Goal: Task Accomplishment & Management: Complete application form

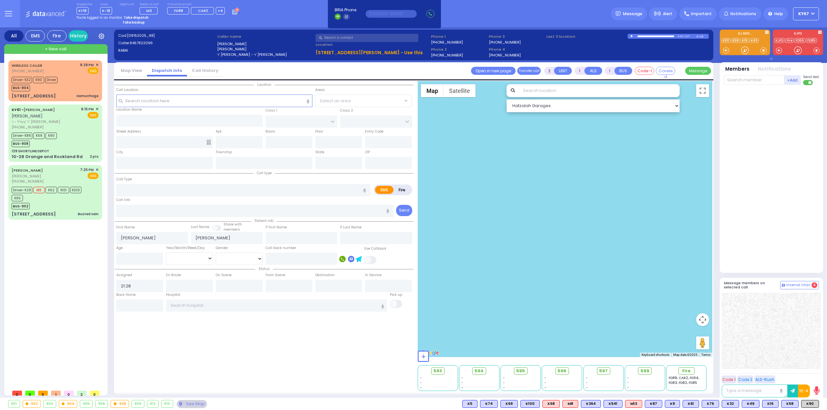
select select
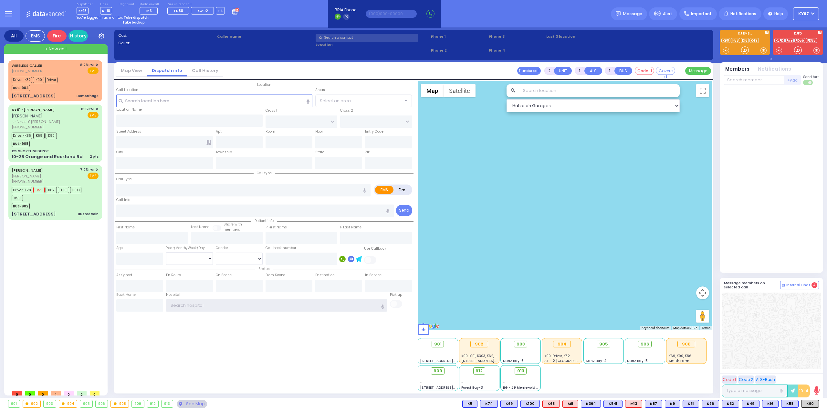
type input "Ky67"
click at [56, 34] on div "Fire" at bounding box center [56, 35] width 19 height 11
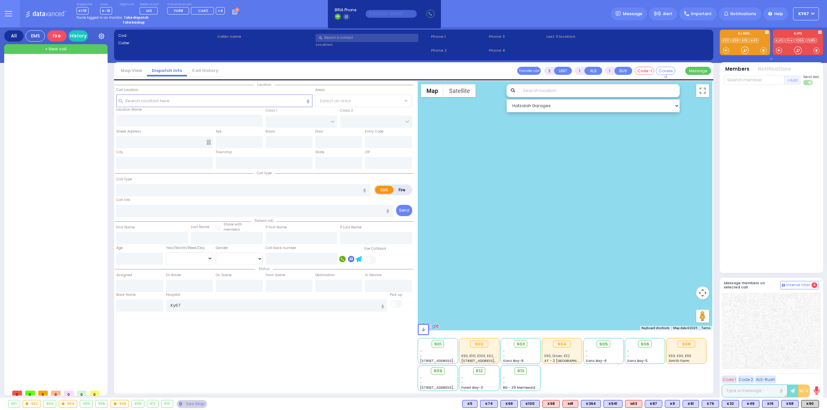
click at [15, 36] on div "All" at bounding box center [13, 35] width 19 height 11
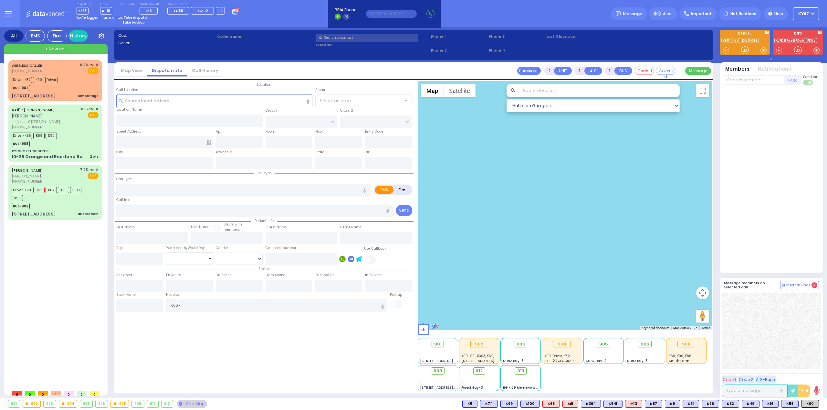
click at [407, 190] on label "Fire" at bounding box center [402, 190] width 18 height 8
click at [211, 342] on div "Location State ZIP" at bounding box center [264, 236] width 299 height 310
click at [5, 20] on button at bounding box center [8, 13] width 23 height 27
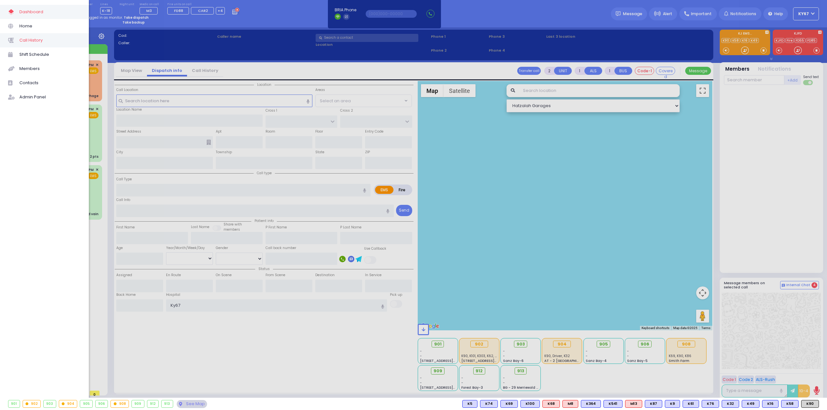
click at [51, 40] on span "Call History" at bounding box center [49, 40] width 61 height 8
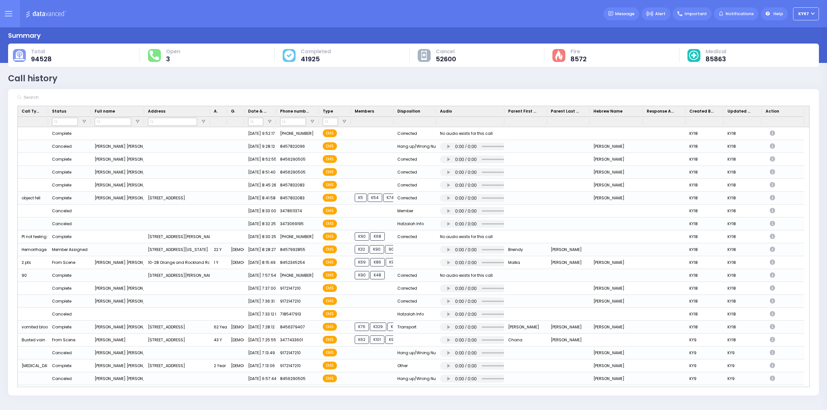
click at [7, 11] on icon at bounding box center [8, 13] width 7 height 7
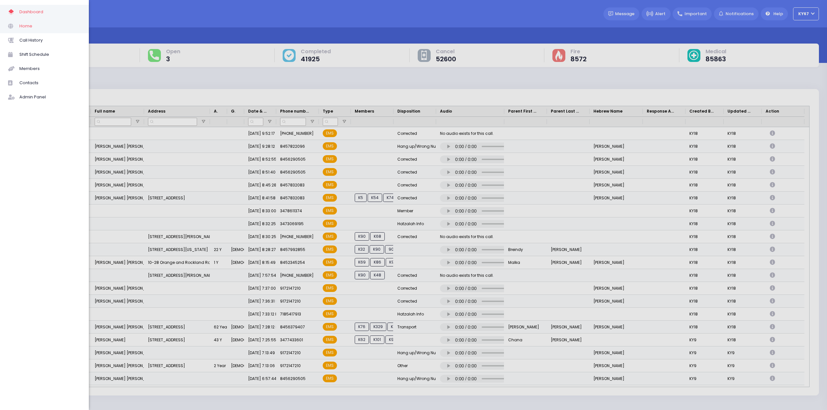
click at [28, 23] on span "Home" at bounding box center [49, 26] width 61 height 8
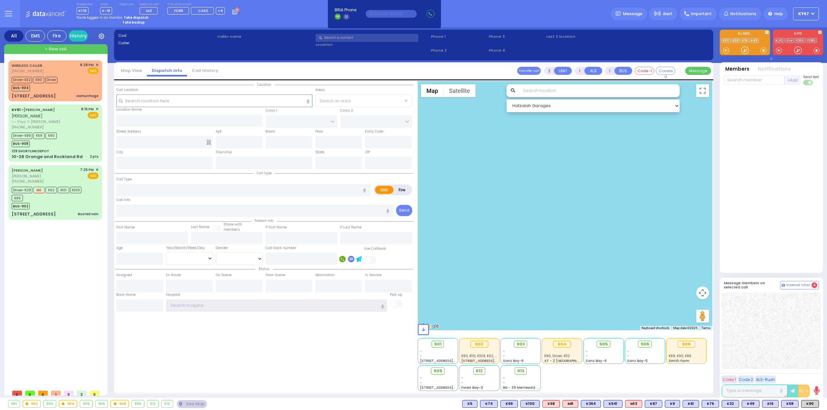
type input "Ky67"
click at [37, 242] on div "WIRELESS CALLER (845) 799-2855 8:28 PM ✕ Driver-K32" at bounding box center [56, 223] width 96 height 326
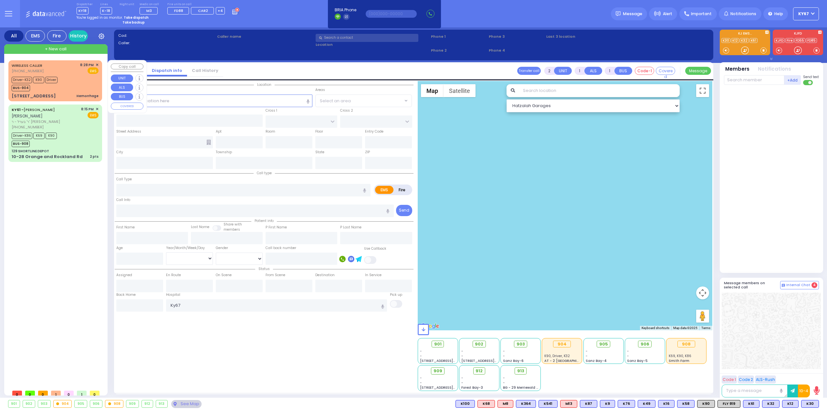
click at [73, 75] on div "WIRELESS CALLER (845) 799-2855 8:28 PM ✕ EMS Driver-K32 K90" at bounding box center [55, 80] width 91 height 39
type input "6"
select select
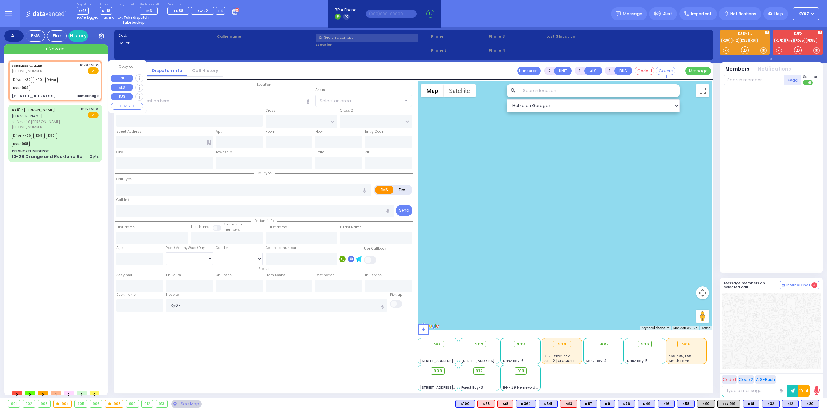
type input "Hemorrhage"
radio input "true"
type input "Breindy"
type input "[PERSON_NAME]"
type input "22"
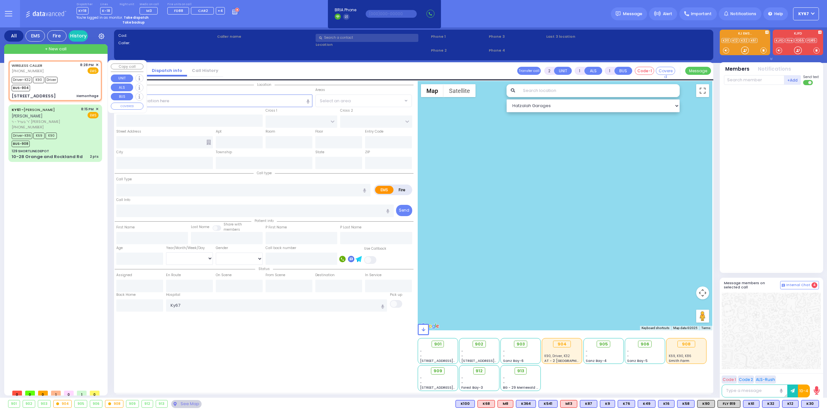
select select "Year"
select select "[DEMOGRAPHIC_DATA]"
type input "20:28"
type input "20:31"
type input "20:37"
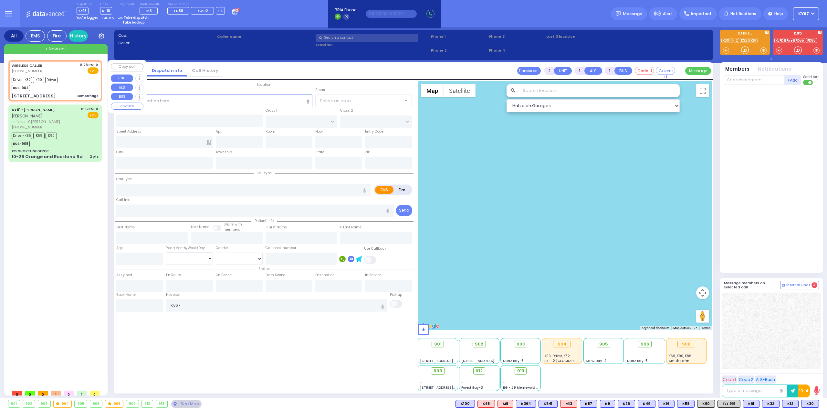
type input "20:53"
type input "21:30"
type input "22:00"
type input "Good Samaritan Hospital"
select select "Hatzalah Garages"
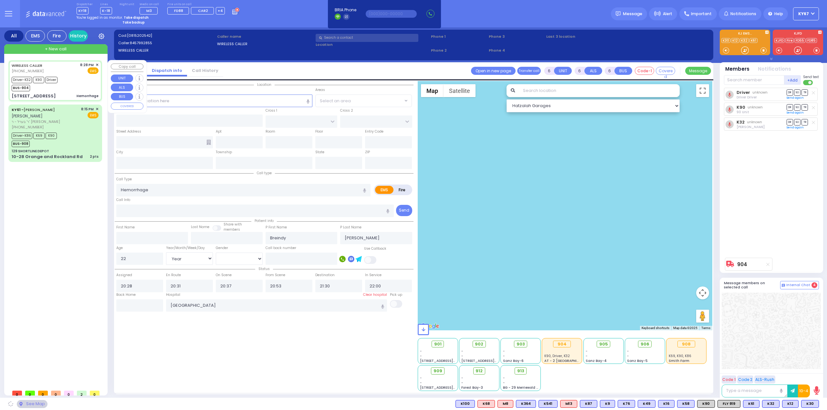
type input "SEVEN SPRINGS MOUNTAIN RD"
type input "CHEVRON RD"
type input "19 Karlsburg Road"
type input "012"
type input "Monroe"
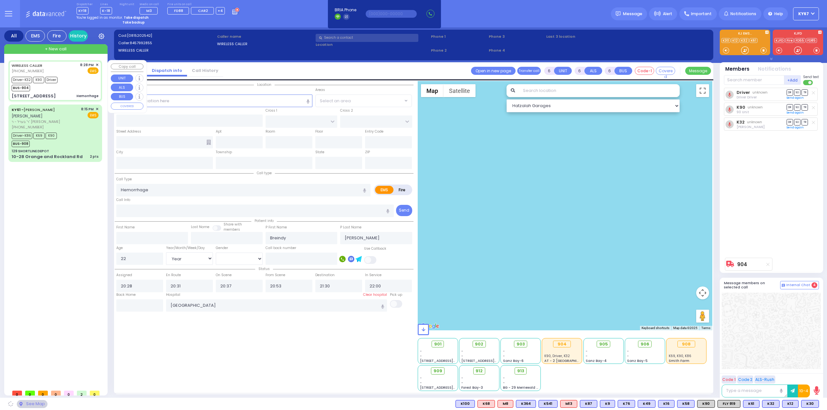
type input "New York"
type input "10950"
select select
radio input "true"
select select "Year"
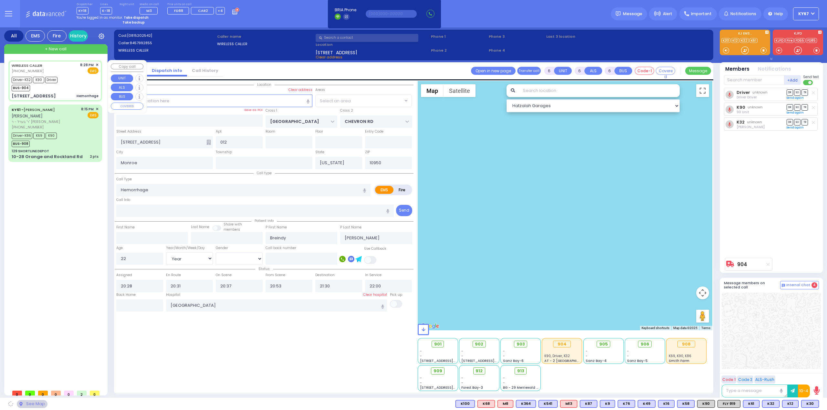
select select "[DEMOGRAPHIC_DATA]"
select select "Hatzalah Garages"
select select "SECTION 5"
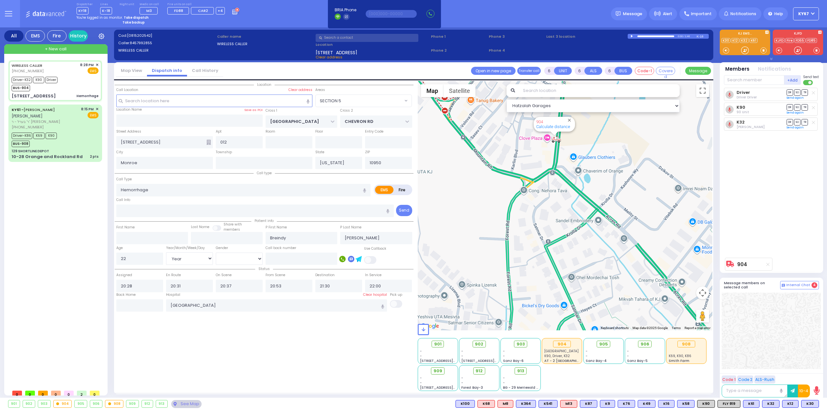
select select
radio input "true"
select select "Year"
select select "[DEMOGRAPHIC_DATA]"
select select "SECTION 5"
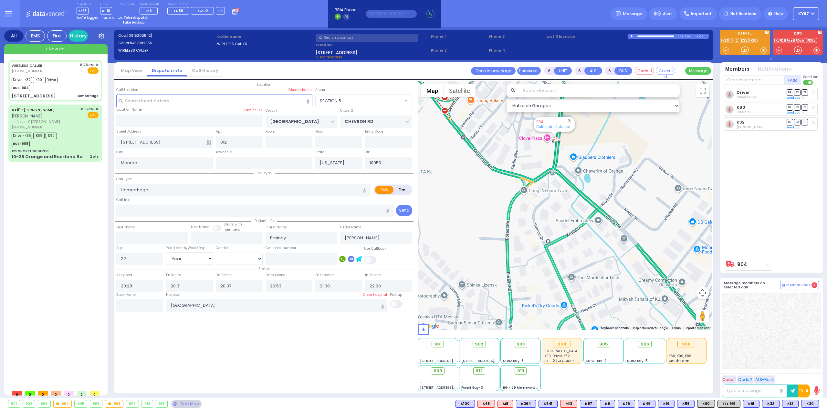
select select "Hatzalah Garages"
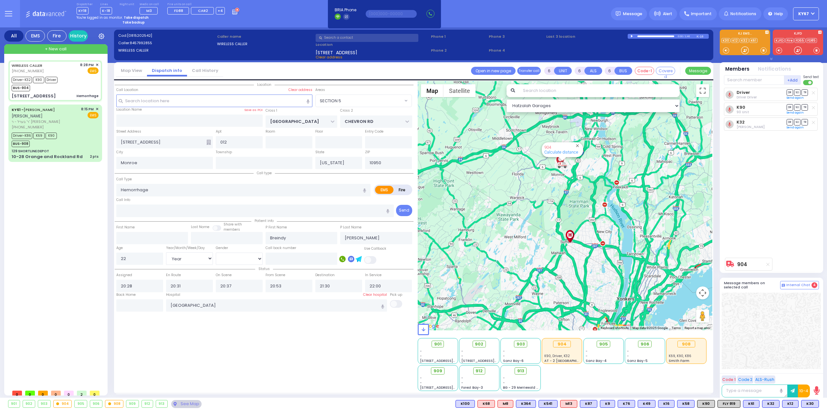
select select
radio input "true"
select select "Year"
select select "[DEMOGRAPHIC_DATA]"
select select "Hatzalah Garages"
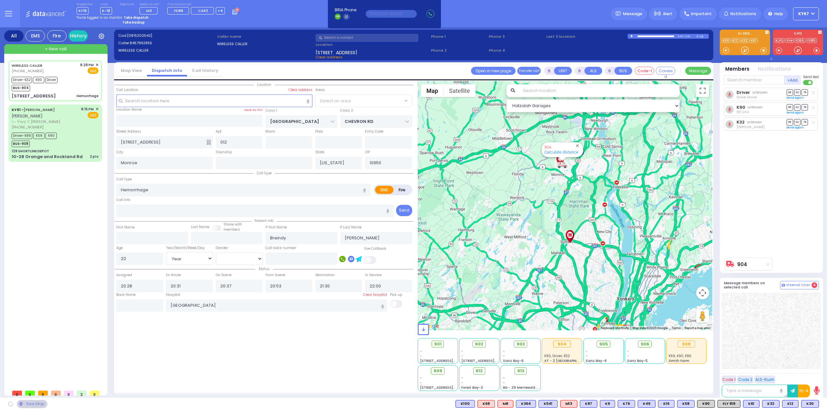
select select "SECTION 5"
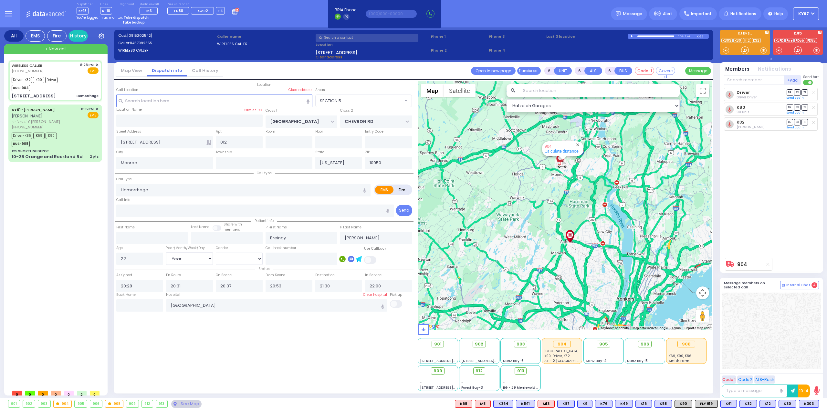
select select
radio input "true"
select select "Year"
select select "[DEMOGRAPHIC_DATA]"
select select "Hatzalah Garages"
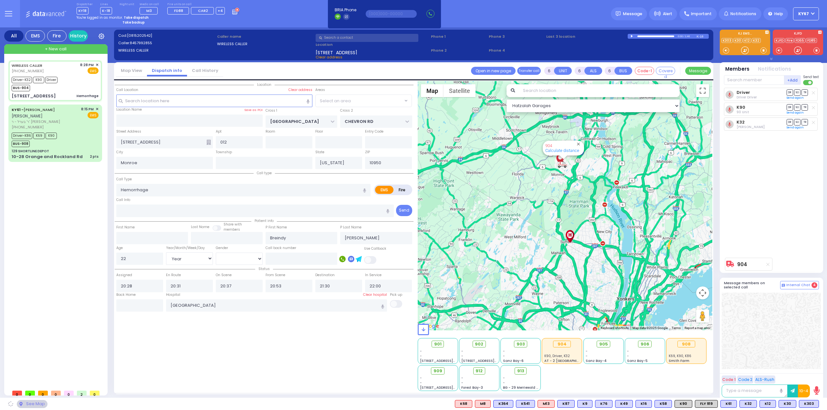
select select "SECTION 5"
click at [196, 406] on div "See Map" at bounding box center [186, 404] width 30 height 8
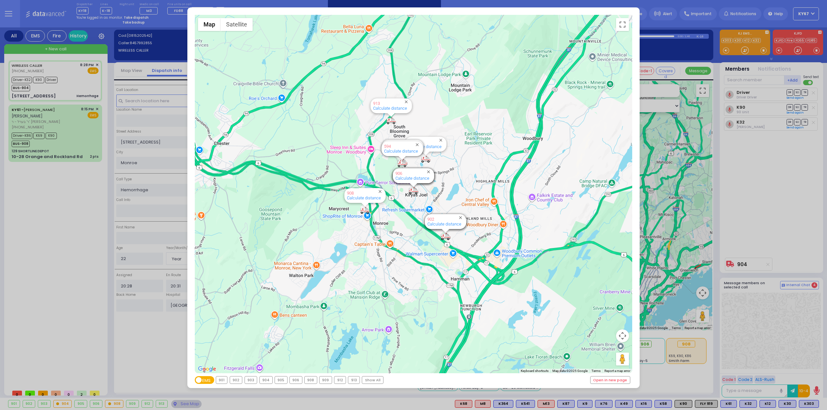
click at [351, 382] on div "913" at bounding box center [353, 380] width 11 height 7
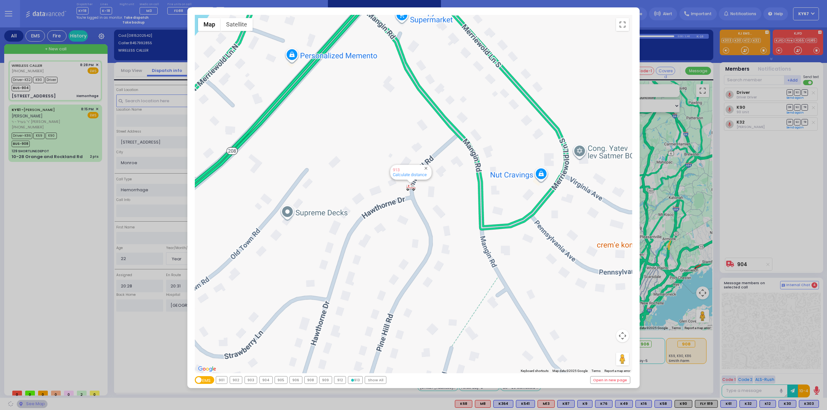
select select
radio input "true"
select select "Year"
select select "[DEMOGRAPHIC_DATA]"
select select "Hatzalah Garages"
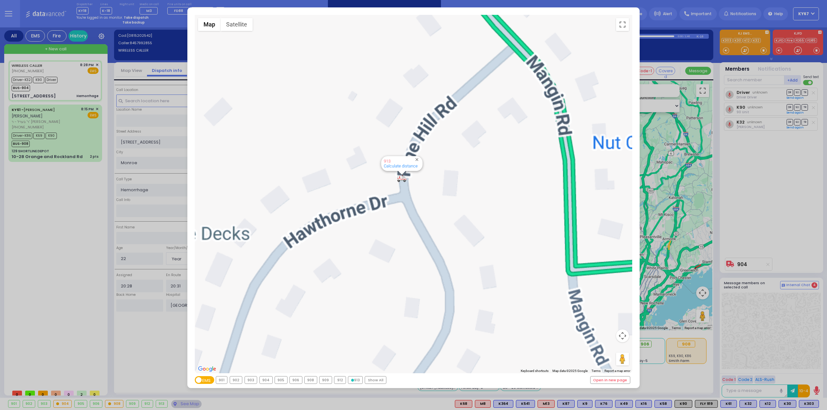
select select "SECTION 5"
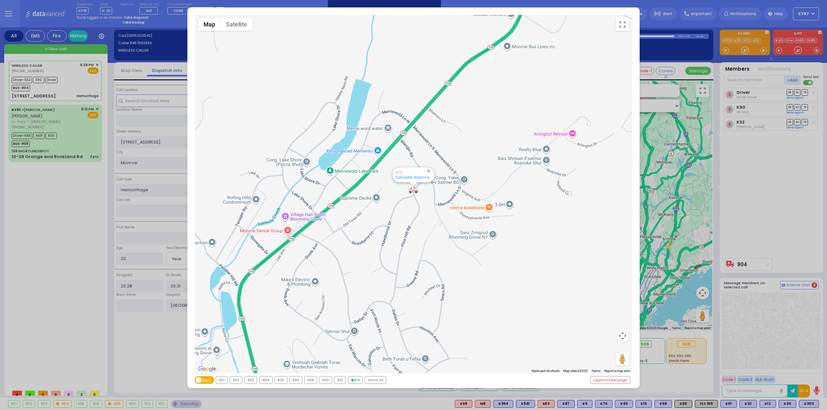
click at [266, 381] on div "904" at bounding box center [266, 380] width 13 height 7
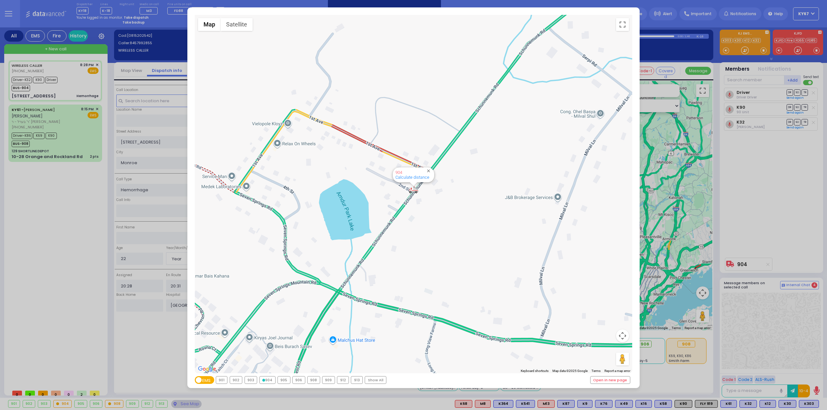
click at [77, 219] on div "← Move left → Move right ↑ Move up ↓ Move down + Zoom in - Zoom out Home Jump l…" at bounding box center [413, 205] width 827 height 410
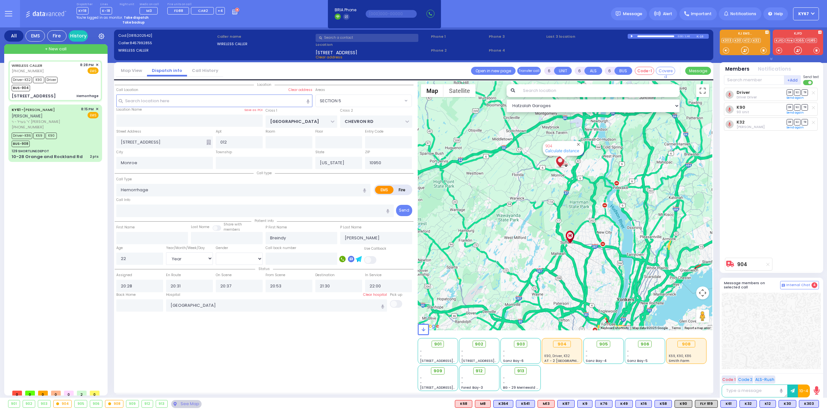
select select
radio input "true"
select select "Year"
select select "[DEMOGRAPHIC_DATA]"
select select "Hatzalah Garages"
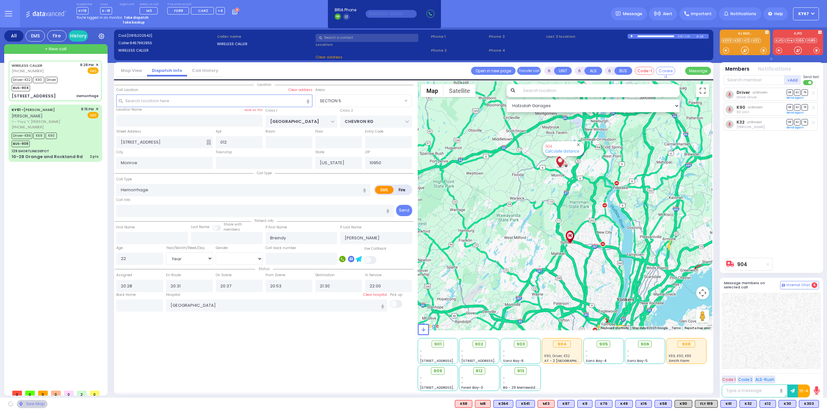
select select "SECTION 5"
select select
radio input "true"
select select "Year"
select select "[DEMOGRAPHIC_DATA]"
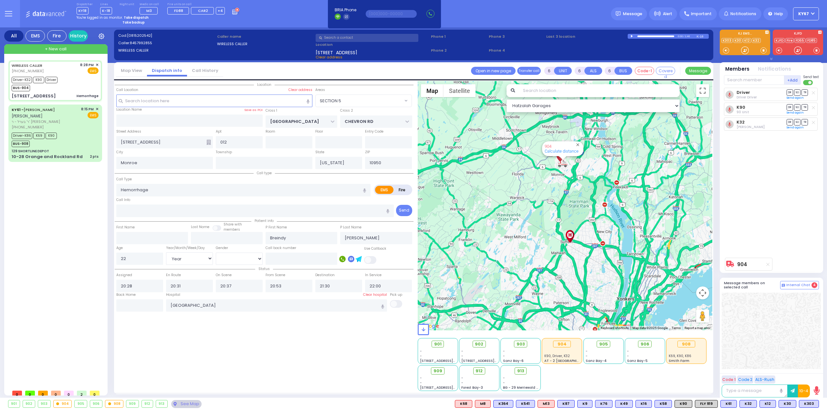
select select "Hatzalah Garages"
select select "SECTION 5"
select select
radio input "true"
select select "Year"
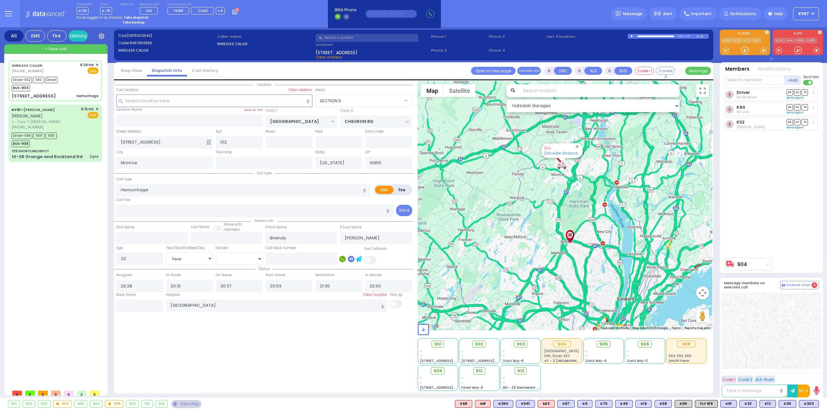
select select "[DEMOGRAPHIC_DATA]"
select select "Hatzalah Garages"
select select "SECTION 5"
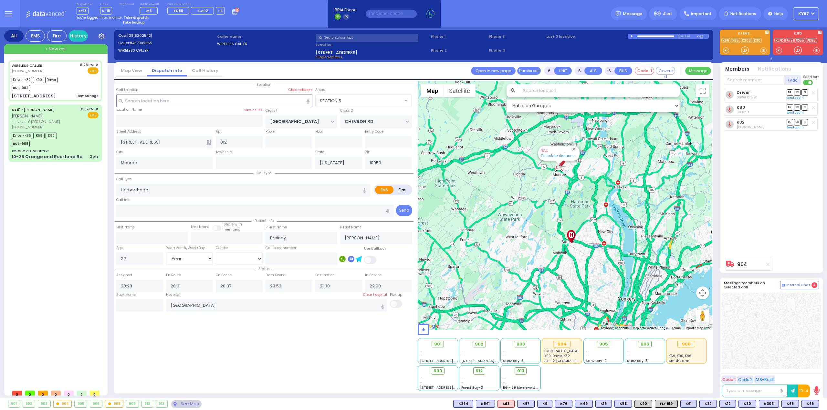
click at [139, 16] on strong "Take dispatch" at bounding box center [136, 17] width 25 height 5
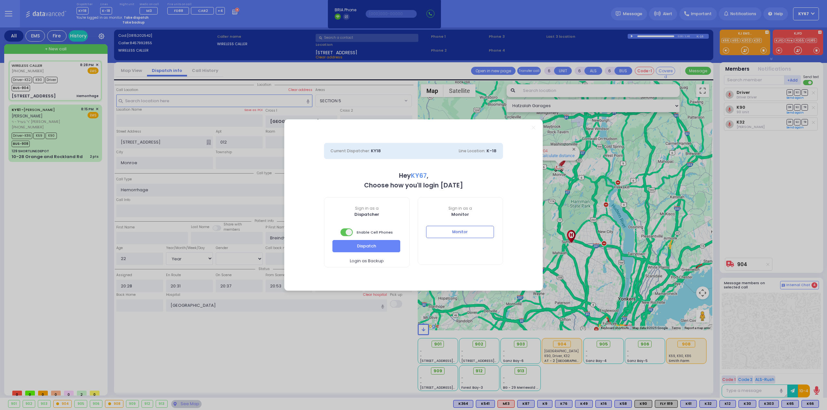
select select "9"
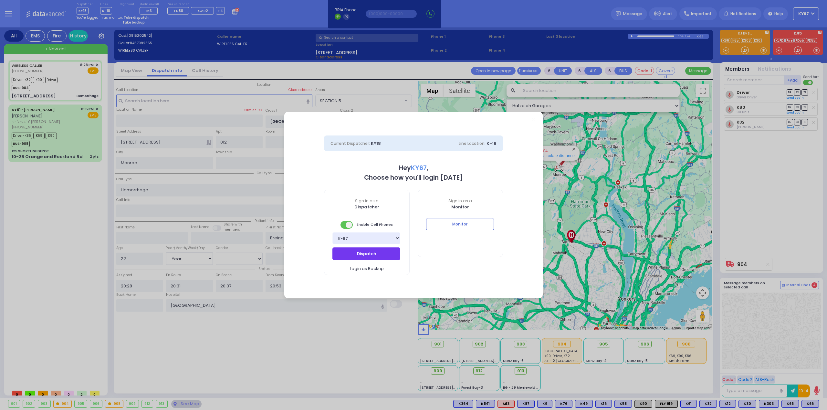
click at [363, 254] on button "Dispatch" at bounding box center [366, 254] width 68 height 12
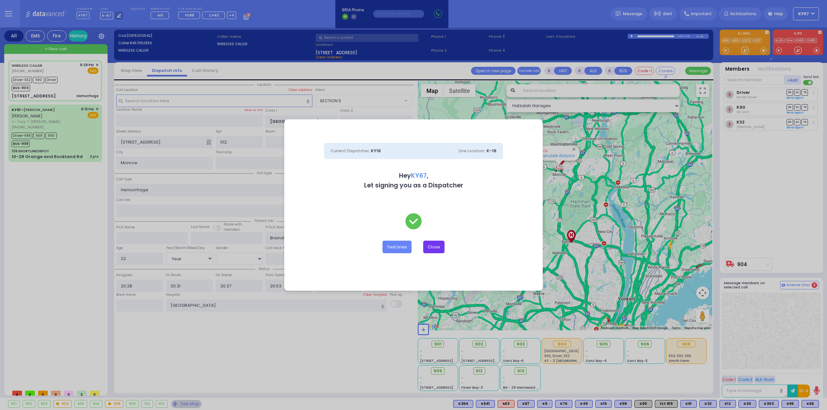
click at [428, 247] on button "Close" at bounding box center [433, 247] width 21 height 12
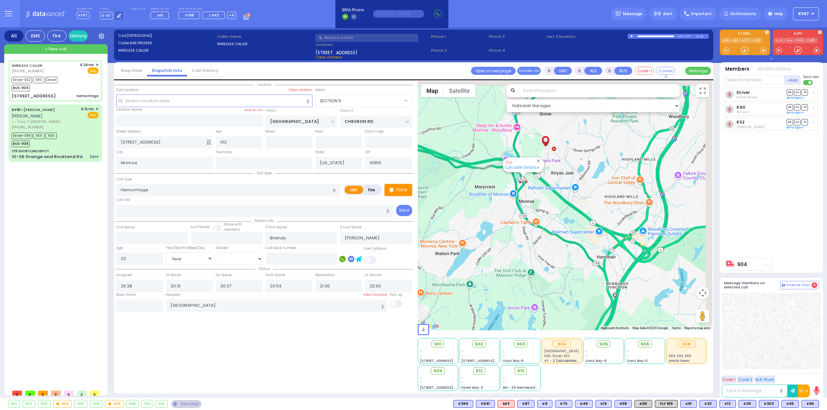
drag, startPoint x: 545, startPoint y: 166, endPoint x: 530, endPoint y: 225, distance: 61.4
click at [530, 225] on div "904 Calculate distance" at bounding box center [565, 206] width 295 height 250
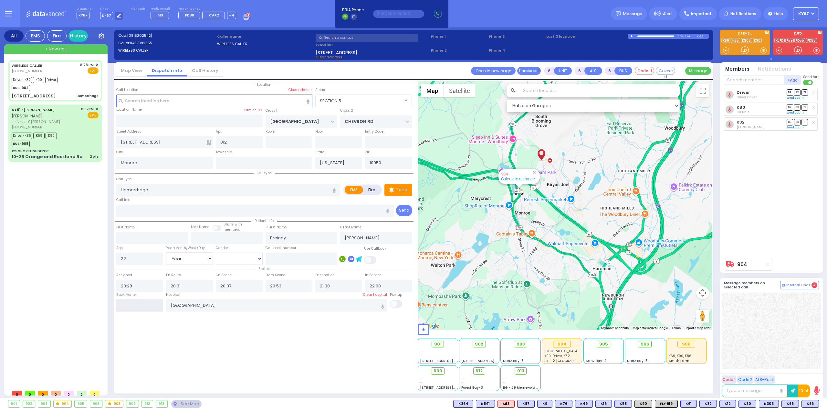
click at [145, 307] on input "text" at bounding box center [139, 306] width 47 height 12
type input "23:01"
select select
radio input "true"
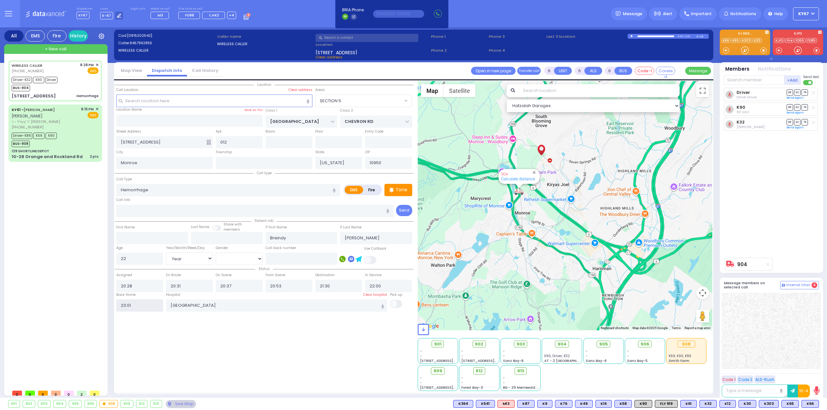
select select
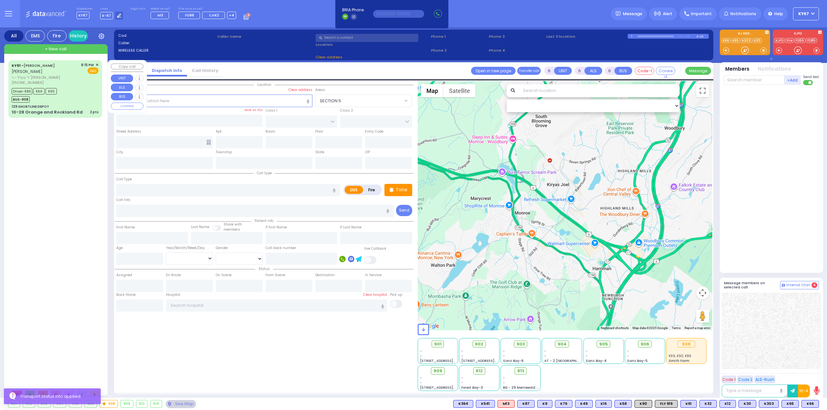
click at [74, 94] on div "Driver-K86 K69 K90 BUS-908" at bounding box center [55, 95] width 87 height 16
select select
type input "2 pts"
radio input "true"
type input "ARON ZEV"
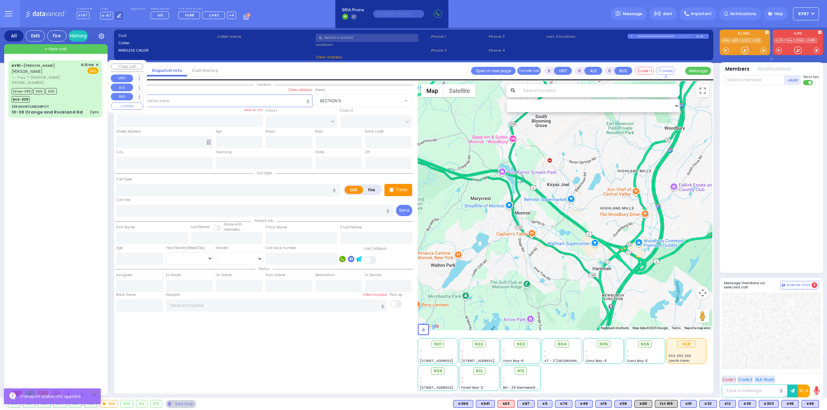
type input "POLACHECK"
type input "Malka"
type input "Greenfeld"
type input "1"
select select "Year"
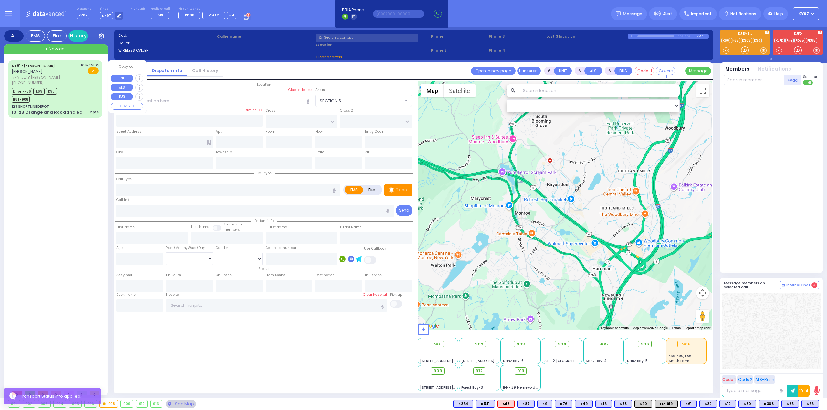
select select "[DEMOGRAPHIC_DATA]"
type input "20:15"
type input "20:17"
type input "20:45"
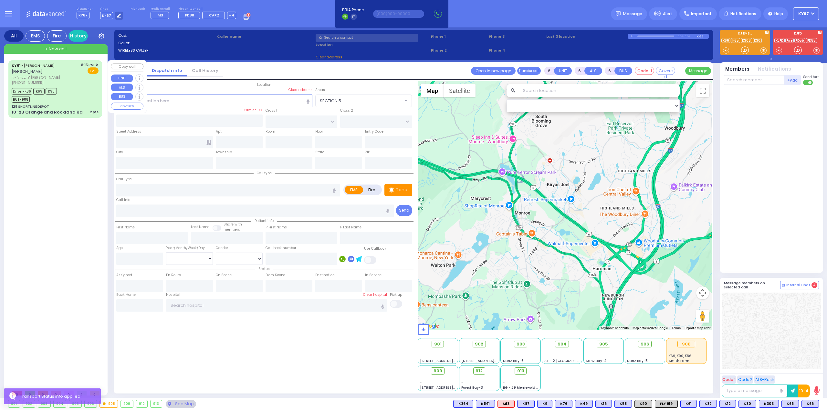
type input "New York Presbyterian Hospital- Columbia Campus"
select select "Hatzalah Garages"
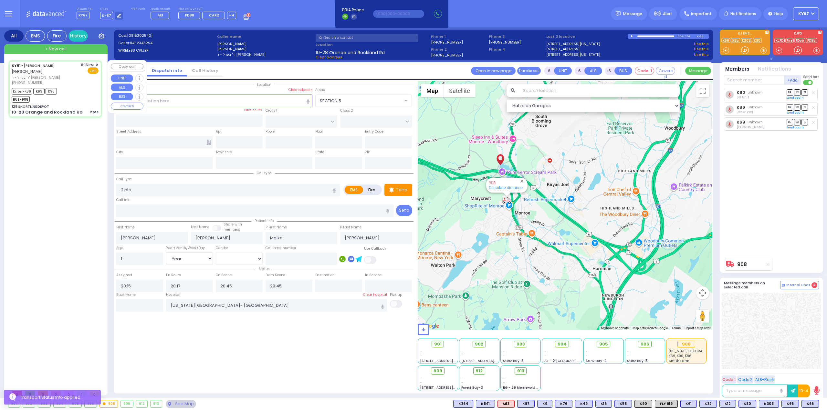
type input "129 SHORTLINE DEPOT"
type input "10-28 Orange and Rockland Rd"
type input "Monroe"
type input "[US_STATE]"
type input "10950"
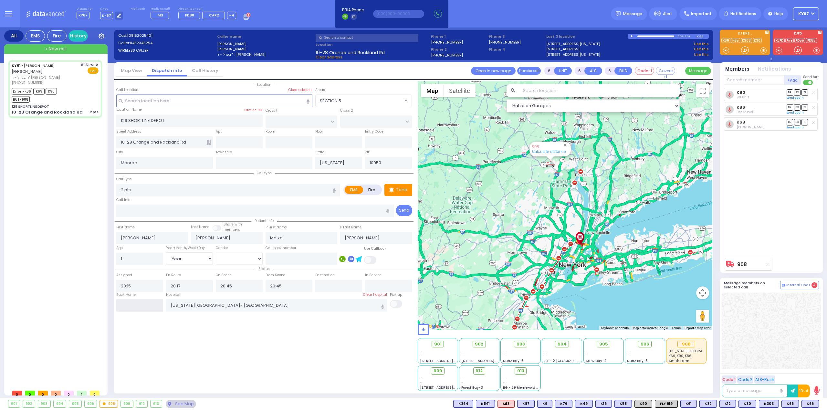
click at [150, 306] on input "text" at bounding box center [139, 306] width 47 height 12
type input "23:01"
select select
radio input "true"
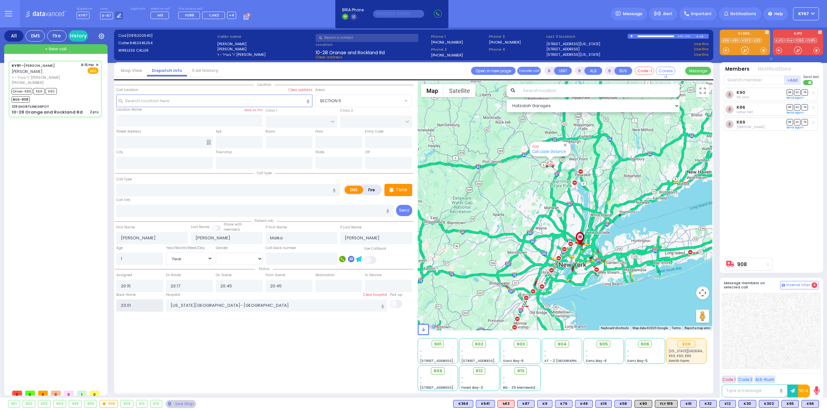
select select
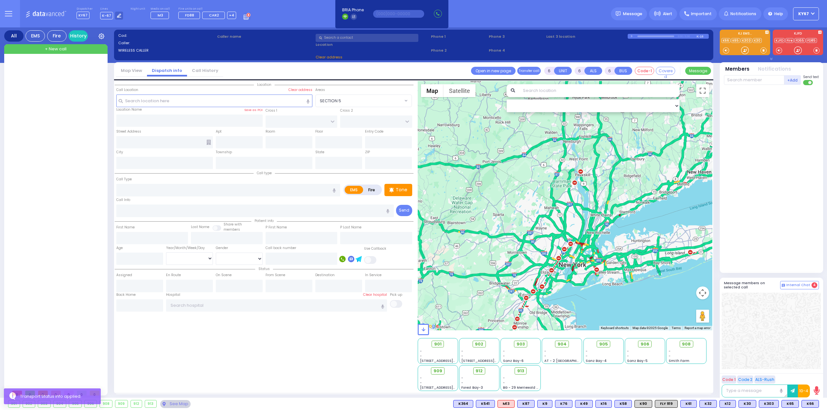
click at [174, 347] on div "Location All areas" at bounding box center [264, 236] width 299 height 310
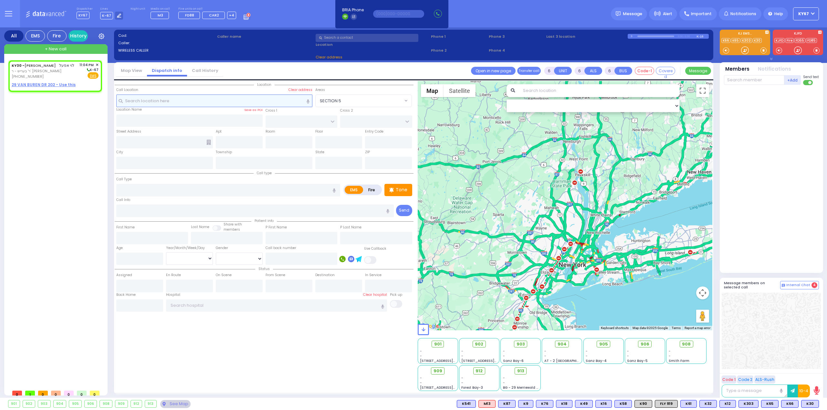
type input "2"
type input "1"
select select
radio input "true"
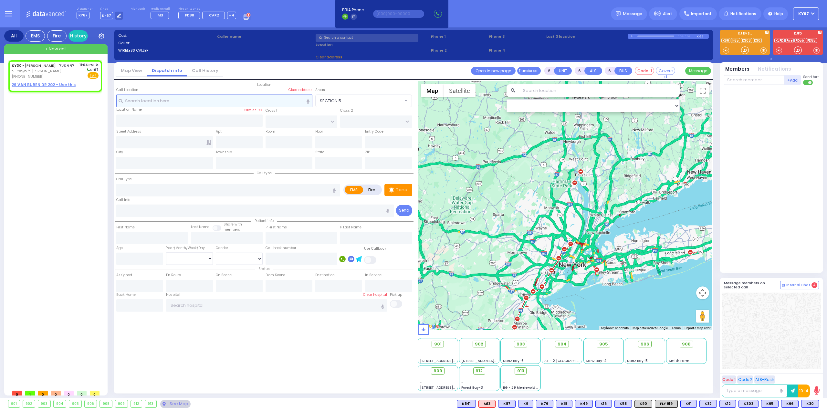
type input "LEIVY"
type input "APPEL"
select select
type input "23:04"
select select "Hatzalah Garages"
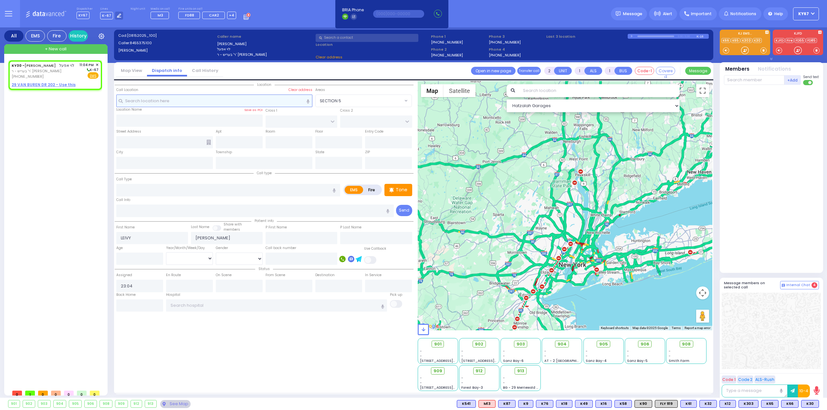
select select
radio input "true"
select select
select select "Hatzalah Garages"
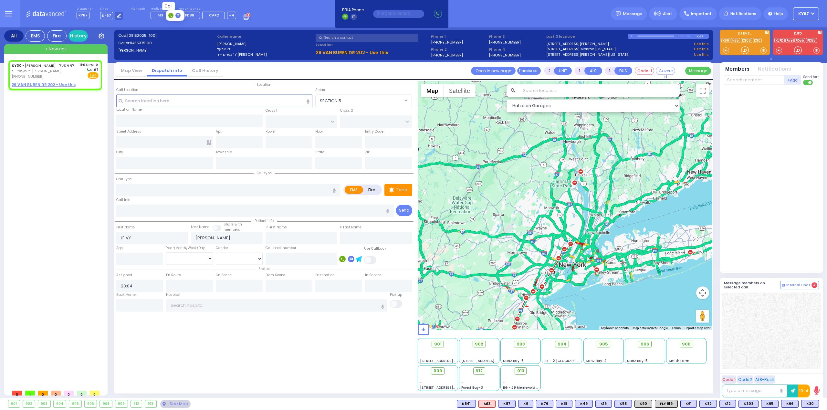
click at [171, 15] on rect at bounding box center [170, 15] width 5 height 5
type input "7189285667"
select select
radio input "true"
select select
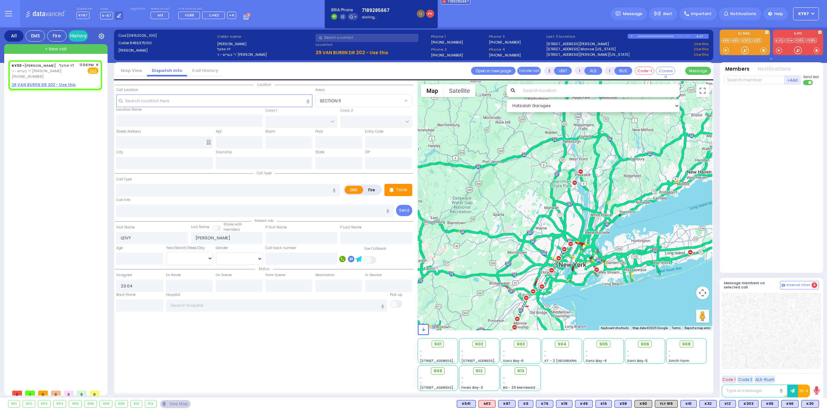
select select "Hatzalah Garages"
click at [57, 76] on div "(845) 537-5100" at bounding box center [43, 76] width 63 height 5
select select
radio input "true"
select select
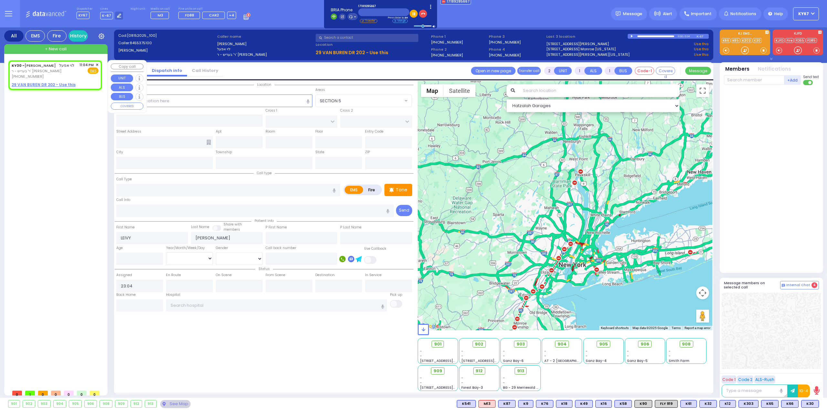
select select "Hatzalah Garages"
click at [9, 15] on icon at bounding box center [8, 13] width 7 height 7
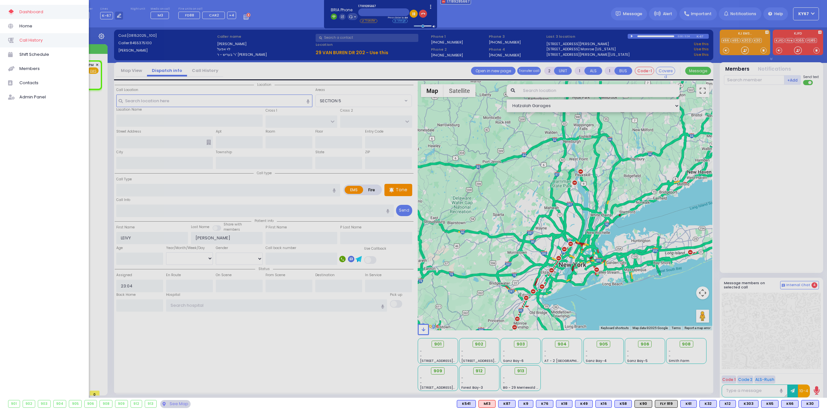
click at [49, 40] on span "Call History" at bounding box center [49, 40] width 61 height 8
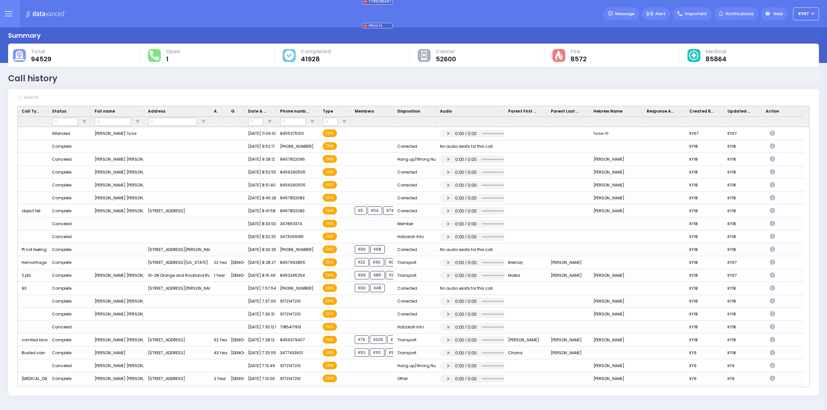
click at [6, 17] on button at bounding box center [8, 13] width 23 height 27
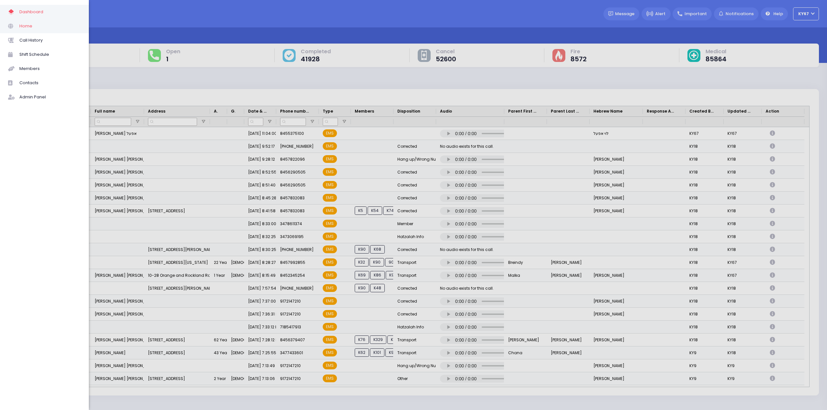
click at [26, 26] on span "Home" at bounding box center [49, 26] width 61 height 8
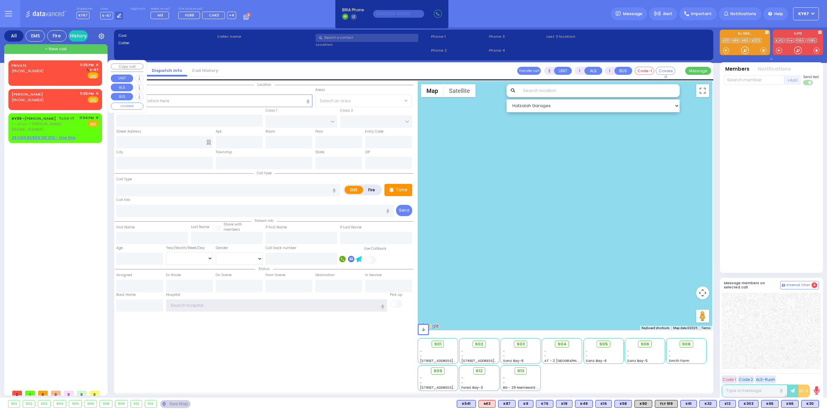
type input "Ky67"
click at [49, 72] on div "PRIVATE (929) 256-7045 11:05 PM ✕ K-67 EMS" at bounding box center [55, 70] width 87 height 17
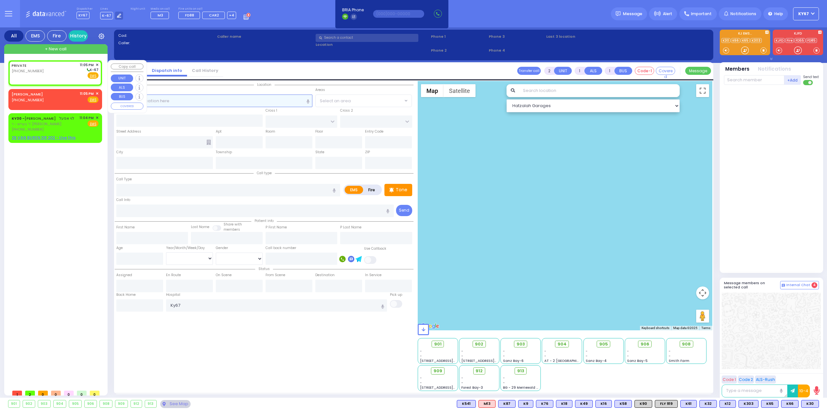
select select
radio input "true"
select select
type input "23:05"
select select "Hatzalah Garages"
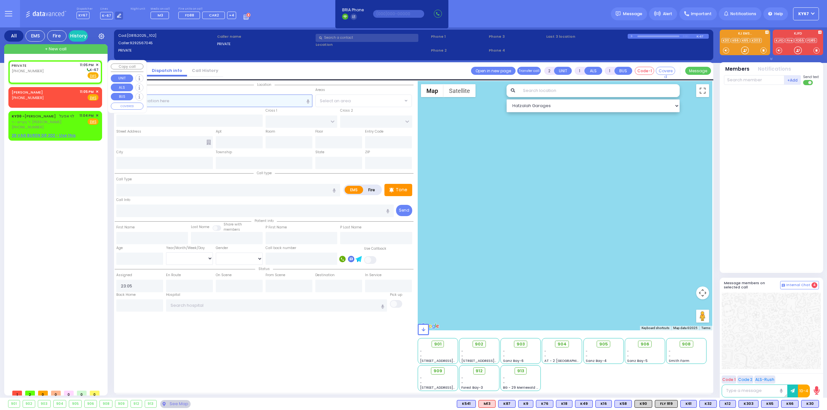
select select
radio input "true"
select select
select select "Hatzalah Garages"
click at [184, 101] on input "text" at bounding box center [214, 101] width 196 height 12
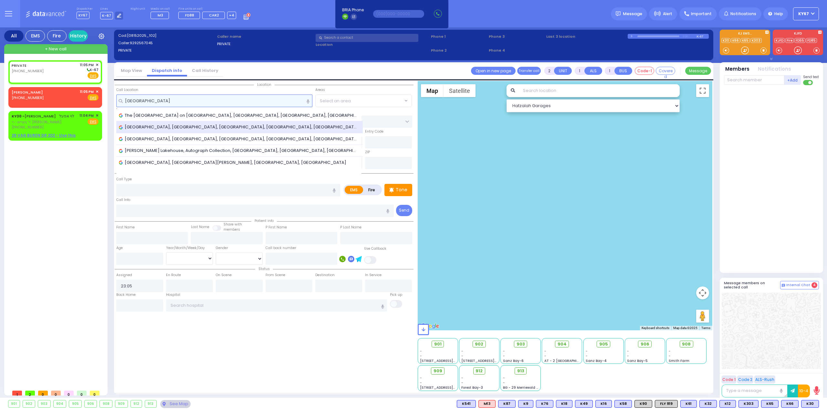
type input "lake house hotel"
click at [178, 128] on span "The Lakehouse Hotel, Lake House Rd, Woodridge, NY, USA" at bounding box center [240, 127] width 242 height 6
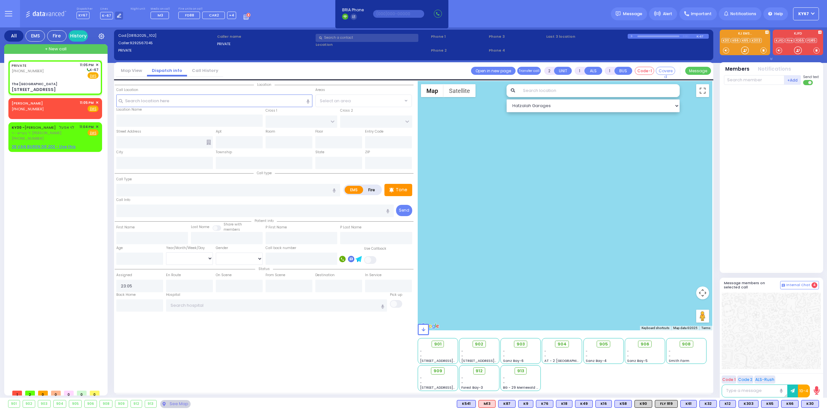
select select
radio input "true"
select select
type input "The Lakehouse Hotel"
type input "CLEARMONT RD"
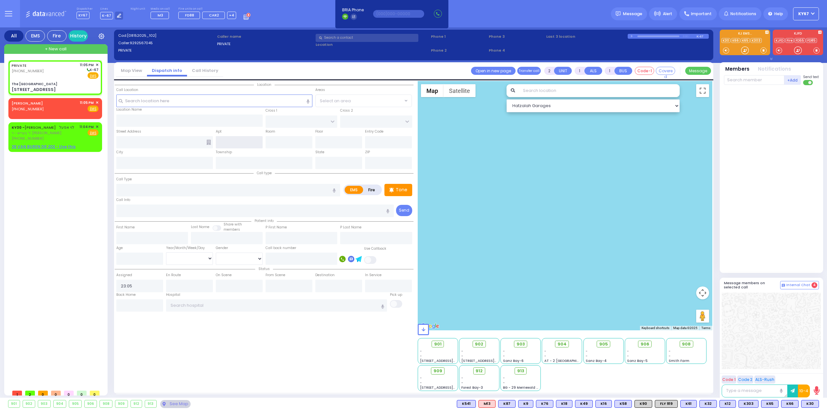
type input "114 Lake House Rd"
type input "Woodridge"
type input "[US_STATE]"
type input "12789"
select select "Hatzalah Garages"
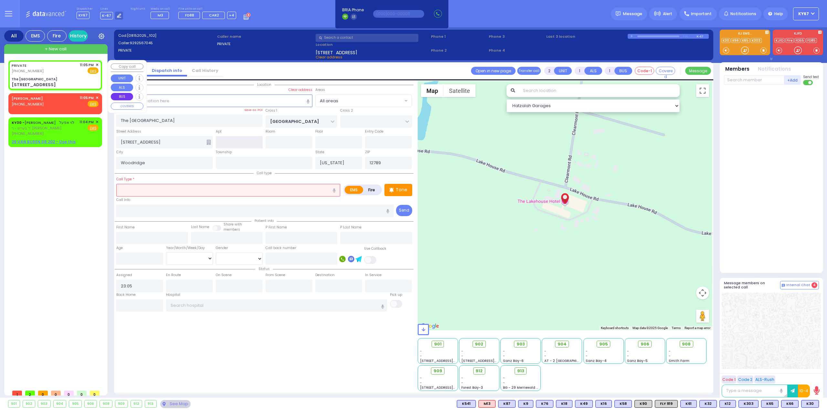
select select
radio input "true"
select select
select select "Hatzalah Garages"
click at [97, 98] on span "✕" at bounding box center [97, 97] width 3 height 5
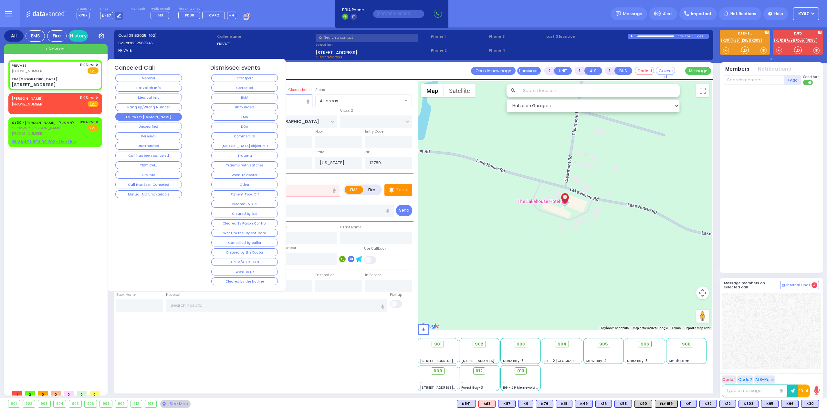
click at [150, 117] on button "Follow On [DOMAIN_NAME]" at bounding box center [148, 117] width 67 height 8
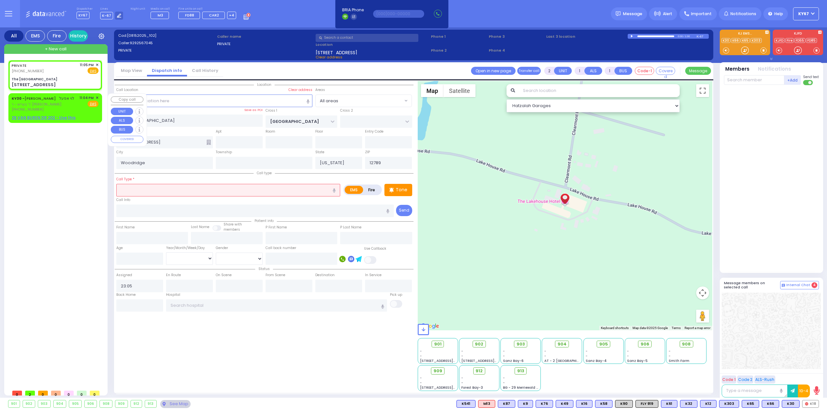
click at [98, 97] on span "✕" at bounding box center [97, 97] width 3 height 5
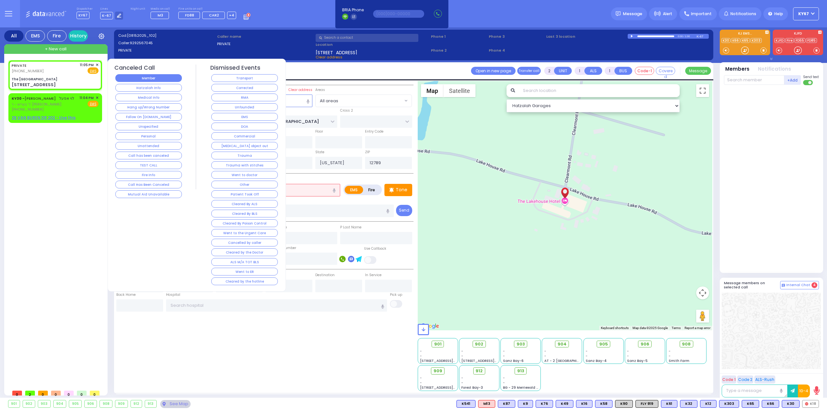
click at [157, 77] on button "Member" at bounding box center [148, 78] width 67 height 8
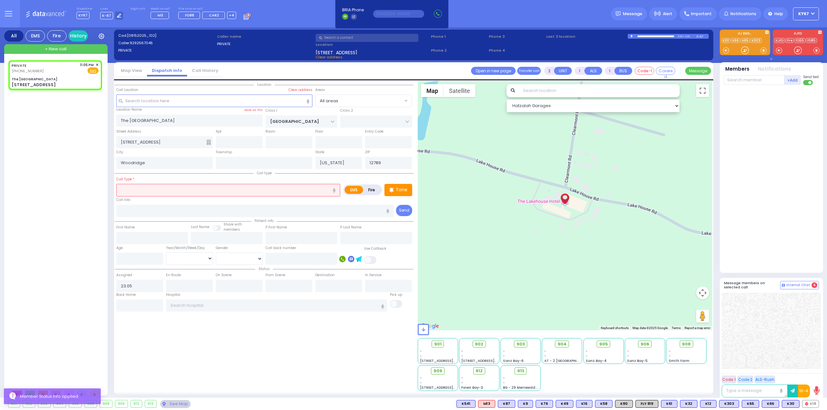
click at [80, 182] on div "PRIVATE (929) 256-7045 11:05 PM ✕ EMS" at bounding box center [56, 223] width 96 height 326
click at [173, 184] on input "text" at bounding box center [228, 190] width 224 height 12
click at [98, 64] on span "✕" at bounding box center [97, 64] width 3 height 5
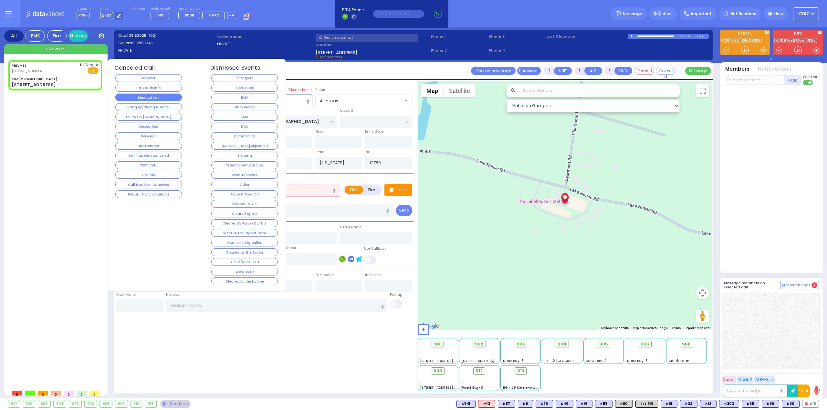
select select
radio input "true"
select select
select select "Hatzalah Garages"
click at [161, 89] on button "Hatzalah Info" at bounding box center [148, 88] width 67 height 8
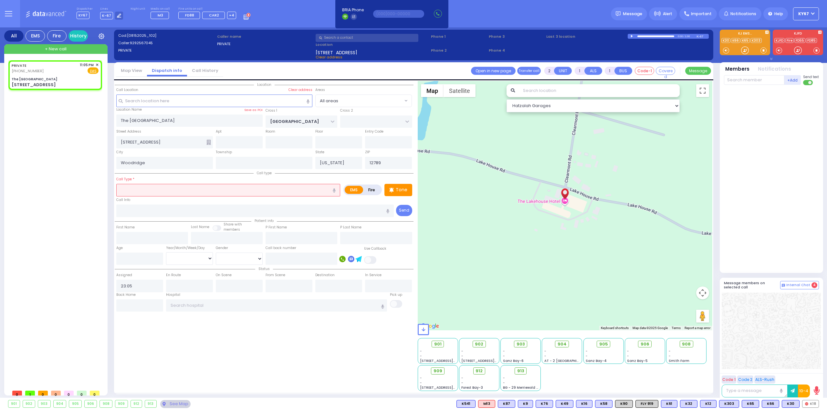
select select
radio input "true"
select select
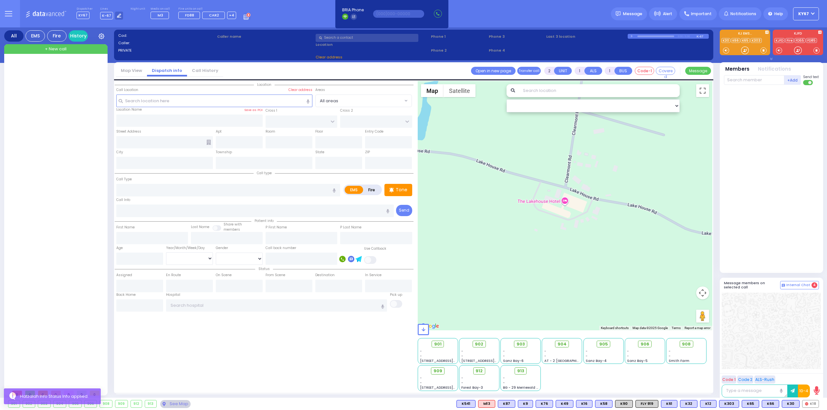
click at [34, 127] on div at bounding box center [56, 223] width 96 height 326
click at [7, 16] on icon at bounding box center [8, 16] width 7 height 0
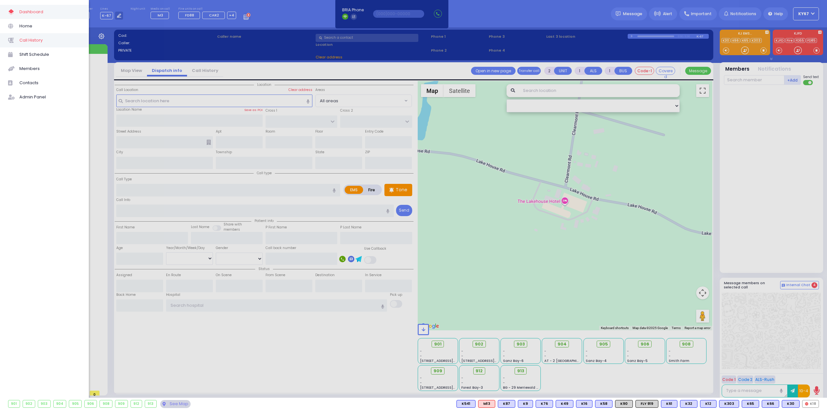
click at [47, 40] on span "Call History" at bounding box center [49, 40] width 61 height 8
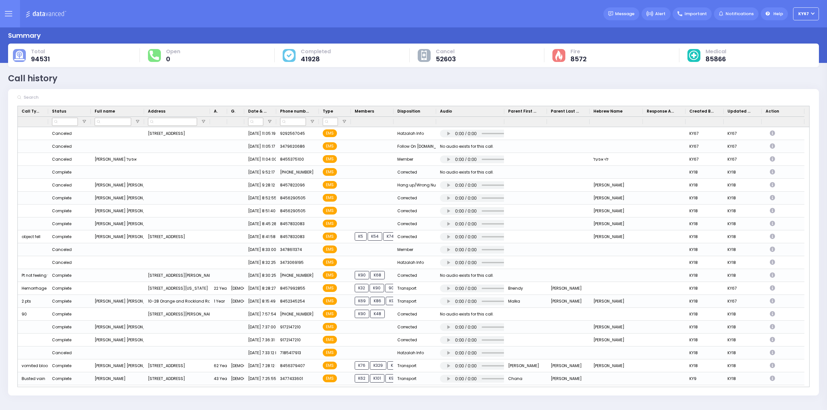
click at [6, 18] on button at bounding box center [8, 13] width 23 height 27
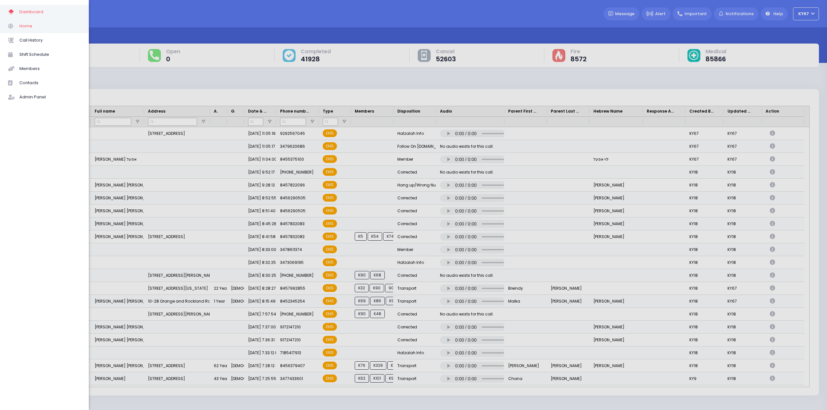
click at [38, 30] on span "Home" at bounding box center [49, 26] width 61 height 8
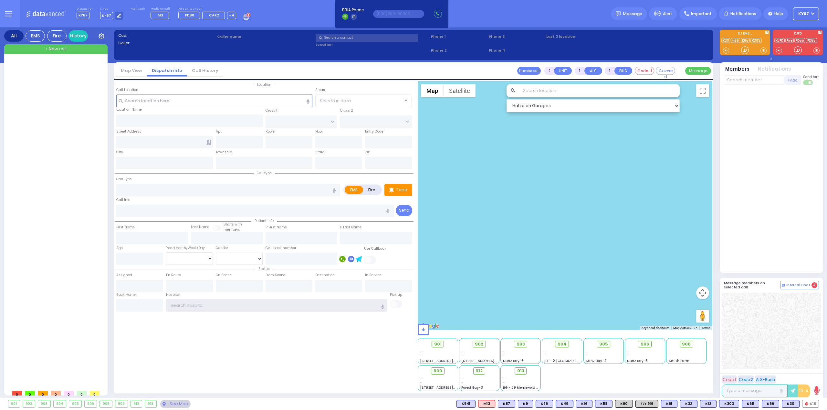
type input "Ky67"
click at [52, 49] on span "+ New call" at bounding box center [56, 49] width 22 height 6
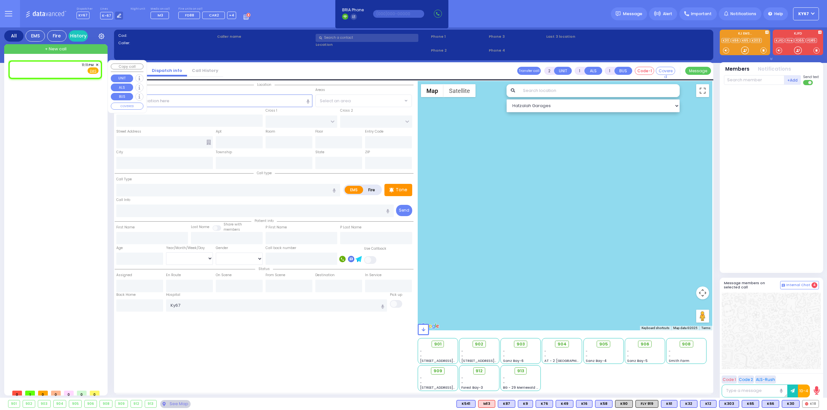
select select
radio input "true"
select select
type input "23:11"
select select
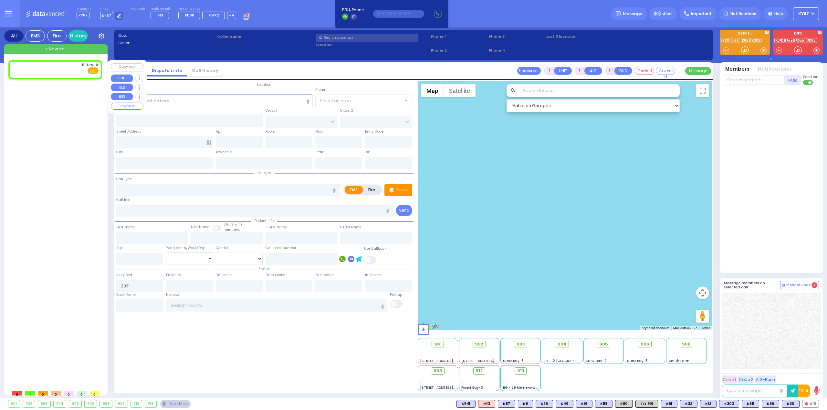
radio input "true"
select select
select select "Hatzalah Garages"
click at [48, 68] on div "11:11 PM ✕ Fire EMS" at bounding box center [55, 68] width 87 height 12
select select
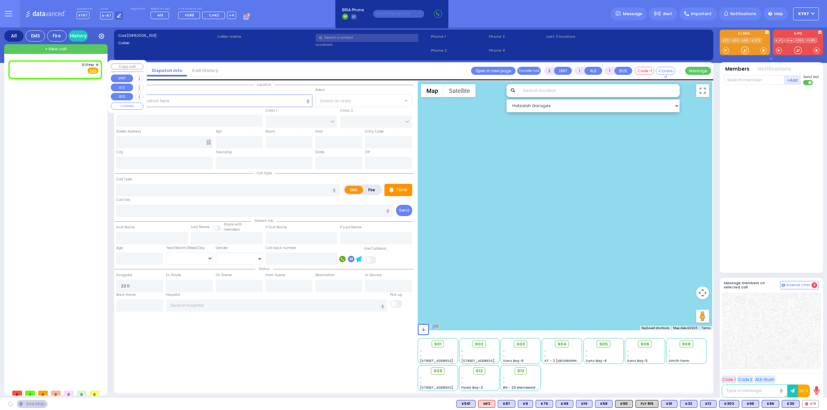
radio input "true"
select select
select select "Hatzalah Garages"
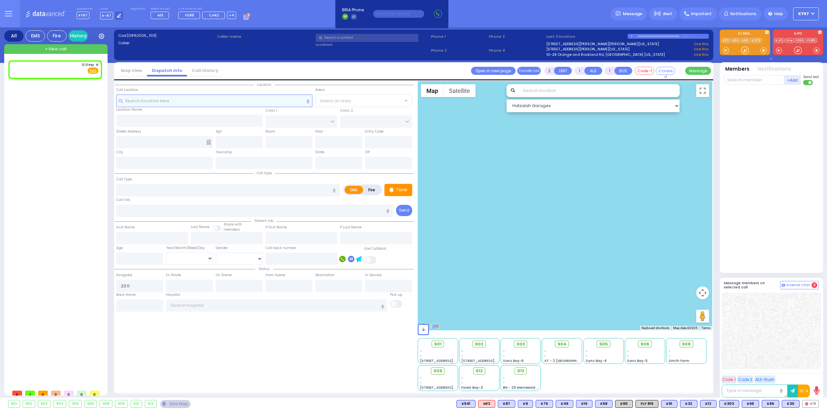
click at [171, 100] on input "text" at bounding box center [214, 101] width 196 height 12
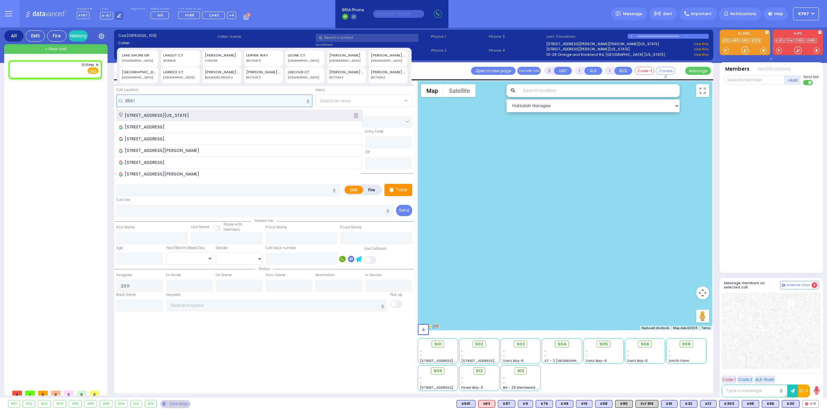
type input "350 l"
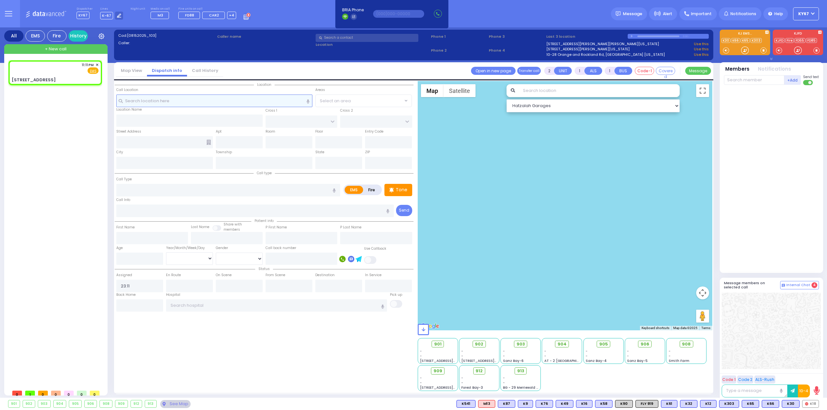
select select
radio input "true"
select select
select select "Hatzalah Garages"
type input "HAWKS NEST RD"
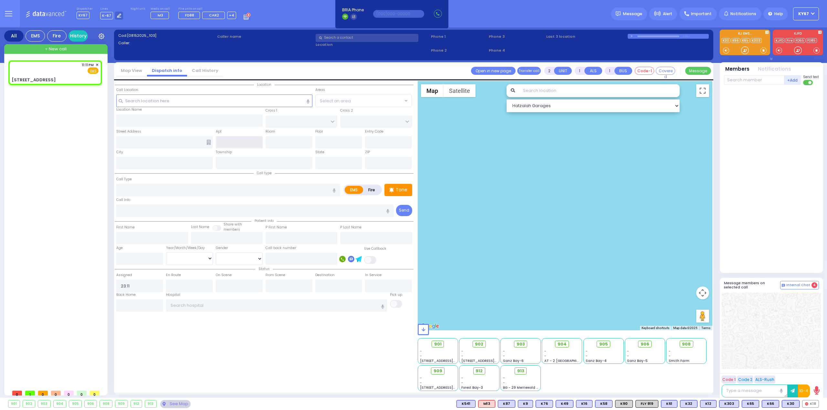
type input "ORIOLE RD"
type input "350 Lake Shore Drive"
type input "MONROE"
type input "[US_STATE]"
type input "10950"
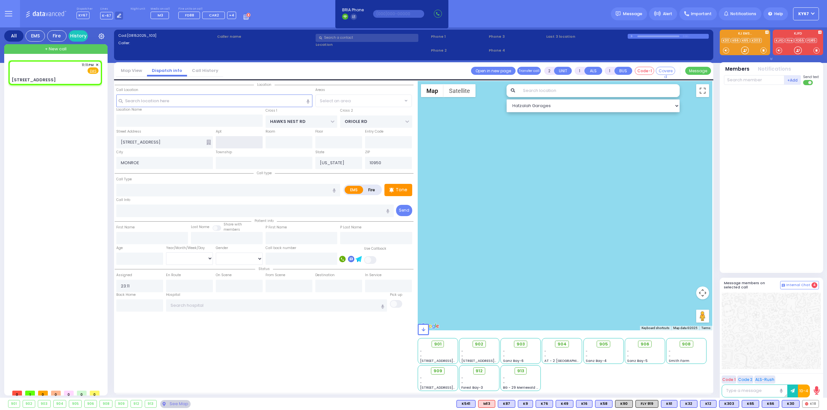
select select "[GEOGRAPHIC_DATA]"
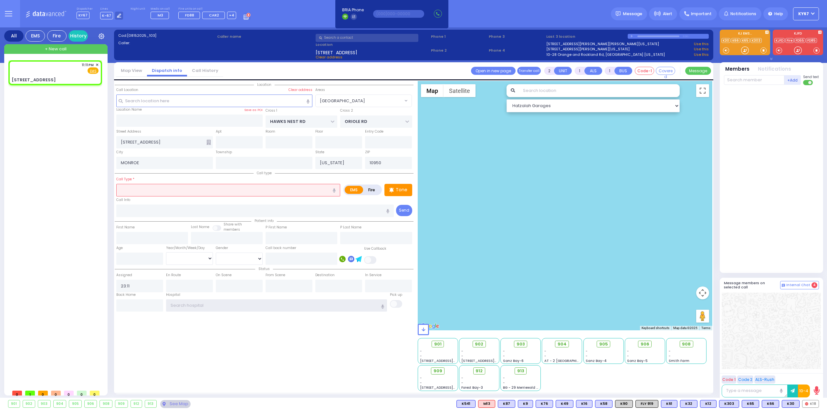
click at [212, 306] on input "text" at bounding box center [276, 306] width 221 height 12
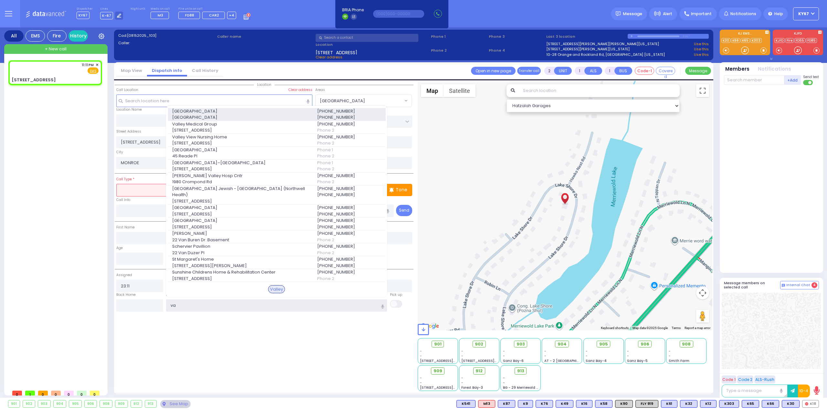
type input "va"
click at [213, 115] on span "[GEOGRAPHIC_DATA]" at bounding box center [240, 111] width 137 height 6
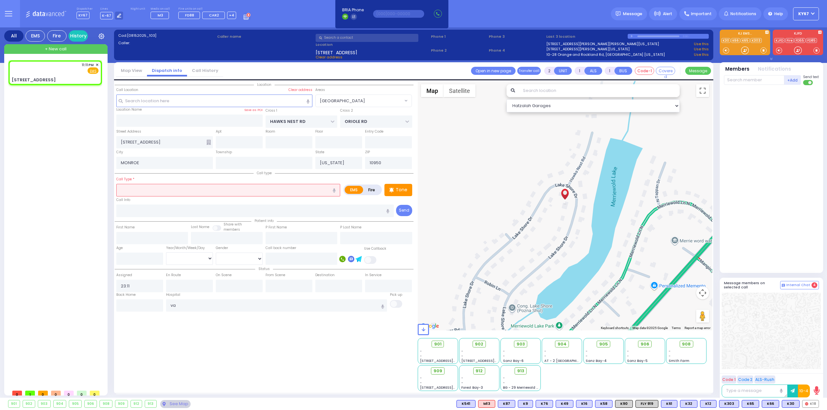
select select
radio input "true"
select select
type input "[GEOGRAPHIC_DATA]"
select select "Hatzalah Garages"
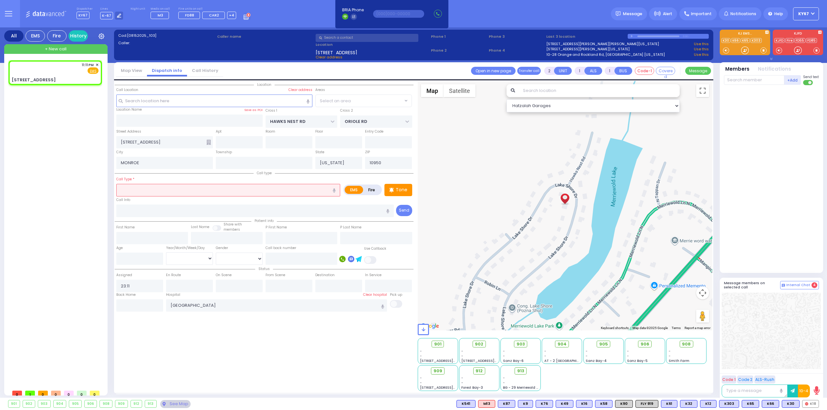
click at [151, 188] on input "text" at bounding box center [228, 190] width 224 height 12
select select "[GEOGRAPHIC_DATA]"
type input "h"
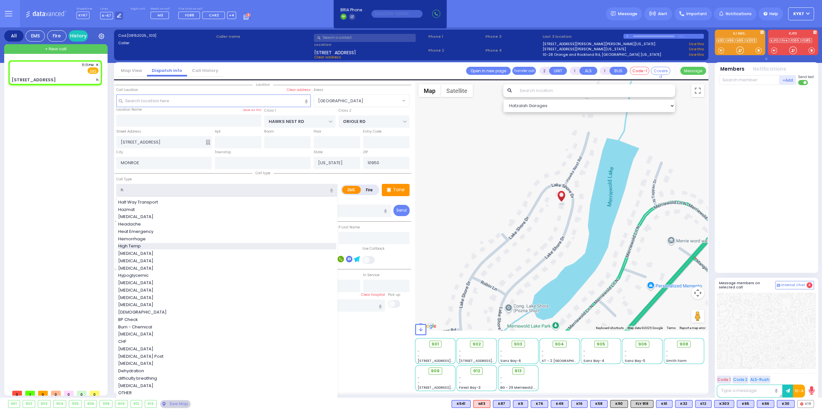
select select
radio input "true"
select select
select select "Hatzalah Garages"
select select "[GEOGRAPHIC_DATA]"
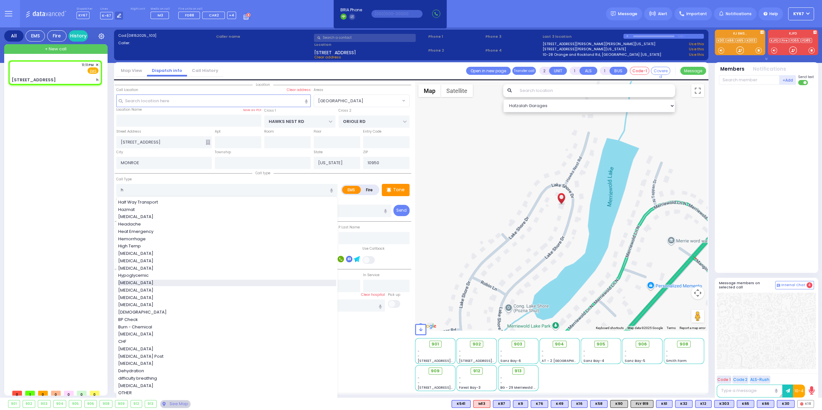
click at [144, 283] on span "[MEDICAL_DATA]" at bounding box center [136, 283] width 37 height 6
type input "[MEDICAL_DATA]"
type input "1"
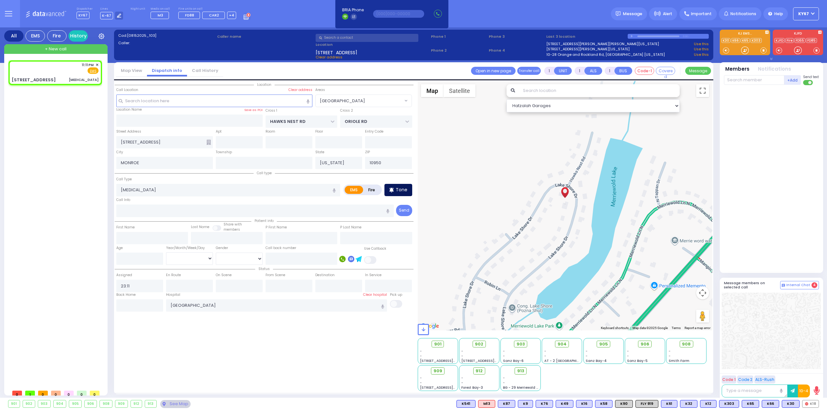
select select
radio input "true"
select select
select select "Hatzalah Garages"
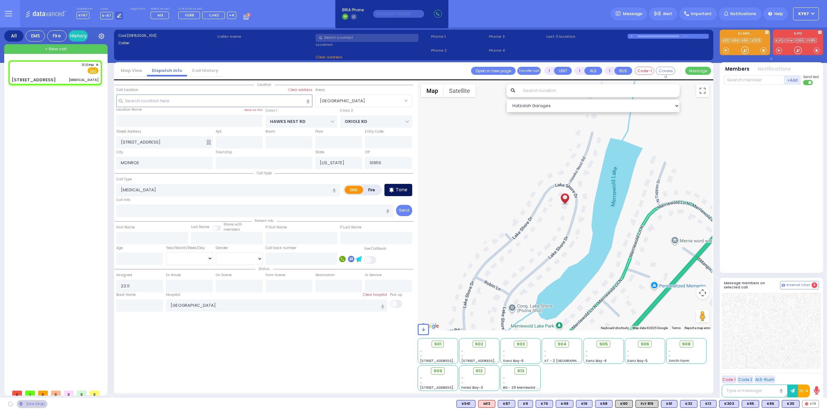
click at [401, 188] on p "Tone" at bounding box center [402, 190] width 12 height 7
select select
radio input "true"
select select
select select "Hatzalah Garages"
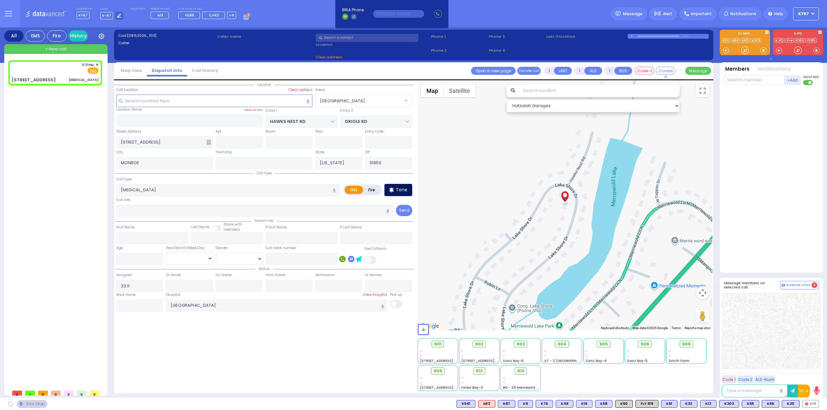
select select "[GEOGRAPHIC_DATA]"
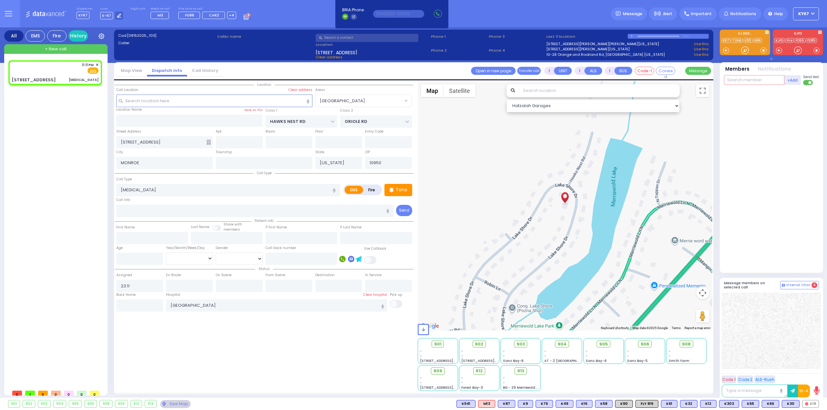
click at [756, 81] on input "text" at bounding box center [754, 80] width 60 height 10
type input "48"
select select
radio input "true"
select select
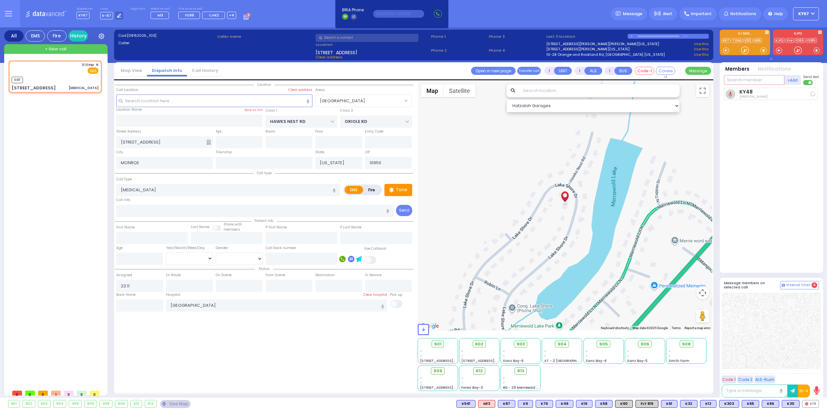
type input "23:11"
select select "Hatzalah Garages"
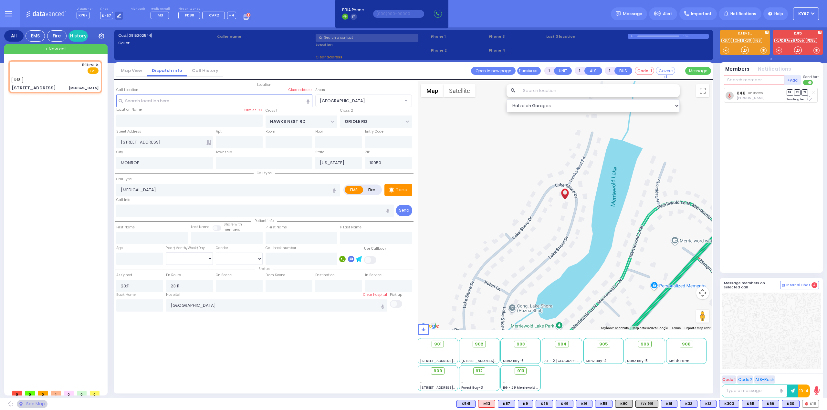
select select "[GEOGRAPHIC_DATA]"
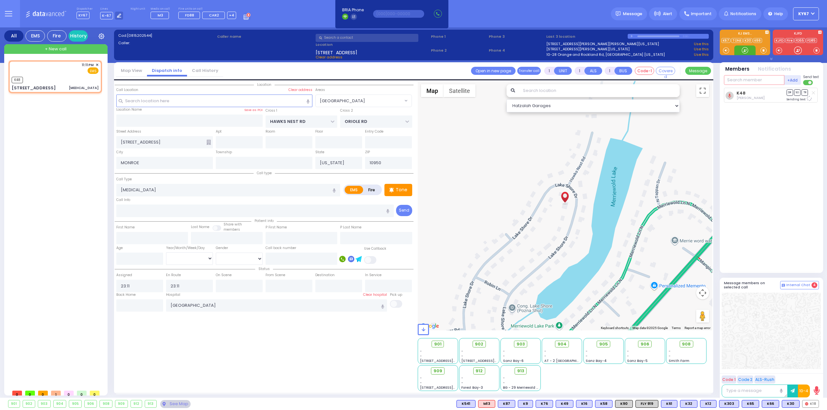
click at [739, 82] on input "text" at bounding box center [754, 80] width 60 height 10
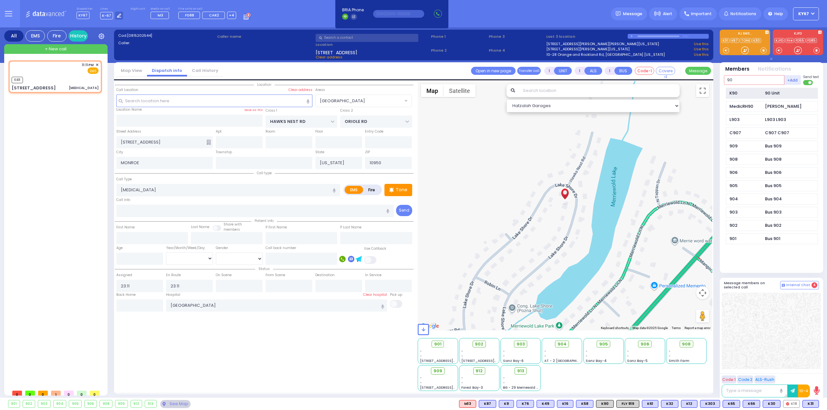
type input "90"
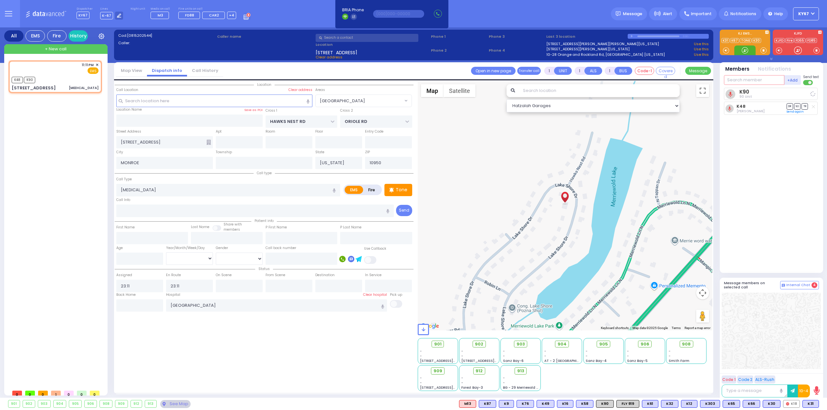
select select
radio input "true"
select select
select select "Hatzalah Garages"
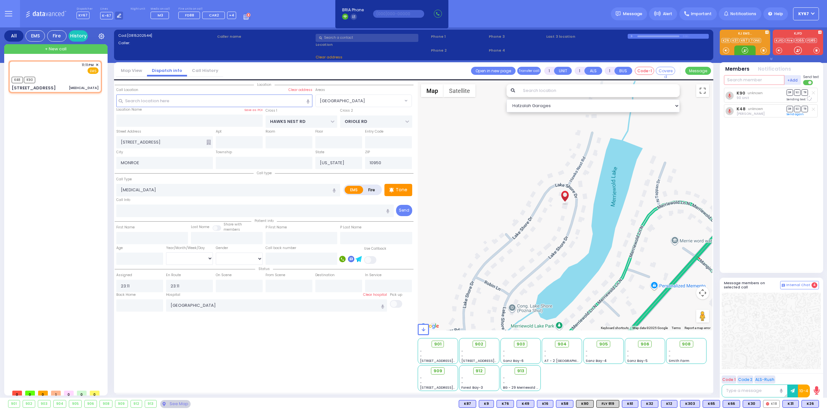
select select "[GEOGRAPHIC_DATA]"
click at [745, 79] on input "text" at bounding box center [754, 80] width 60 height 10
type input "913"
click at [752, 93] on div "913" at bounding box center [745, 93] width 32 height 6
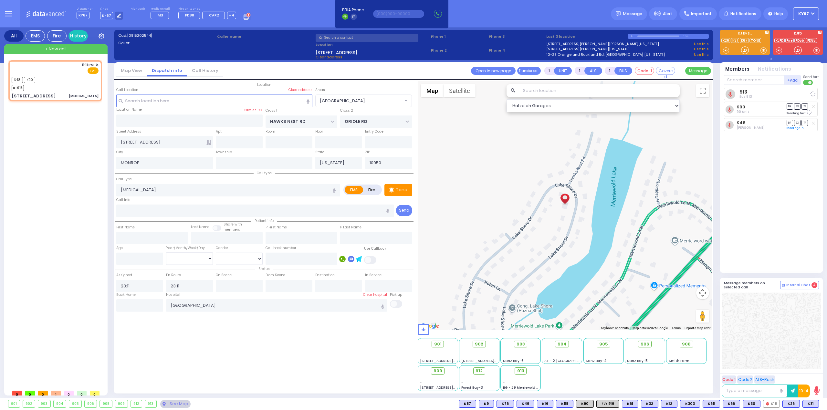
select select
radio input "true"
select select
select select "Hatzalah Garages"
select select "[GEOGRAPHIC_DATA]"
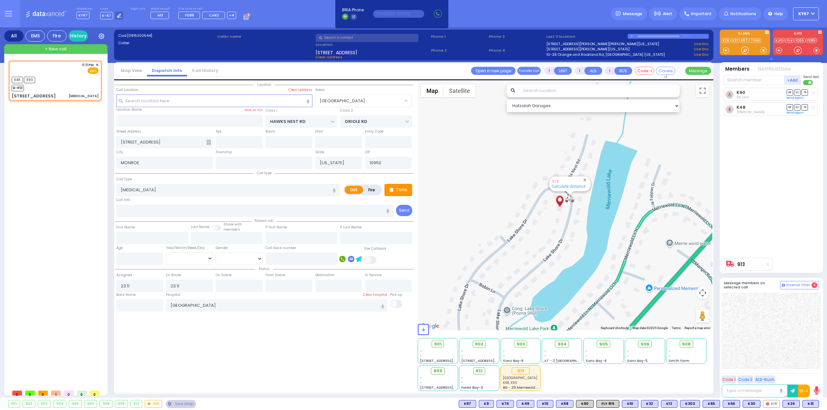
click at [786, 210] on div "K90 90 Unit DR SO TR K48" at bounding box center [772, 171] width 96 height 167
click at [750, 80] on input "text" at bounding box center [754, 80] width 60 height 10
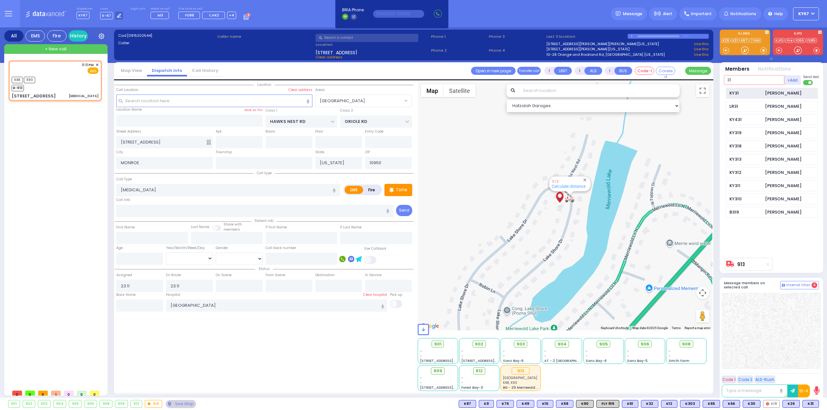
type input "31"
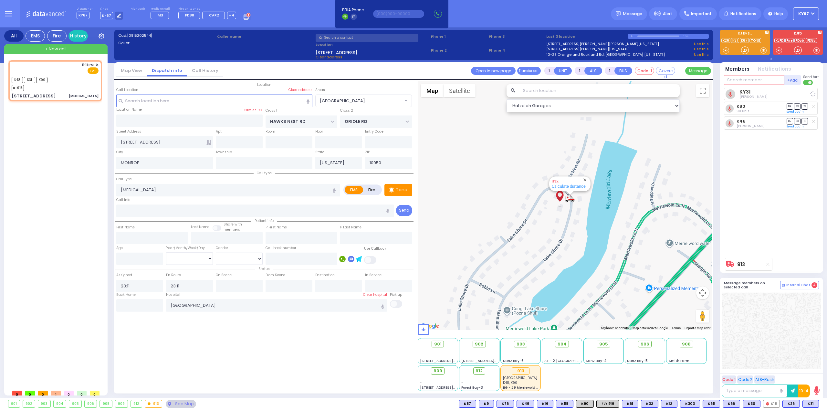
select select
radio input "true"
select select
select select "Hatzalah Garages"
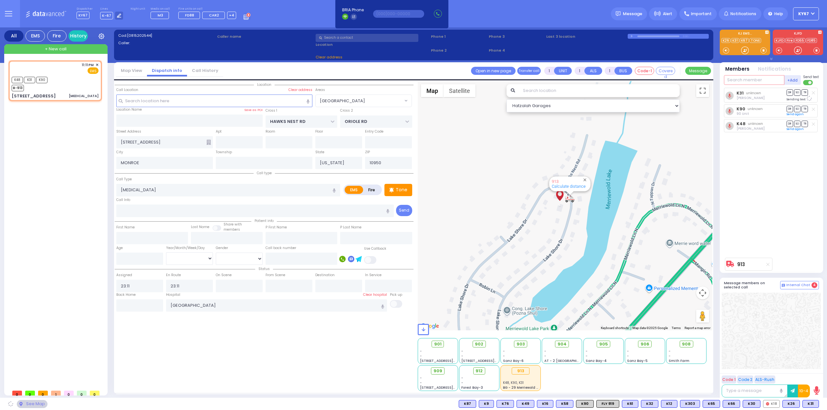
select select "[GEOGRAPHIC_DATA]"
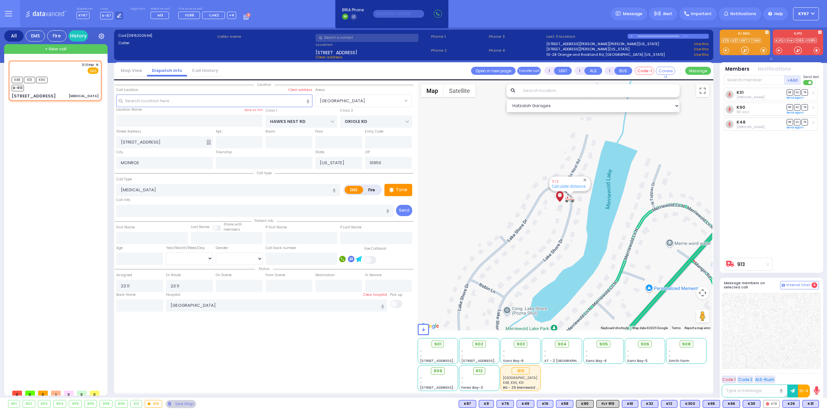
click at [772, 206] on div "K31 Yisroel Feldman DR SO TR Sending text K90 DR" at bounding box center [772, 171] width 96 height 167
click at [209, 141] on icon at bounding box center [208, 142] width 5 height 5
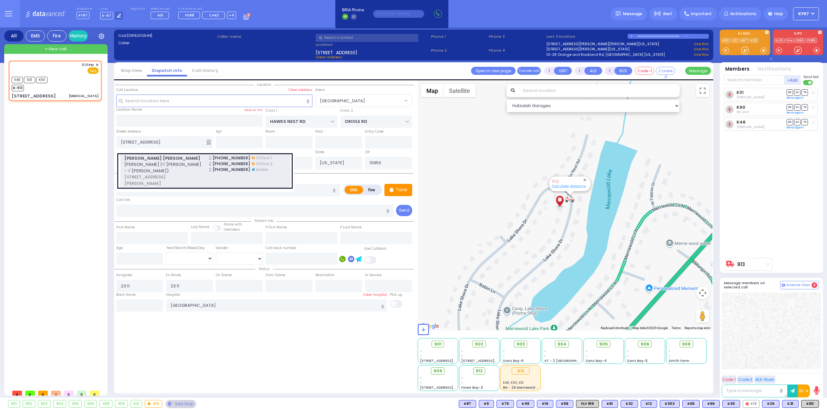
click at [198, 159] on span "[PERSON_NAME] [PERSON_NAME]" at bounding box center [162, 158] width 77 height 6
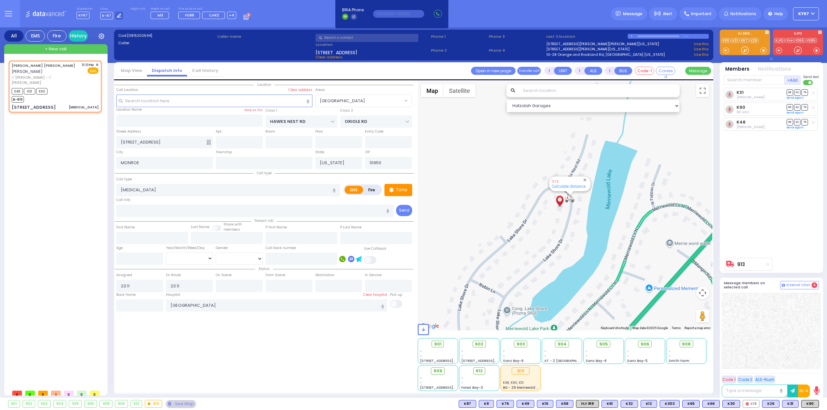
select select
radio input "true"
type input "[PERSON_NAME]"
select select
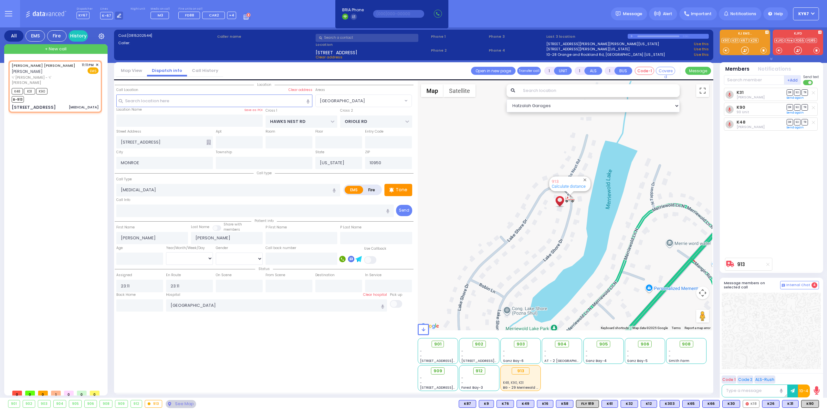
select select "Hatzalah Garages"
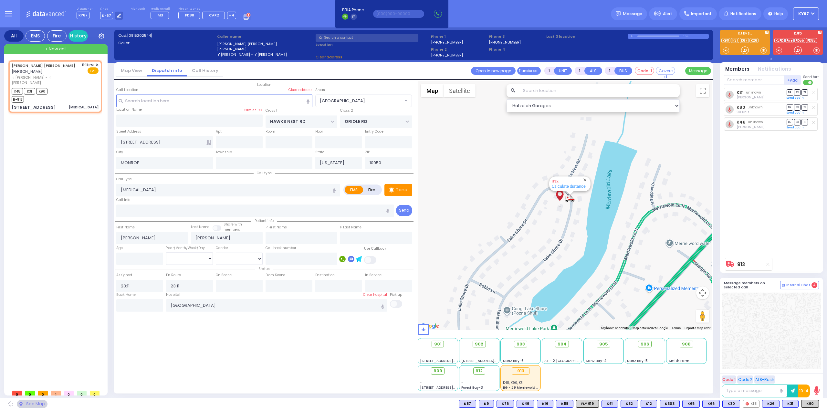
type input "[STREET_ADDRESS]"
type input "Monroe"
select select "[GEOGRAPHIC_DATA]"
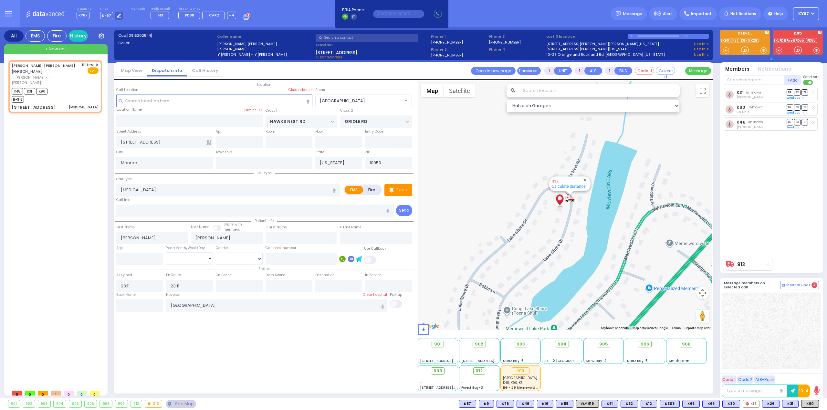
click at [53, 204] on div "JOEL ALEXANDER STERN יואל אלכסנדר שטערן ר' משה שמואל - ר' מנחם שמואל יעקב גאטלי…" at bounding box center [56, 223] width 96 height 326
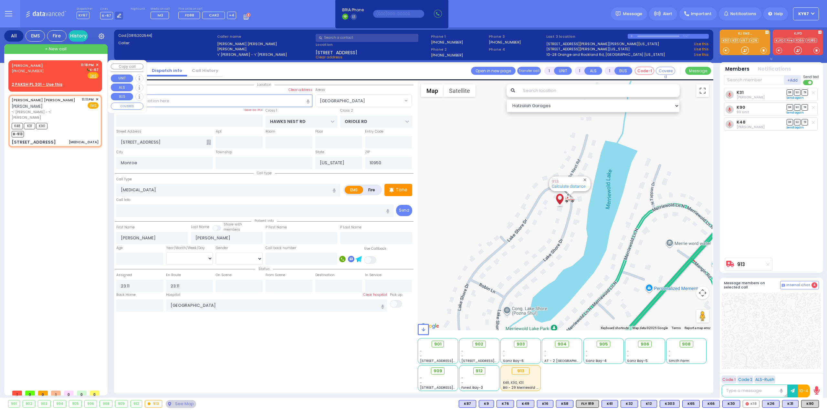
click at [45, 76] on div "MENACHEM MOSHE WEINBERGER (845) 604-1622" at bounding box center [29, 70] width 34 height 17
type input "2"
select select
radio input "true"
type input "MENACHEM MOSHE"
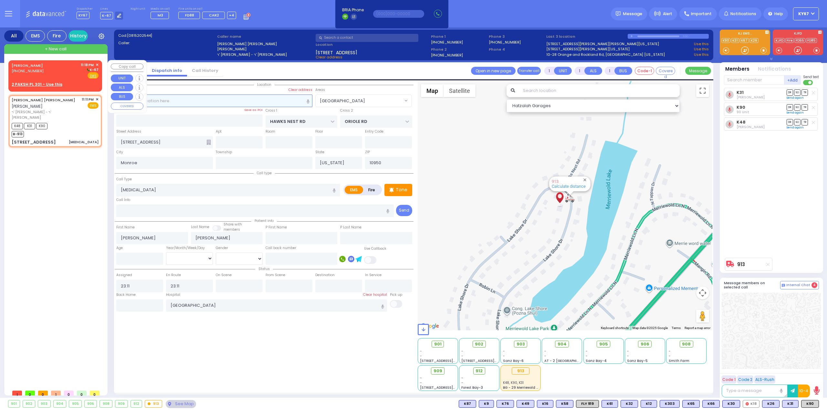
type input "WEINBERGER"
select select
type input "23:18"
select select "Hatzalah Garages"
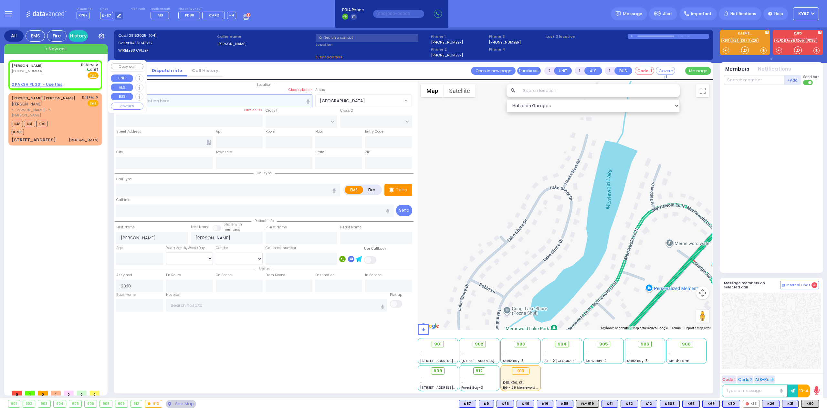
select select
radio input "true"
select select
select select "Hatzalah Garages"
click at [31, 85] on u "2 PAKSH PL 301 - Use this" at bounding box center [37, 84] width 51 height 5
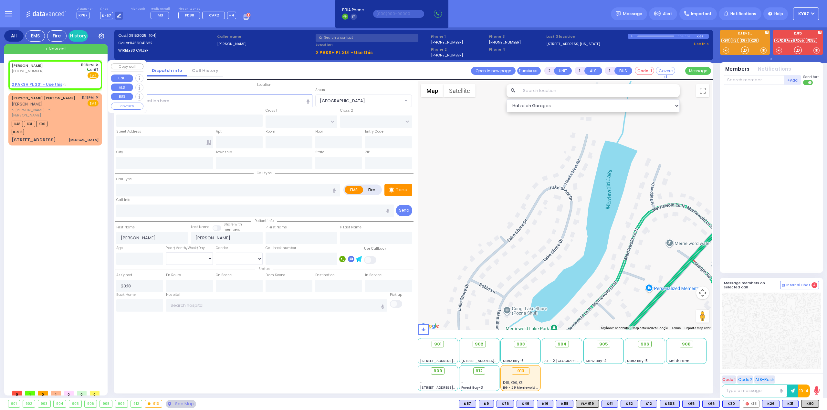
select select
radio input "true"
select select
select select "Hatzalah Garages"
select select
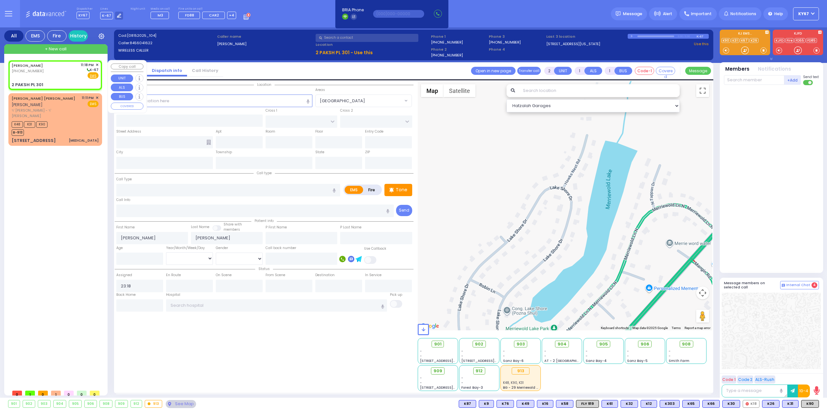
radio input "true"
select select
select select "Hatzalah Garages"
type input "NICKLESBURG RD"
type input "2 PAKSH PL"
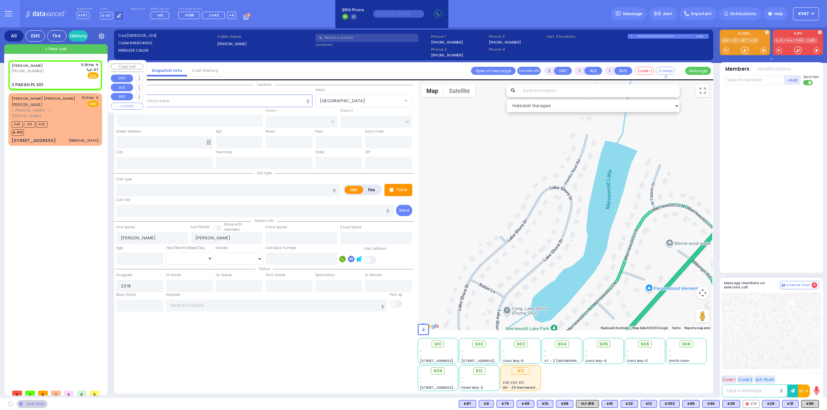
type input "301"
type input "Monroe"
type input "[US_STATE]"
type input "10950"
select select "ATZEI TAMURIM"
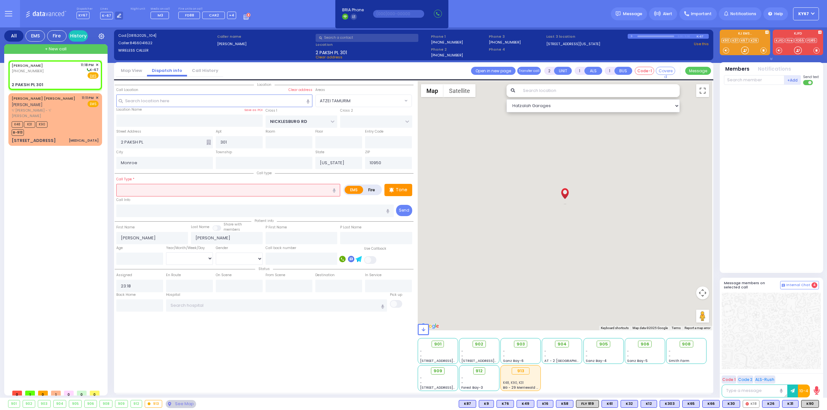
click at [173, 187] on input "text" at bounding box center [228, 190] width 224 height 12
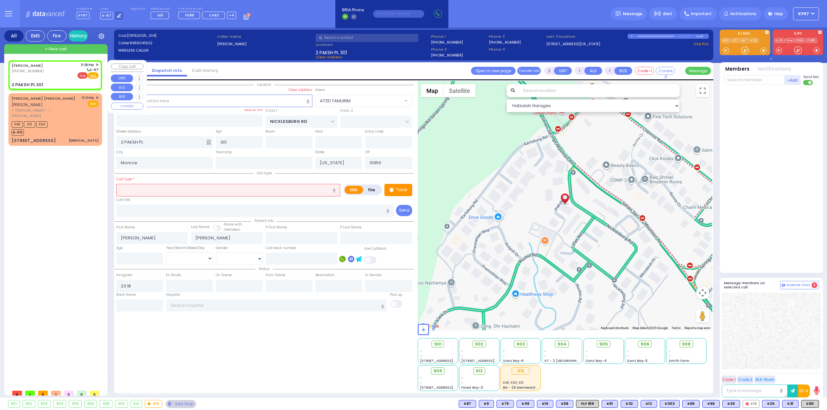
click at [82, 74] on span "Fire" at bounding box center [83, 75] width 10 height 6
select select
radio input "false"
radio input "true"
select select
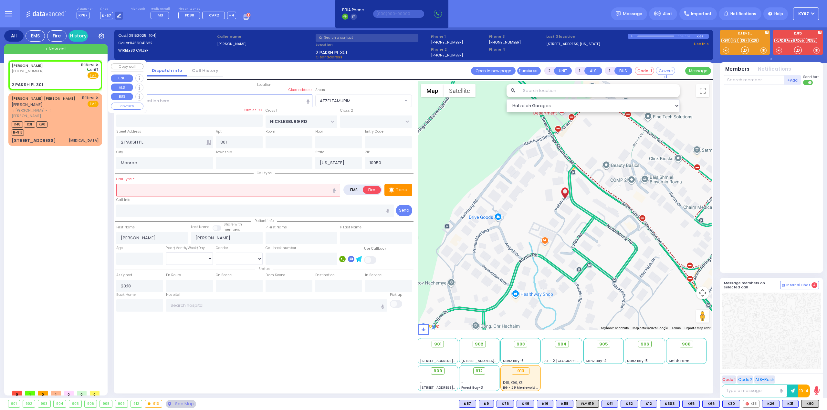
select select "Hatzalah Garages"
select select
radio input "true"
select select
select select "Hatzalah Garages"
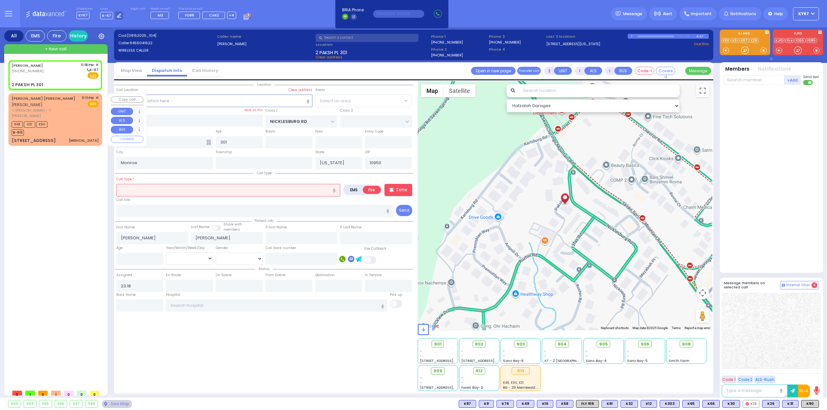
select select "ATZEI TAMURIM"
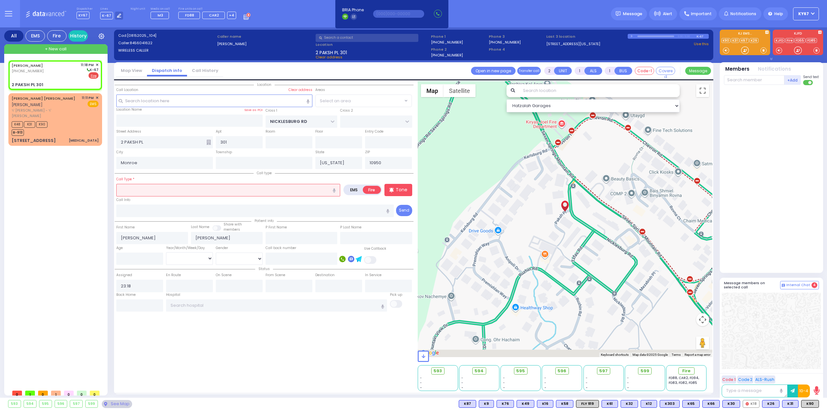
select select "ATZEI TAMURIM"
click at [156, 190] on input "text" at bounding box center [228, 190] width 224 height 12
type input "a"
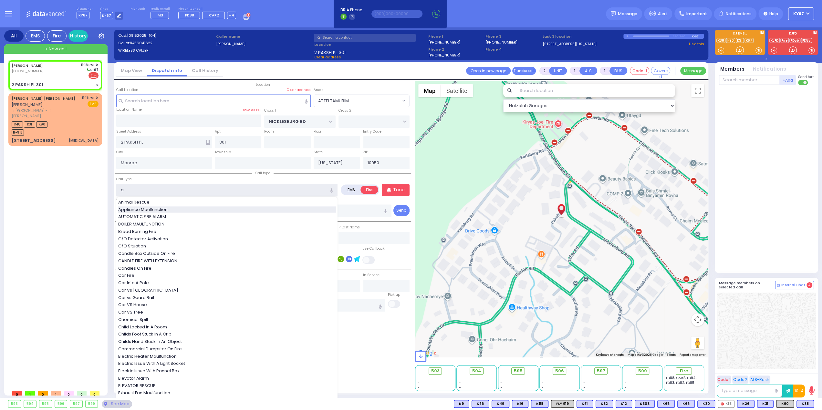
select select
radio input "true"
select select
select select "Hatzalah Garages"
select select "ATZEI TAMURIM"
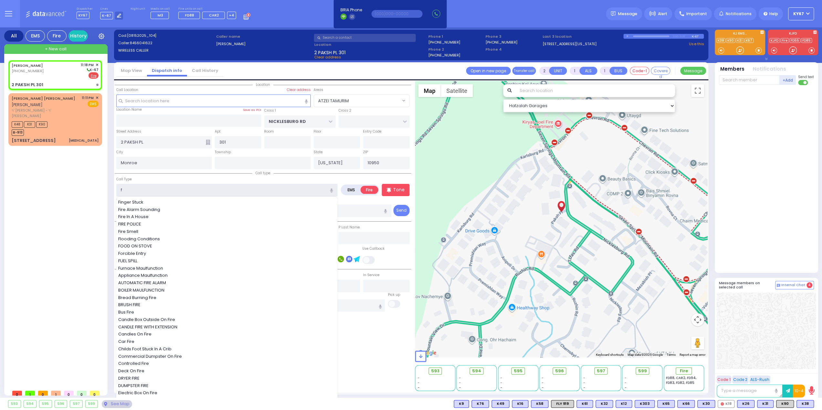
type input "fi"
select select
radio input "true"
select select
select select "Hatzalah Garages"
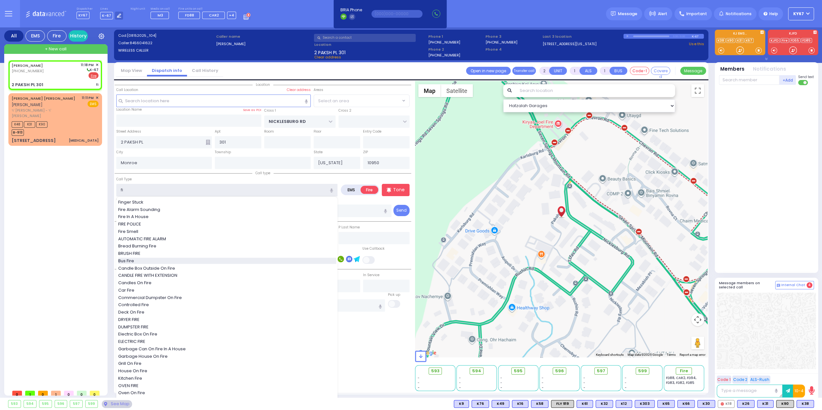
select select "ATZEI TAMURIM"
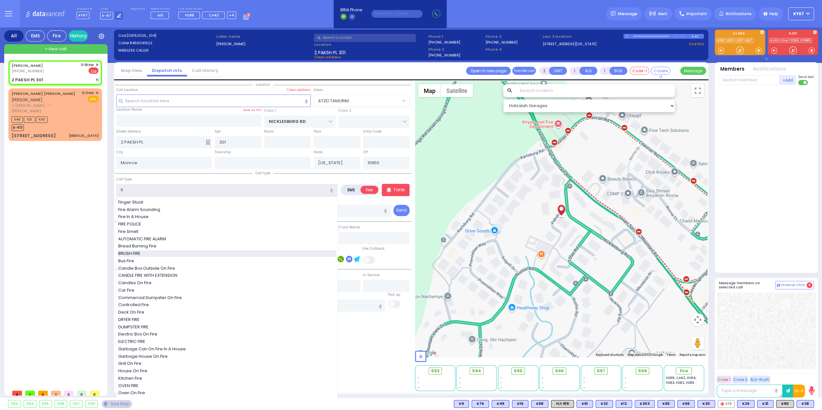
select select
radio input "true"
select select
select select "Hatzalah Garages"
select select "ATZEI TAMURIM"
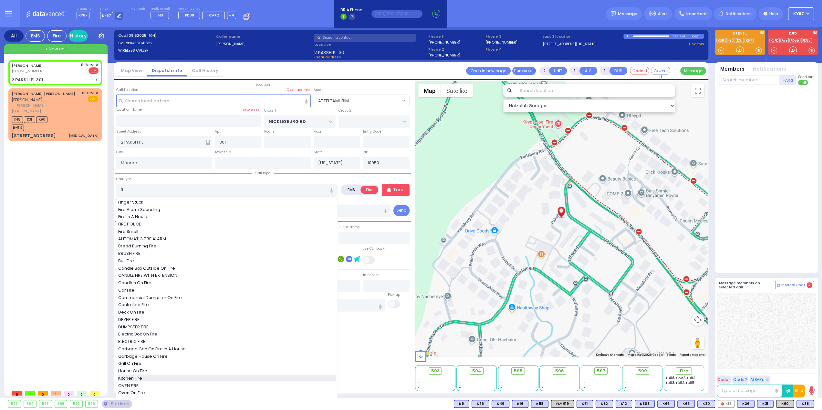
click at [144, 379] on span "Kitchen Fire" at bounding box center [131, 379] width 26 height 6
type input "Kitchen Fire"
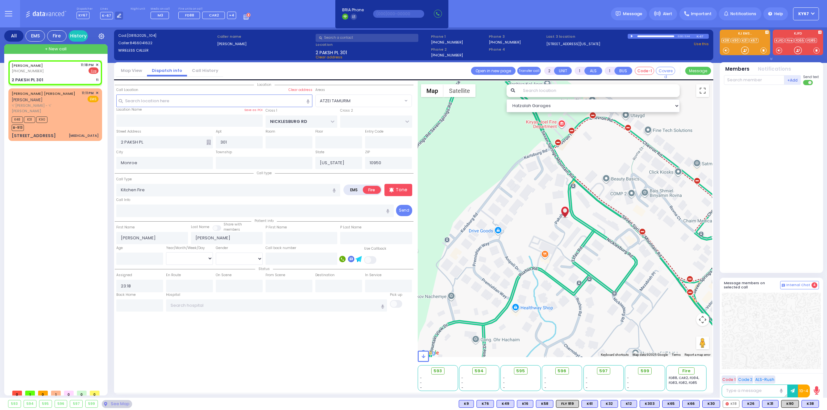
select select
radio input "true"
select select
select select "ATZEI TAMURIM"
select select "Hatzalah Garages"
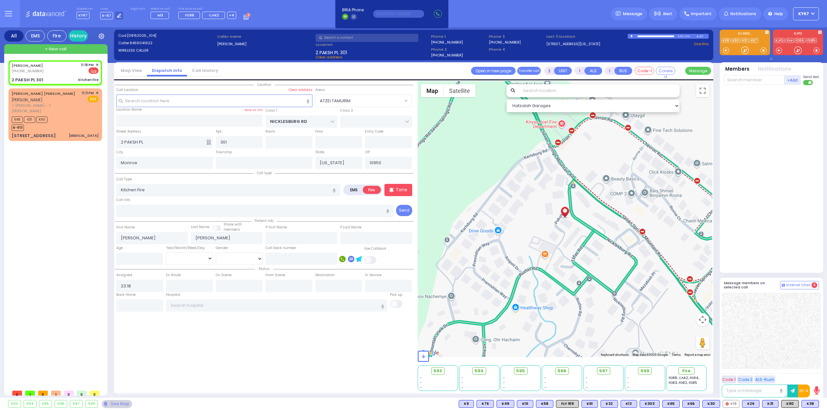
click at [93, 199] on div "MENACHEM MOSHE WEINBERGER (845) 604-1622 11:18 PM ✕" at bounding box center [56, 223] width 96 height 326
select select
radio input "true"
select select
select select "Hatzalah Garages"
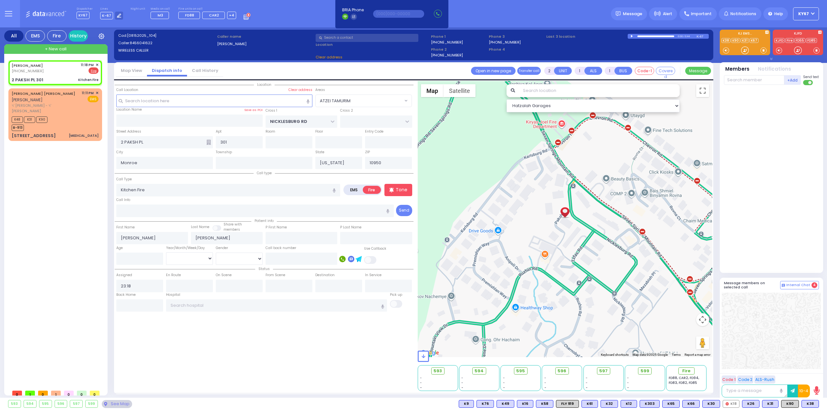
select select "ATZEI TAMURIM"
click at [752, 78] on input "text" at bounding box center [754, 80] width 60 height 10
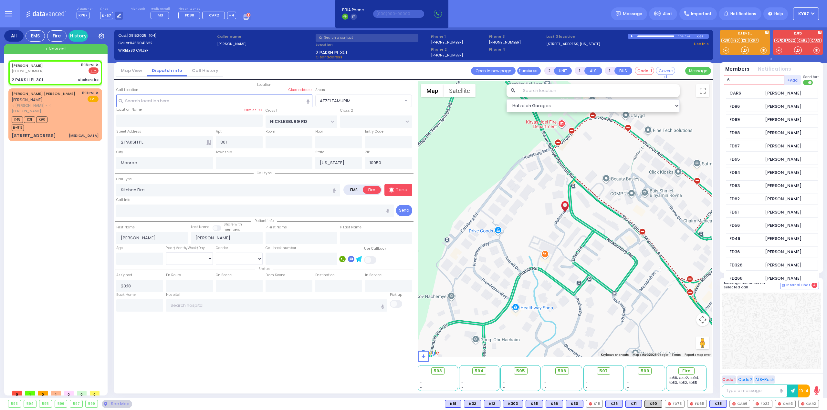
type input "6"
click at [778, 88] on div "CAR6 Joel Sandel" at bounding box center [772, 93] width 92 height 11
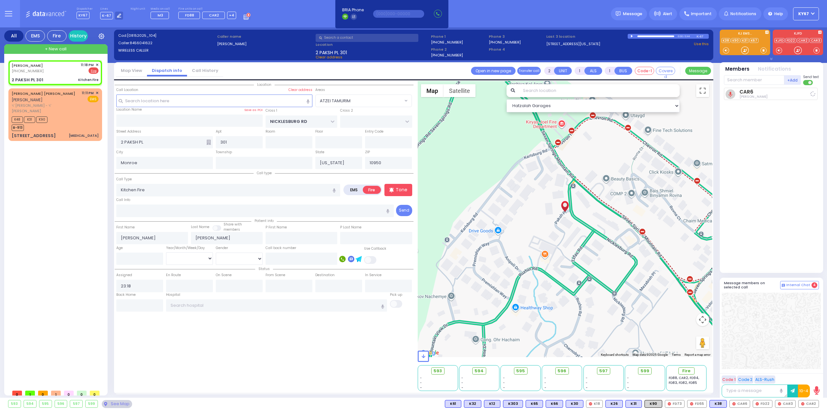
click at [778, 347] on div at bounding box center [770, 331] width 99 height 77
select select
radio input "true"
select select
type input "23:20"
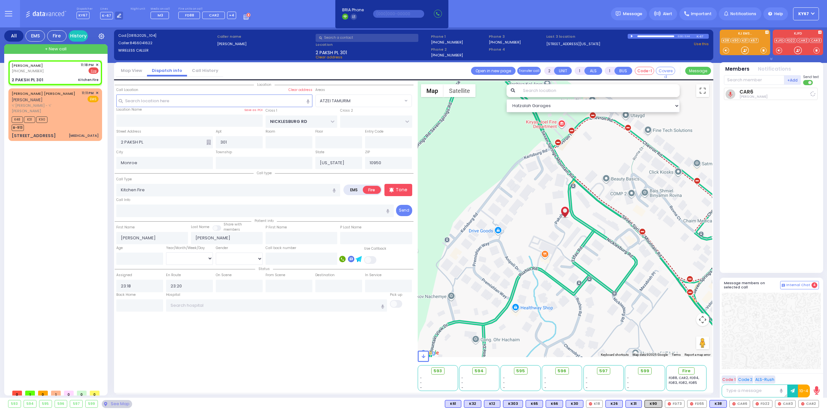
select select "Hatzalah Garages"
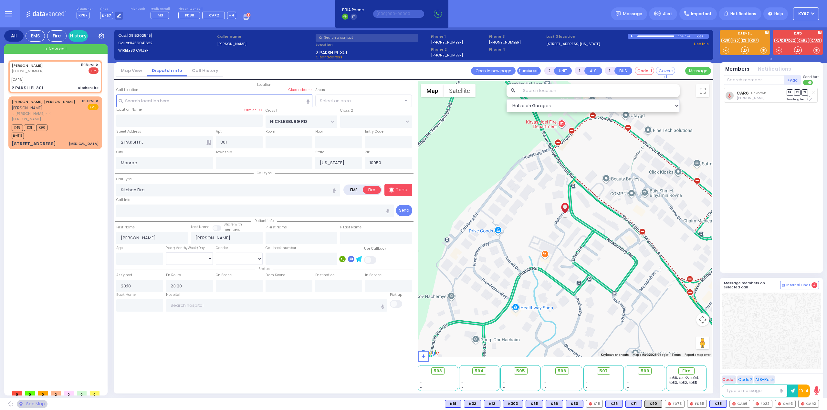
select select "ATZEI TAMURIM"
click at [756, 158] on div "CAR6 Joel Sandel DR SO TR" at bounding box center [772, 178] width 96 height 180
click at [751, 79] on input "text" at bounding box center [754, 80] width 60 height 10
click at [187, 13] on span "FD88" at bounding box center [189, 15] width 9 height 5
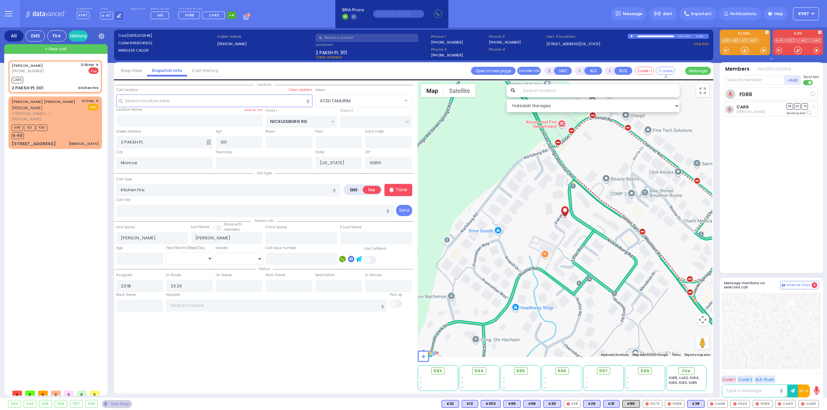
click at [227, 15] on span "+4" at bounding box center [231, 15] width 9 height 7
select select
radio input "true"
select select
select select "Hatzalah Garages"
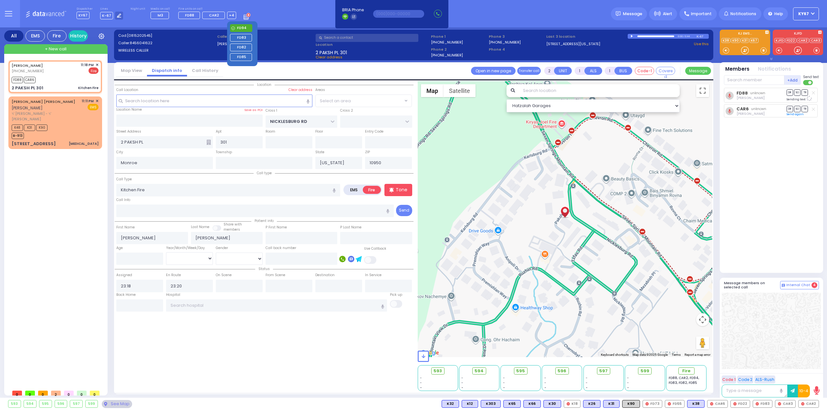
select select "ATZEI TAMURIM"
click at [237, 28] on span "FD94" at bounding box center [241, 27] width 9 height 5
click at [237, 36] on span "FD83" at bounding box center [241, 37] width 9 height 5
click at [233, 49] on span "FD82" at bounding box center [241, 47] width 22 height 7
click at [237, 57] on span "FD85" at bounding box center [241, 56] width 9 height 5
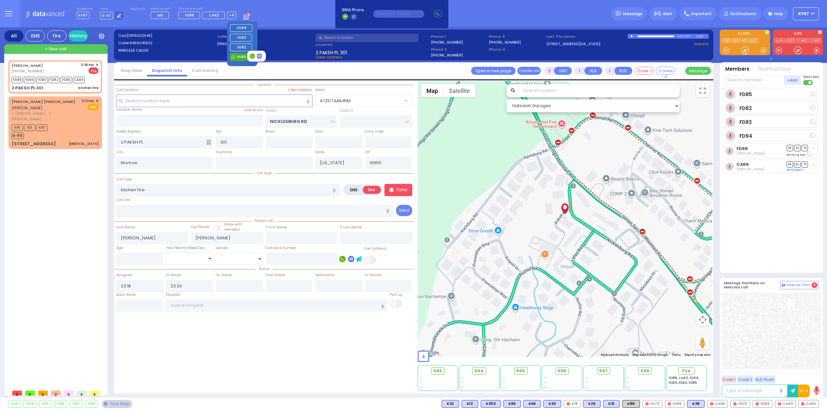
select select
radio input "true"
select select
select select "Hatzalah Garages"
select select "ATZEI TAMURIM"
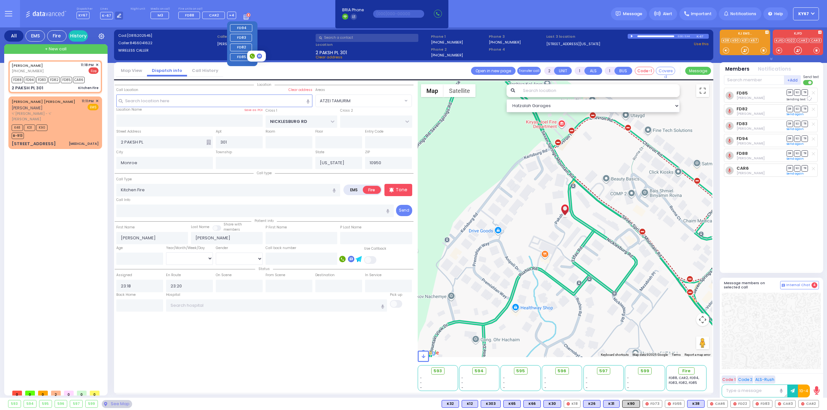
select select
radio input "true"
select select
select select "Hatzalah Garages"
select select
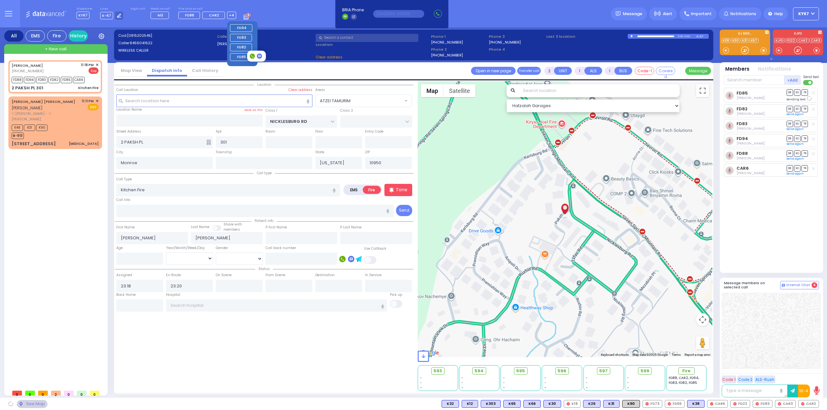
radio input "true"
select select
select select "Hatzalah Garages"
select select "ATZEI TAMURIM"
select select
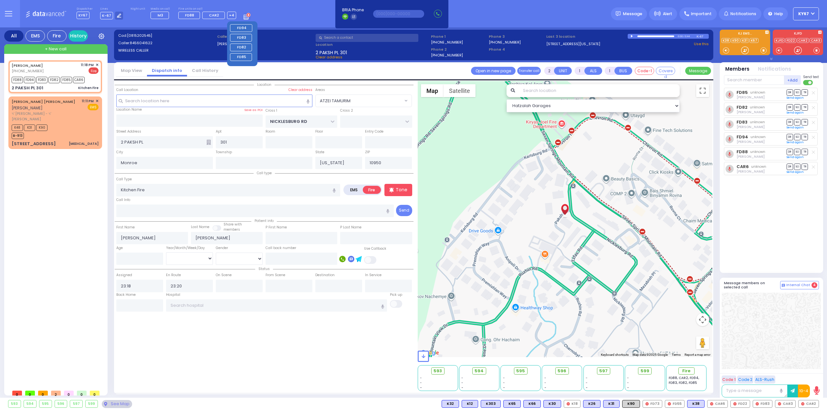
radio input "true"
select select
select select "ATZEI TAMURIM"
select select "Hatzalah Garages"
click at [279, 16] on div "Dispatcher KY67 shift has started. Are you ? Lines K-67" at bounding box center [413, 13] width 827 height 27
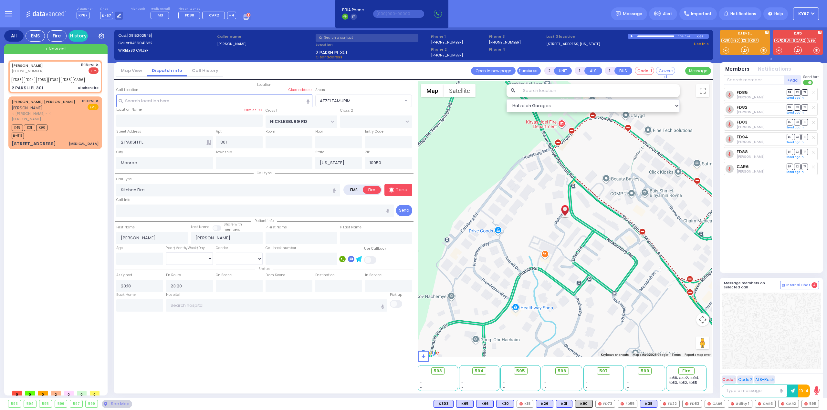
click at [630, 36] on div at bounding box center [632, 36] width 4 height 3
click at [645, 35] on div "0:00 / 0:44" at bounding box center [661, 36] width 69 height 5
click at [630, 36] on div at bounding box center [632, 36] width 4 height 3
click at [631, 36] on div at bounding box center [632, 36] width 4 height 3
click at [58, 233] on div "MENACHEM MOSHE WEINBERGER (845) 604-1622 11:18 PM ✕" at bounding box center [56, 223] width 96 height 326
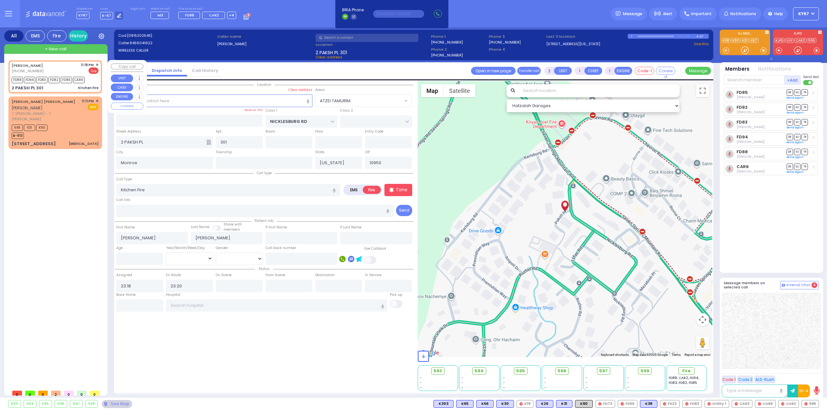
click at [73, 62] on div "MENACHEM MOSHE WEINBERGER (845) 604-1622 11:18 PM ✕ Fire" at bounding box center [55, 68] width 87 height 12
select select
radio input "true"
select select
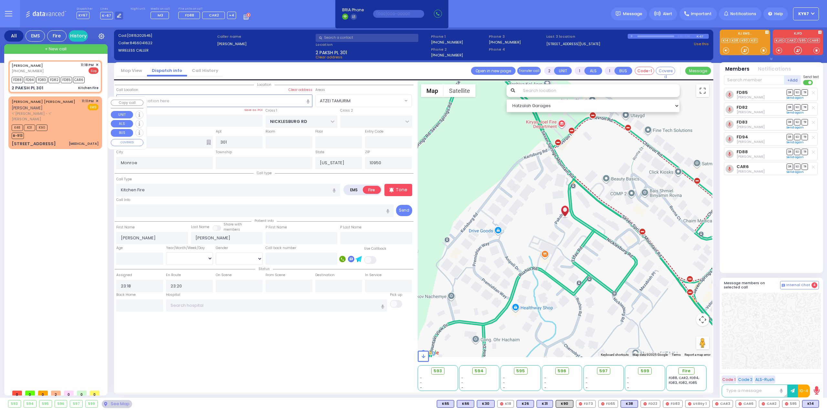
click at [78, 128] on div "K48 K31 K90 B-913" at bounding box center [55, 131] width 87 height 16
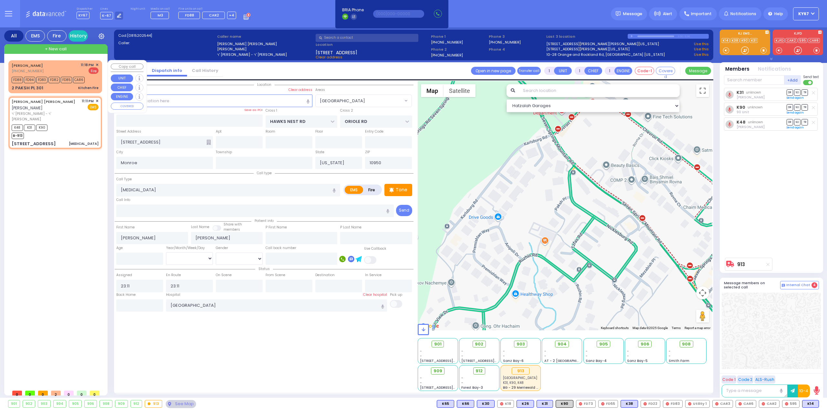
click at [45, 71] on div "(845) 604-1622" at bounding box center [29, 70] width 34 height 5
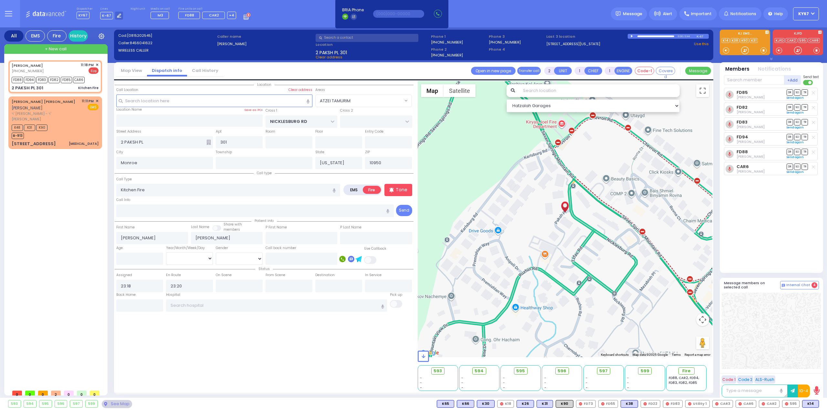
click at [42, 205] on div "MENACHEM MOSHE WEINBERGER (845) 604-1622 11:18 PM ✕" at bounding box center [56, 223] width 96 height 326
click at [97, 63] on span "✕" at bounding box center [97, 64] width 3 height 5
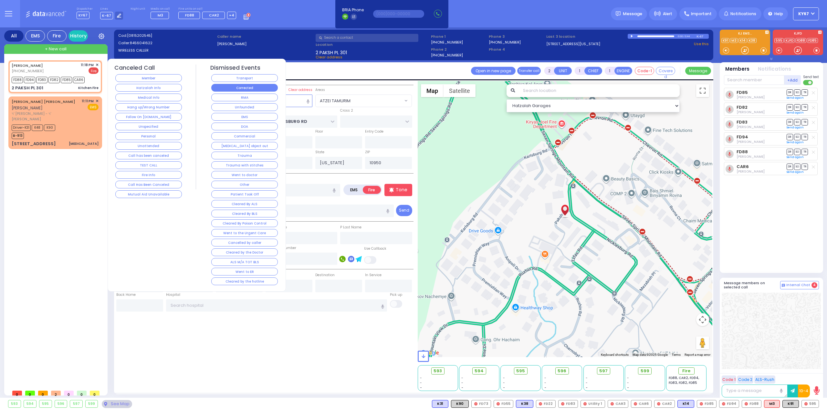
click at [263, 89] on button "Corrected" at bounding box center [244, 88] width 67 height 8
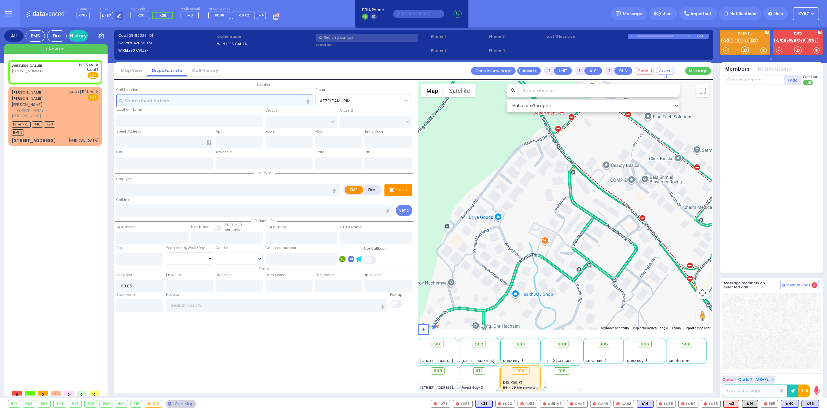
click at [171, 99] on input "text" at bounding box center [214, 101] width 196 height 12
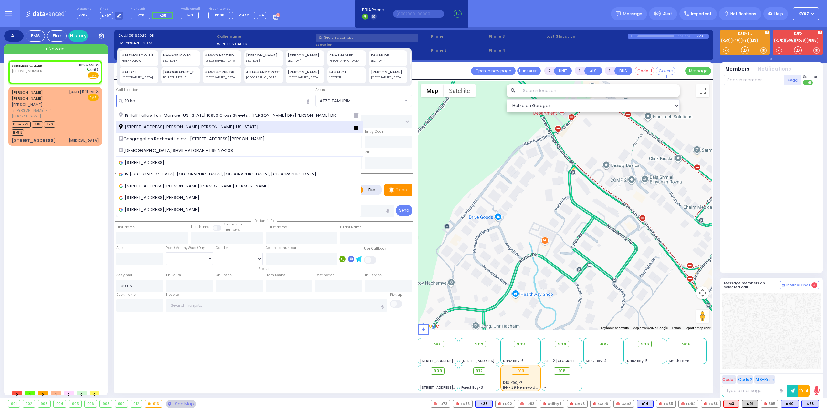
click at [184, 127] on span "19 Hayes Court Monroe New York 10950" at bounding box center [190, 127] width 142 height 6
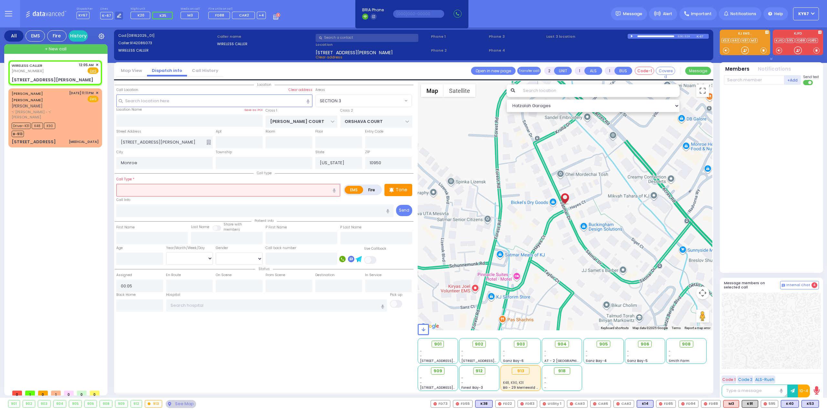
click at [374, 189] on label "Fire" at bounding box center [372, 190] width 18 height 8
click at [210, 191] on input "text" at bounding box center [228, 190] width 224 height 12
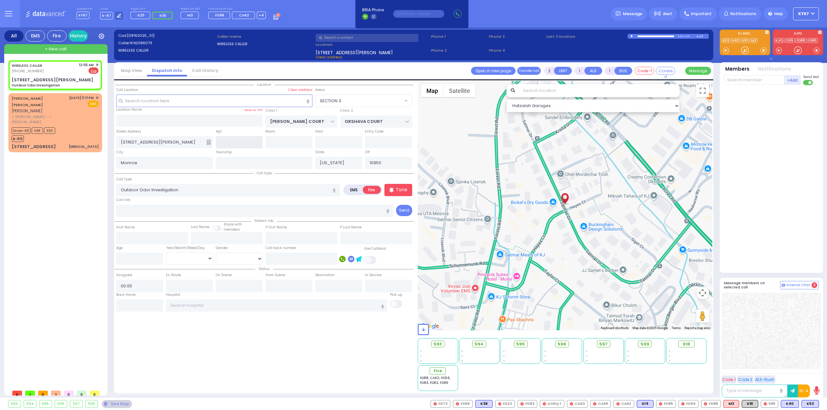
click at [231, 144] on input "text" at bounding box center [239, 142] width 47 height 12
click at [324, 384] on div "Location" at bounding box center [264, 236] width 299 height 310
click at [406, 188] on p "Tone" at bounding box center [402, 190] width 12 height 7
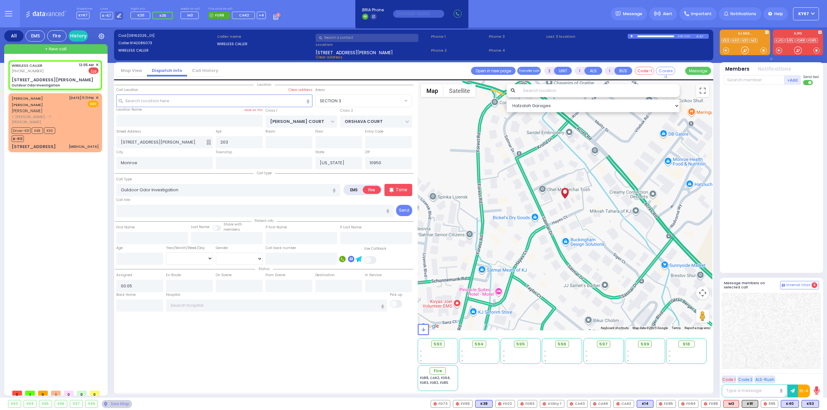
click at [215, 15] on span "FD88" at bounding box center [219, 15] width 9 height 5
click at [259, 17] on span "+4" at bounding box center [261, 15] width 5 height 5
select select "SECTION 3"
select select
drag, startPoint x: 0, startPoint y: 0, endPoint x: 267, endPoint y: 37, distance: 270.0
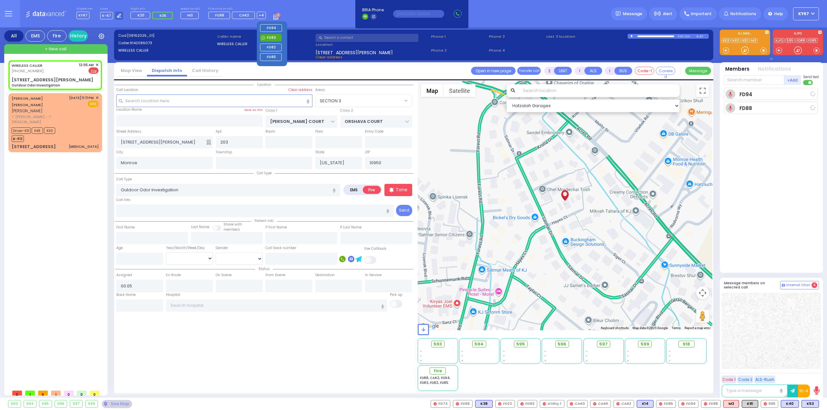
click at [267, 37] on span "FD83" at bounding box center [271, 37] width 9 height 5
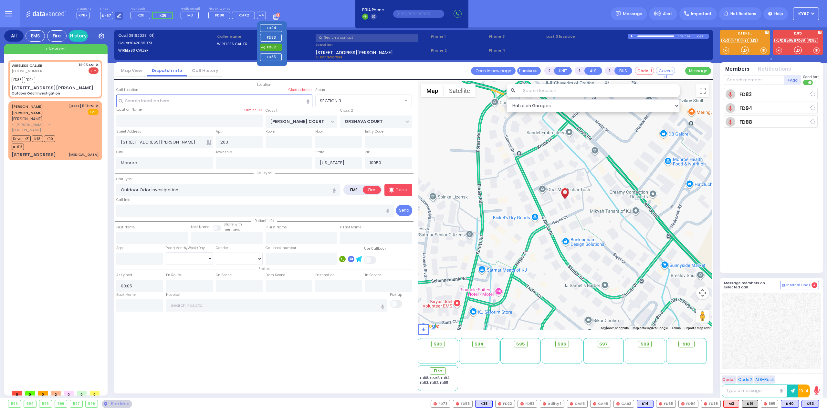
click at [268, 47] on span "FD82" at bounding box center [271, 47] width 9 height 5
select select
radio input "true"
select select
type input "00:05"
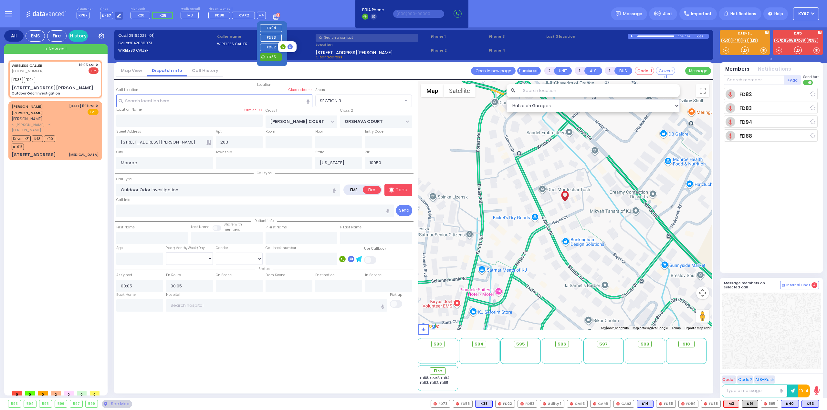
select select "Hatzalah Garages"
click at [269, 55] on span "FD85" at bounding box center [271, 56] width 9 height 5
select select "SECTION 3"
select select
radio input "true"
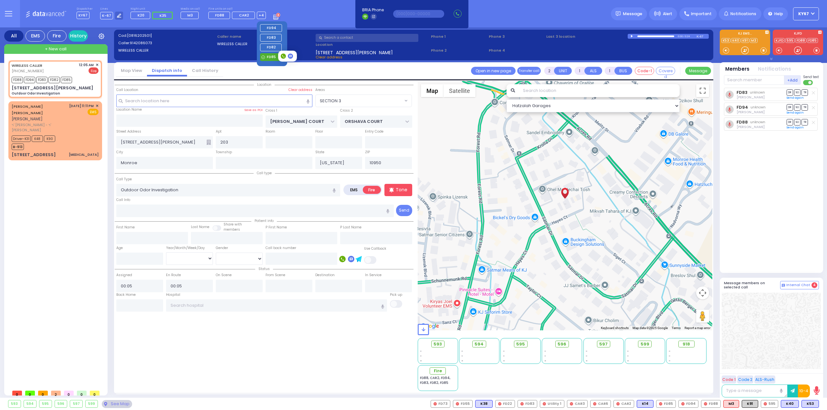
select select
select select "Hatzalah Garages"
select select "SECTION 3"
select select
radio input "true"
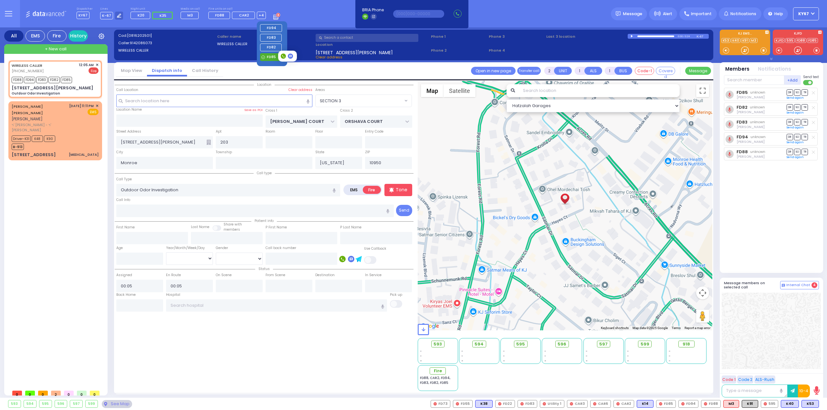
select select
select select "SECTION 3"
select select "Hatzalah Garages"
select select
radio input "true"
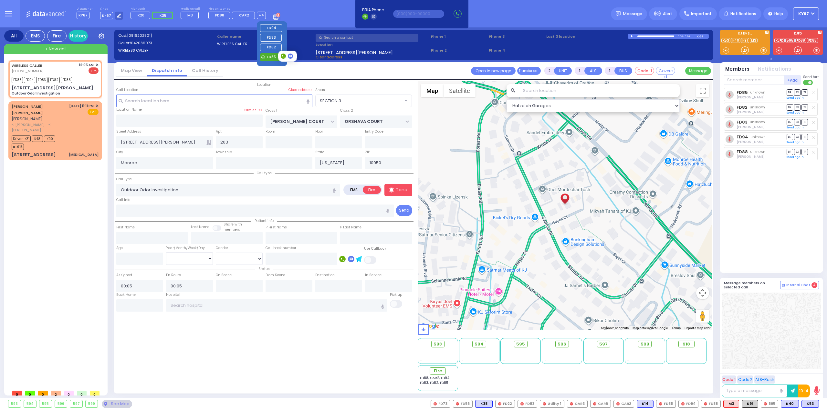
select select
select select "Hatzalah Garages"
select select "SECTION 3"
select select
radio input "true"
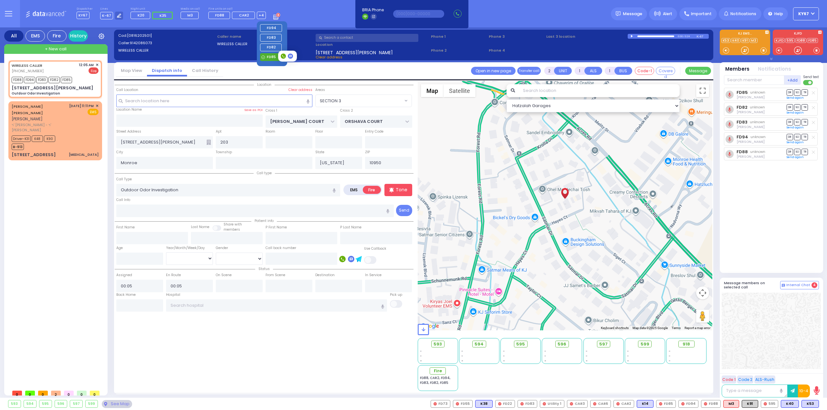
select select
select select "SECTION 3"
select select "Hatzalah Garages"
select select
radio input "true"
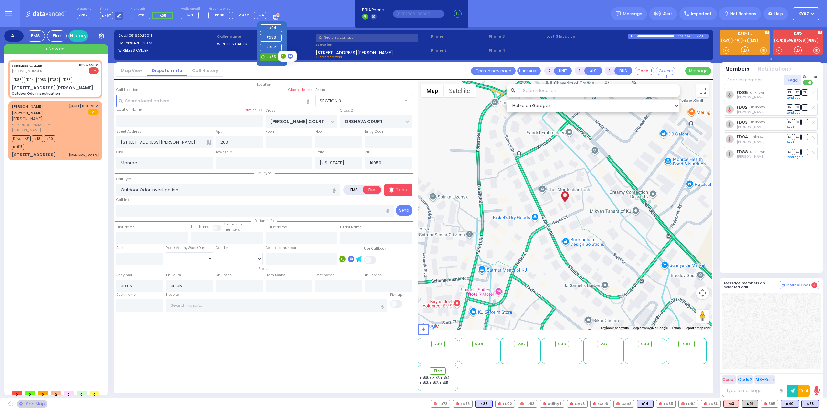
select select
select select "Hatzalah Garages"
select select "SECTION 3"
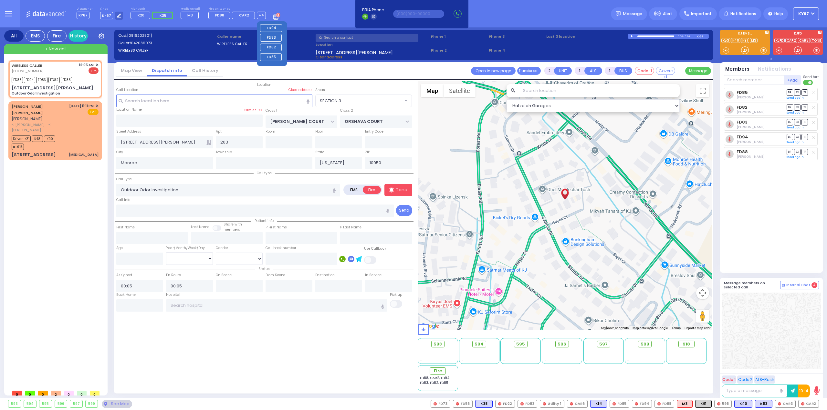
click at [322, 18] on div "Dispatcher KY67 shift has started. Are you ? Lines K-67" at bounding box center [413, 13] width 827 height 27
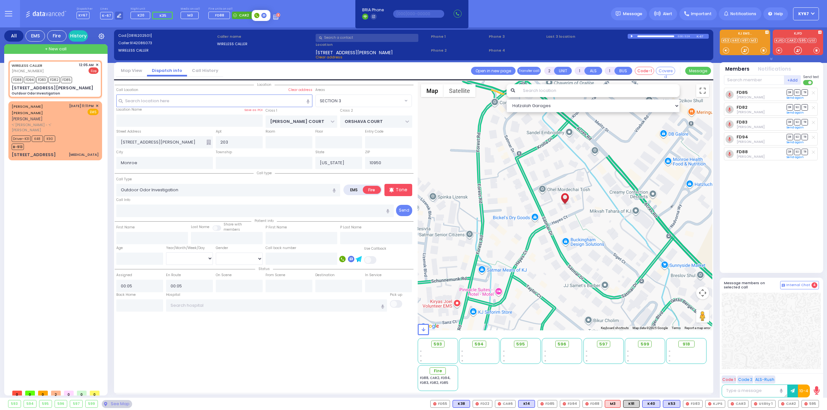
click at [239, 16] on span "CAR2" at bounding box center [244, 15] width 10 height 5
select select
radio input "true"
select select
select select "Hatzalah Garages"
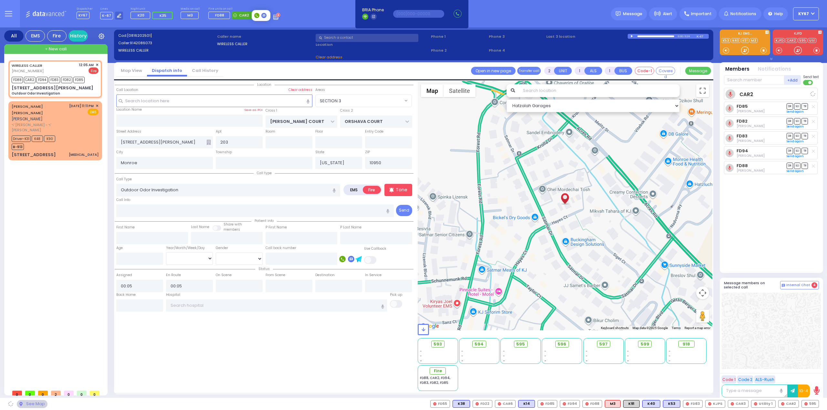
select select "SECTION 3"
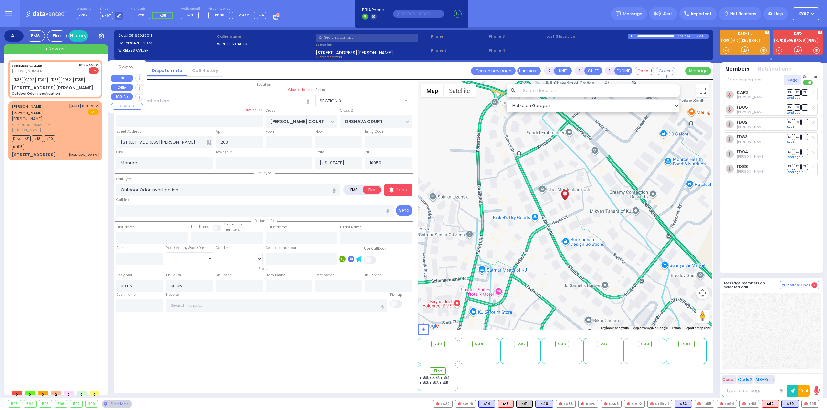
click at [98, 65] on span "✕" at bounding box center [97, 64] width 3 height 5
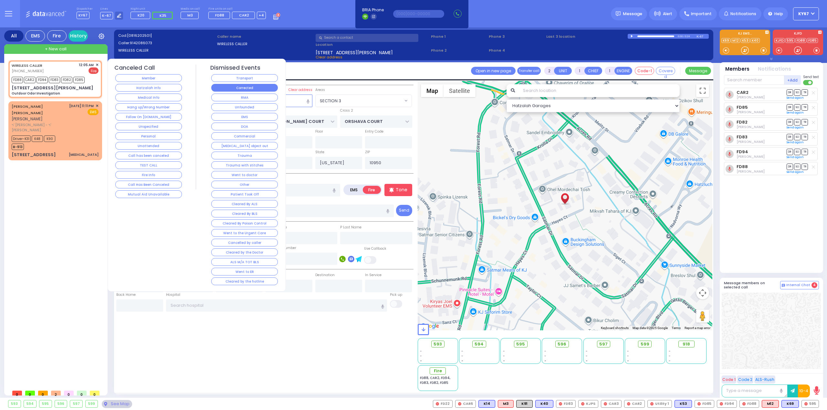
click at [269, 88] on button "Corrected" at bounding box center [244, 88] width 67 height 8
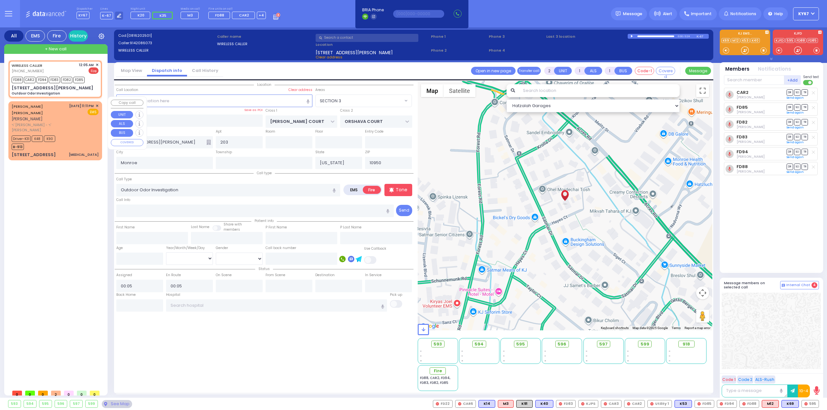
click at [75, 134] on div "Driver-K31 K48 K90 B-913" at bounding box center [55, 142] width 87 height 16
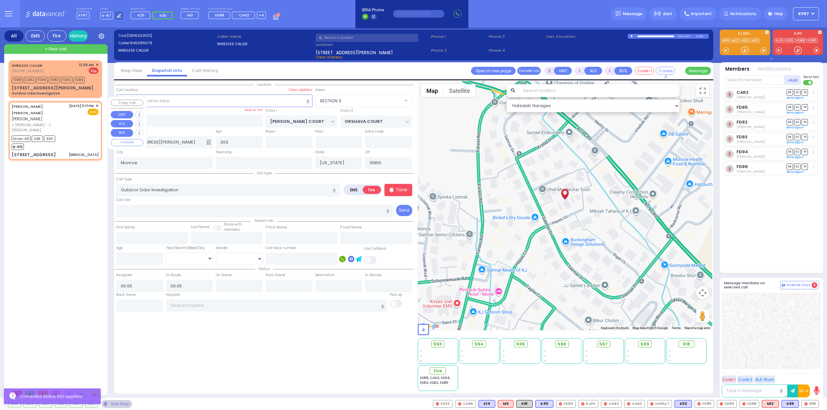
type input "6"
select select
type input "[MEDICAL_DATA]"
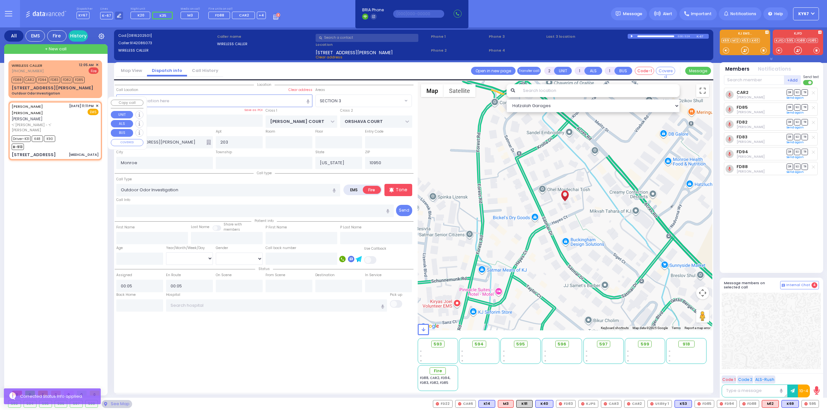
radio input "true"
type input "[PERSON_NAME]"
type input "Blimy"
type input "[PERSON_NAME]"
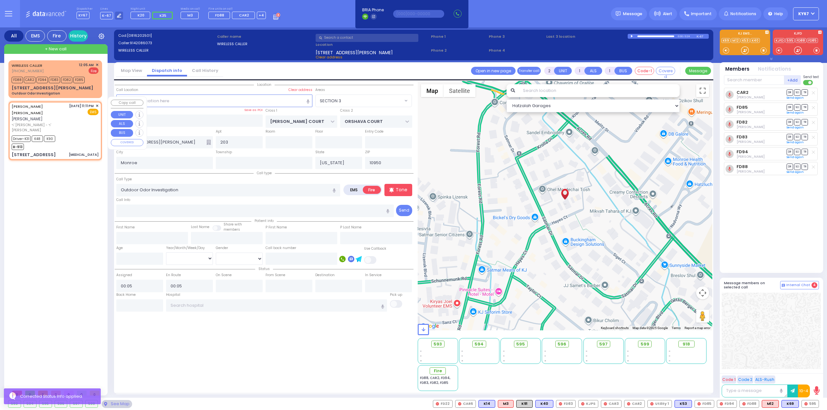
type input "20"
select select "Year"
select select "[DEMOGRAPHIC_DATA]"
type input "23:11"
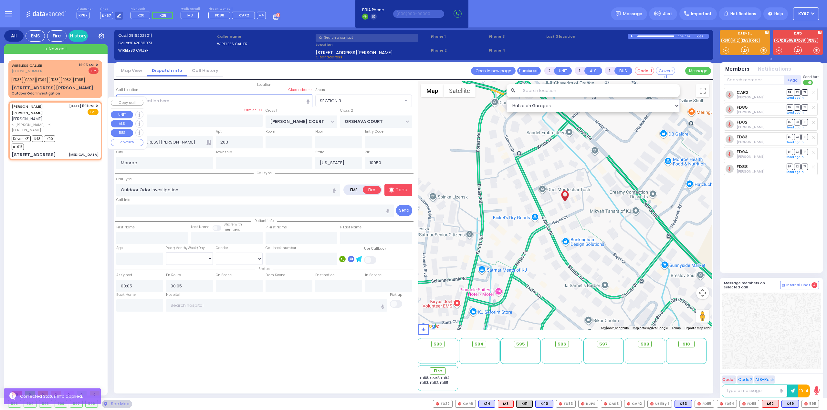
type input "23:13"
type input "23:32"
type input "00:01"
type input "00:21"
type input "[GEOGRAPHIC_DATA]"
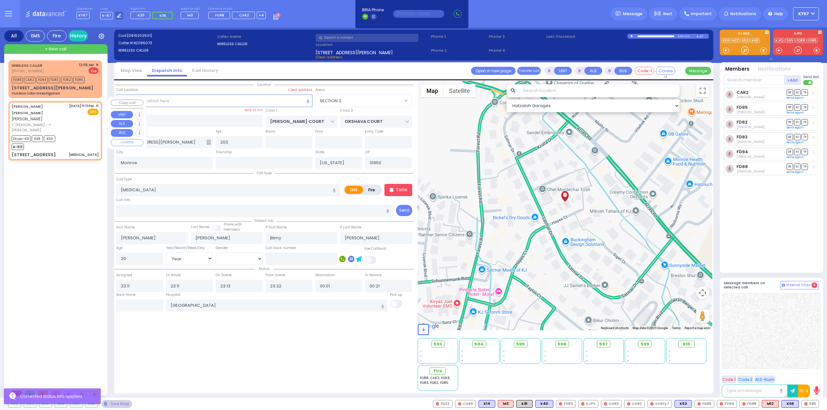
select select "Hatzalah Garages"
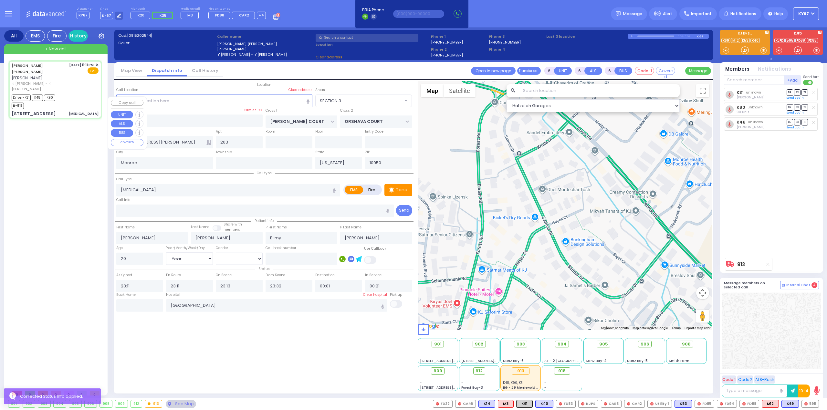
type input "HAWKS NEST RD"
type input "ORIOLE RD"
type input "[STREET_ADDRESS]"
select select
radio input "true"
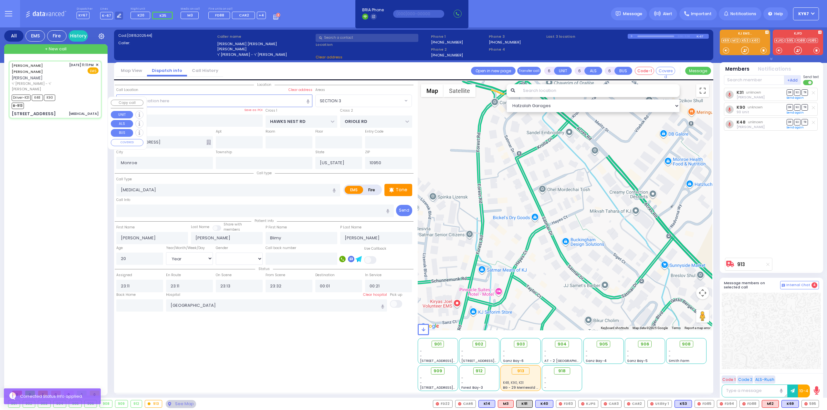
select select "Year"
select select "[DEMOGRAPHIC_DATA]"
select select "[GEOGRAPHIC_DATA]"
select select "Hatzalah Garages"
select select "[GEOGRAPHIC_DATA]"
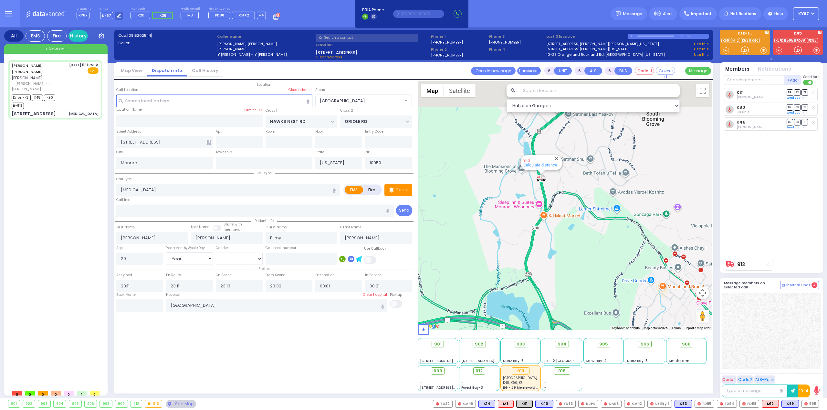
drag, startPoint x: 573, startPoint y: 150, endPoint x: 560, endPoint y: 246, distance: 96.9
click at [559, 247] on div "913 Calculate distance" at bounding box center [565, 206] width 295 height 250
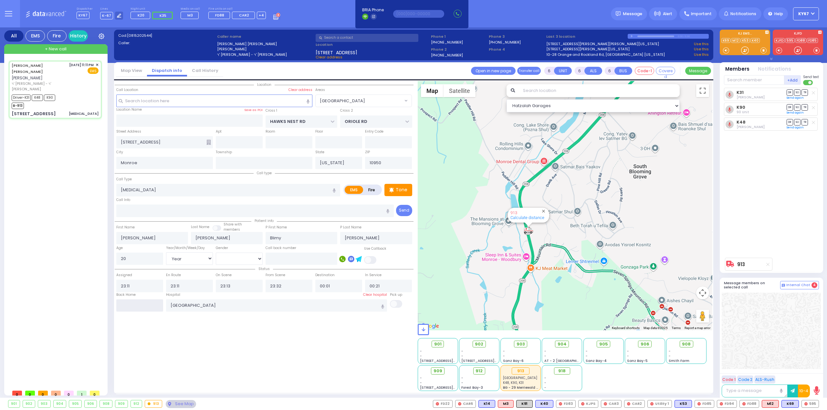
click at [136, 304] on input "text" at bounding box center [139, 306] width 47 height 12
type input "00:49"
click at [241, 350] on div "Location" at bounding box center [264, 236] width 299 height 310
select select
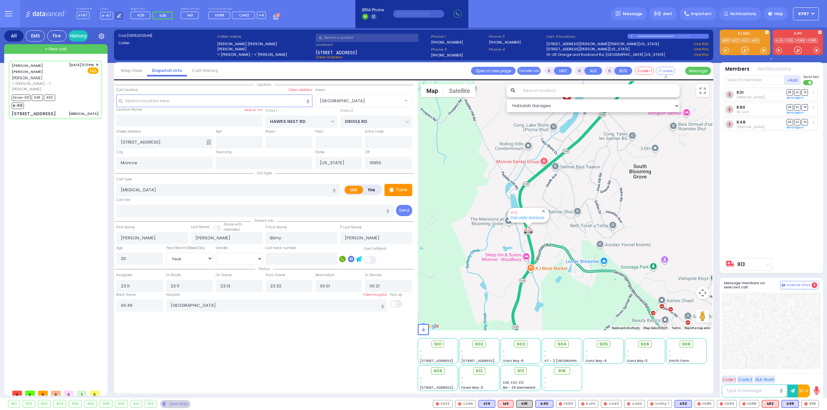
radio input "true"
select select
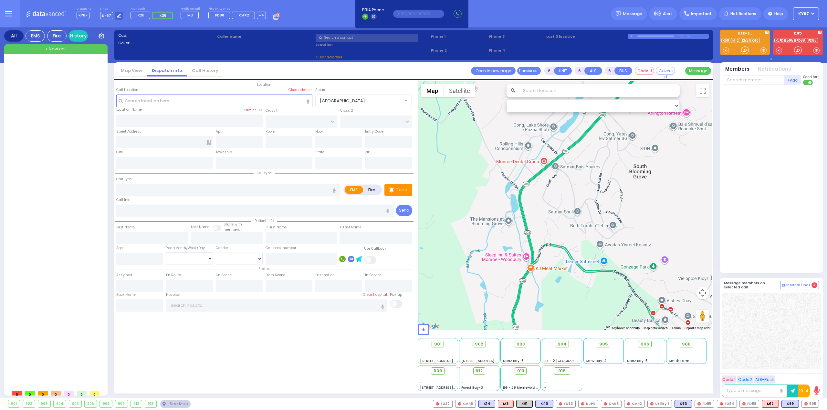
click at [227, 331] on div "Location" at bounding box center [264, 236] width 299 height 310
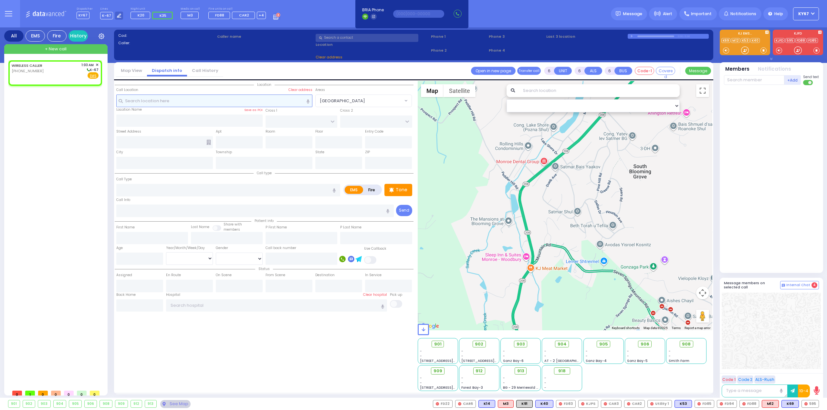
type input "2"
type input "1"
select select
radio input "true"
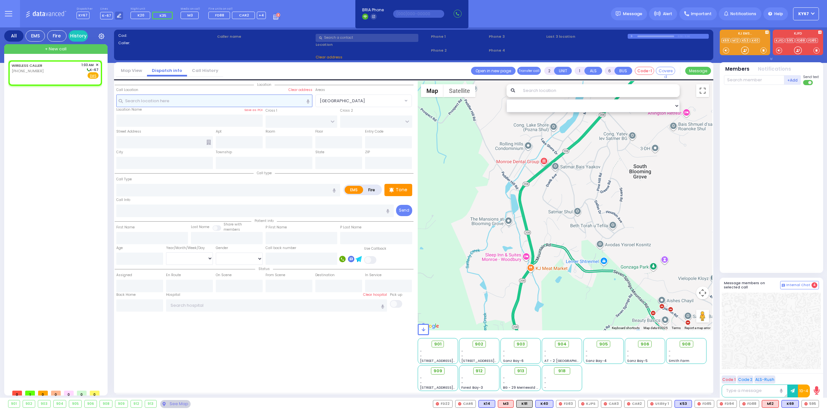
select select
type input "01:03"
select select "Hatzalah Garages"
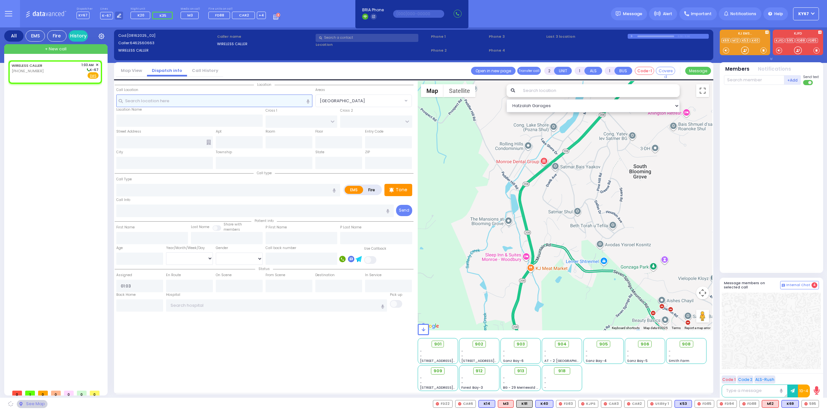
select select
radio input "true"
select select
select select "Hatzalah Garages"
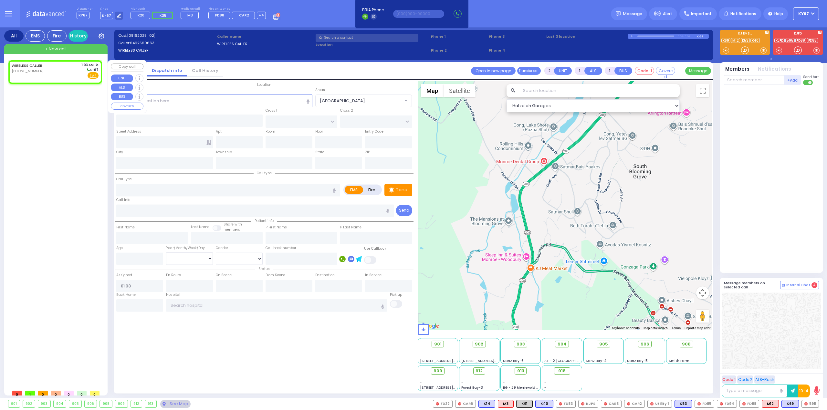
click at [50, 69] on div "WIRELESS CALLER (646) 256-0663 1:03 AM ✕ K-67" at bounding box center [55, 70] width 87 height 17
select select
radio input "true"
select select
select select "Hatzalah Garages"
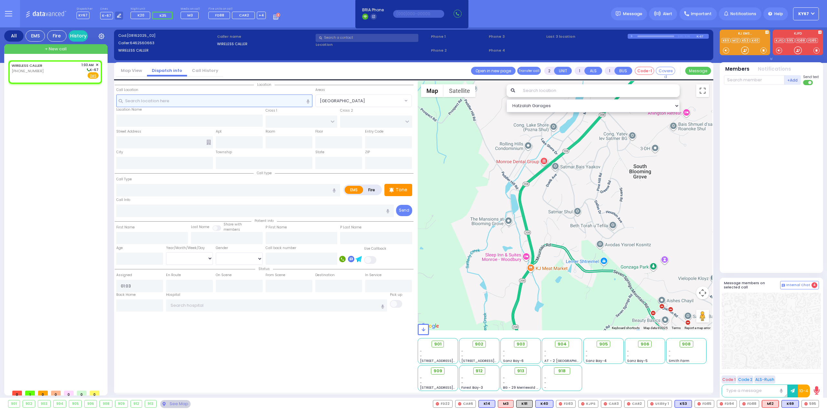
click at [215, 100] on input "text" at bounding box center [214, 101] width 196 height 12
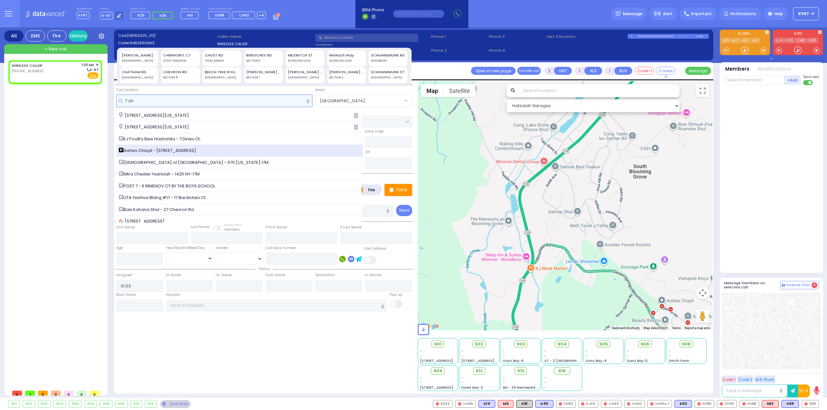
type input "7 ch"
click at [187, 151] on span "Aishes Chiayil - 7 Chevron rd." at bounding box center [158, 151] width 79 height 6
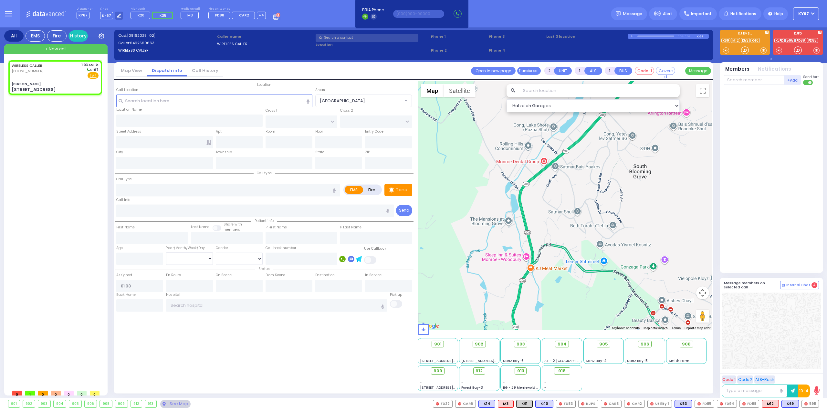
select select
radio input "true"
select select
select select "Hatzalah Garages"
type input "[PERSON_NAME]"
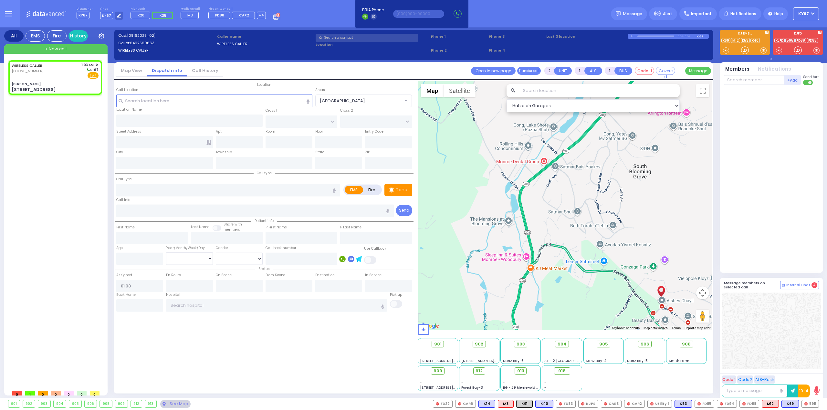
type input "[GEOGRAPHIC_DATA]"
type input "[STREET_ADDRESS]"
type input "Monroe"
type input "[US_STATE]"
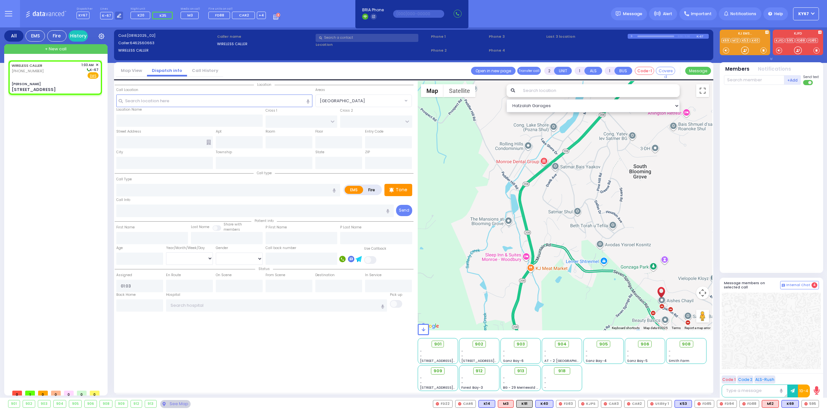
type input "10950"
select select "SECTION 5"
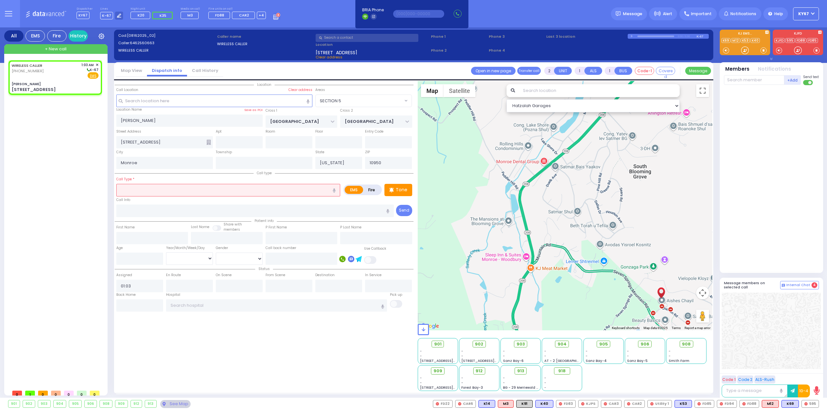
click at [154, 191] on input "text" at bounding box center [228, 190] width 224 height 12
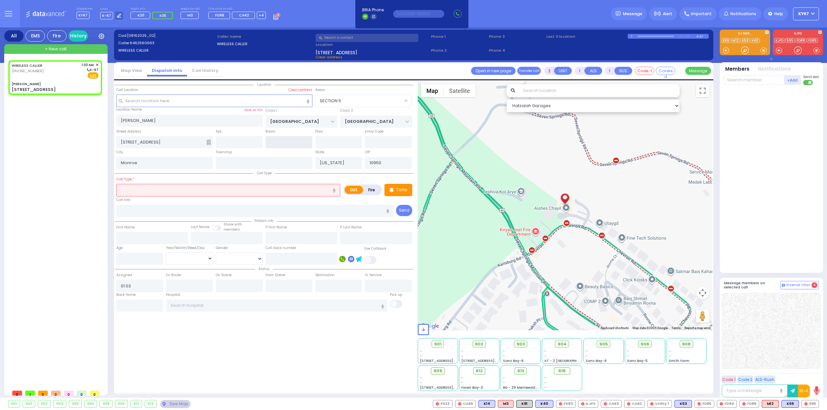
click at [296, 142] on input "text" at bounding box center [288, 142] width 47 height 12
type input "1"
select select
radio input "true"
select select
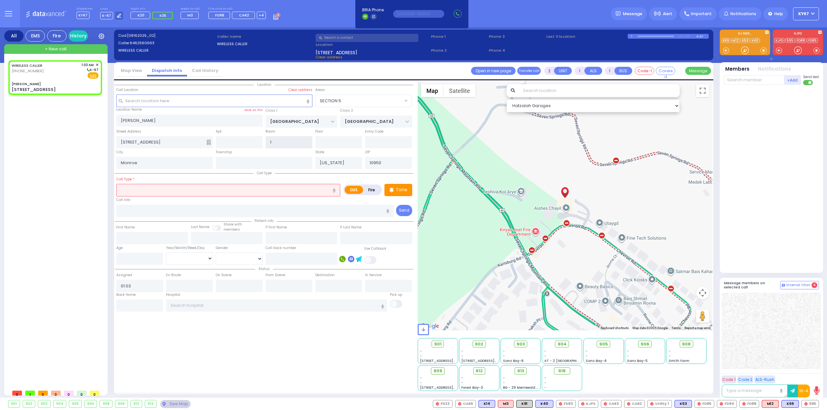
select select "Hatzalah Garages"
type input "110"
radio input "true"
select select
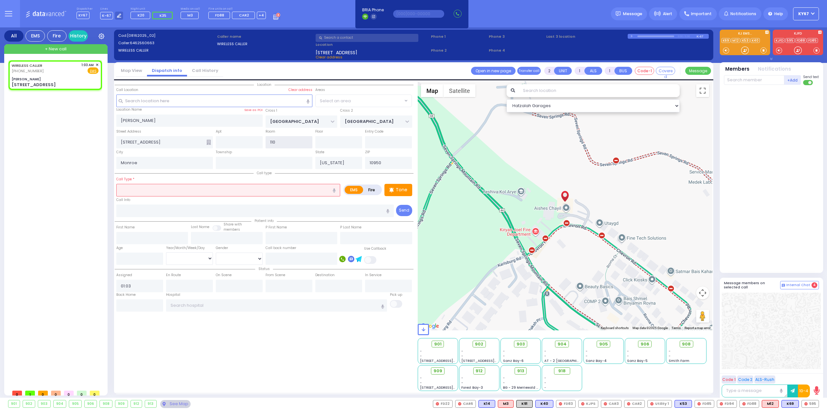
select select "Hatzalah Garages"
select select "SECTION 5"
type input "110"
click at [249, 192] on input "text" at bounding box center [228, 190] width 224 height 12
select select
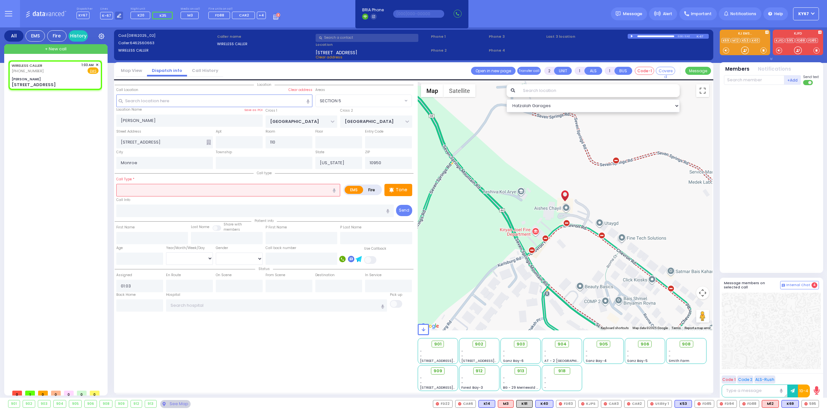
radio input "true"
select select
select select "Hatzalah Garages"
select select "SECTION 5"
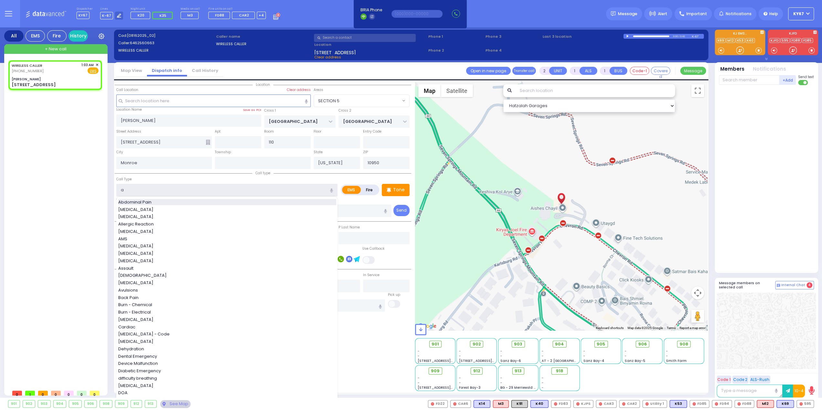
type input "Abdominal Pain"
type input "1"
type input "0"
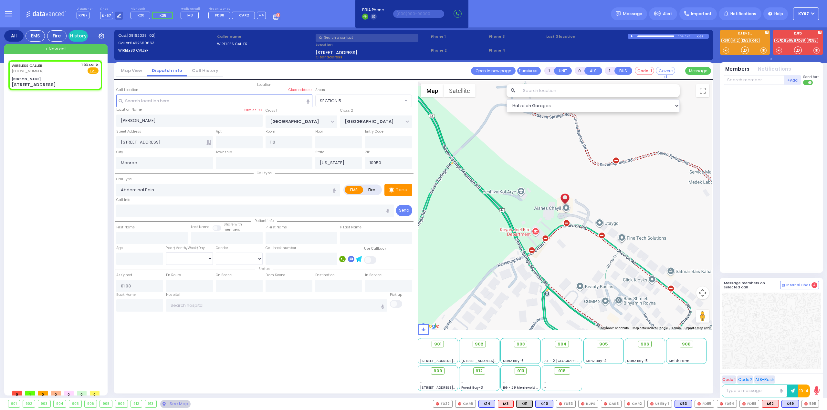
click at [326, 350] on div "Location" at bounding box center [264, 236] width 299 height 310
select select
radio input "true"
select select
select select "Hatzalah Garages"
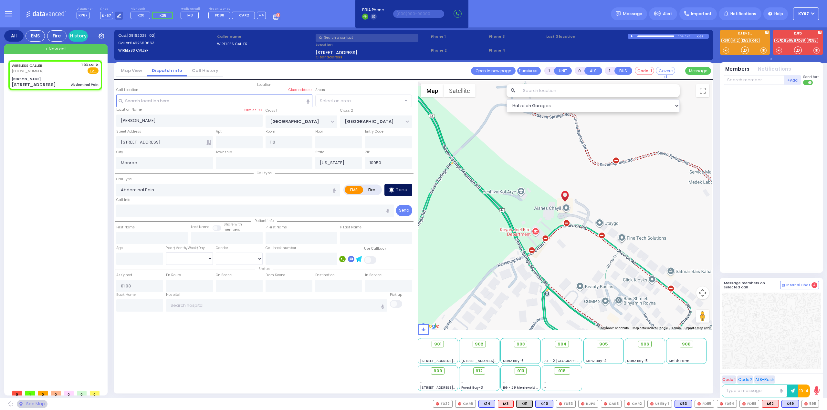
select select "SECTION 5"
click at [403, 188] on p "Tone" at bounding box center [402, 190] width 12 height 7
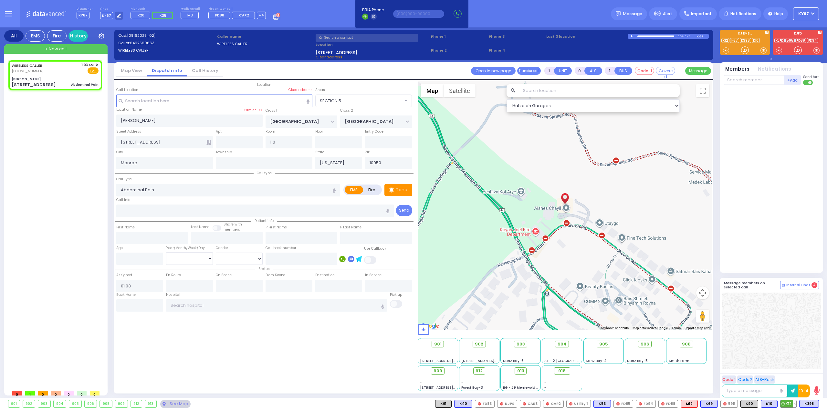
click at [786, 405] on span "K12" at bounding box center [788, 404] width 16 height 7
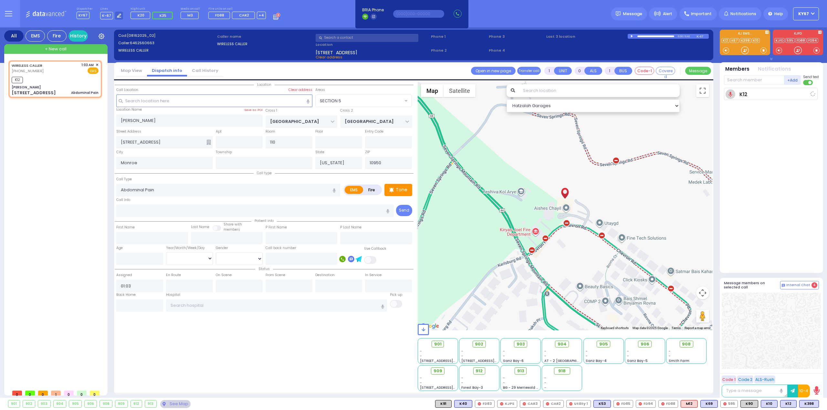
select select
radio input "true"
select select
type input "01:04"
select select "Hatzalah Garages"
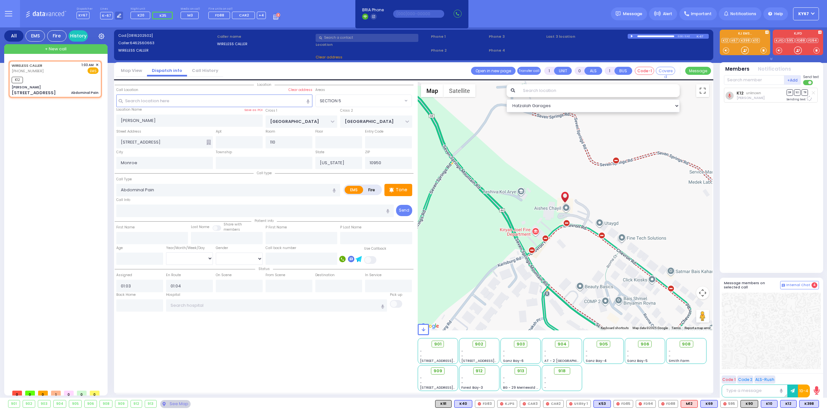
select select "SECTION 5"
click at [809, 403] on span "K62" at bounding box center [810, 404] width 17 height 7
select select
radio input "true"
select select
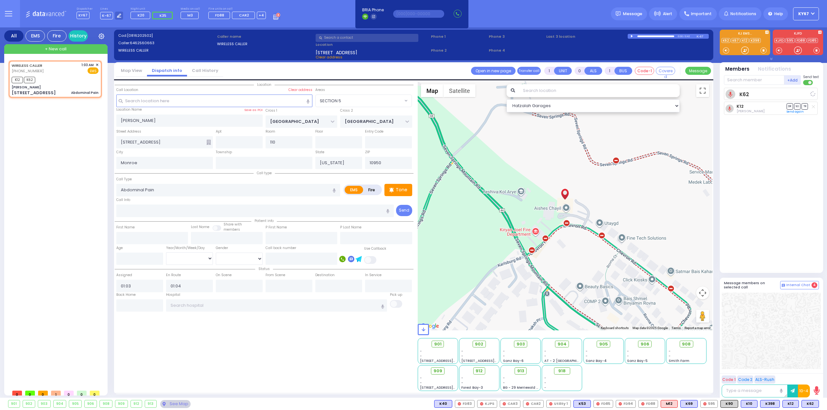
select select "Hatzalah Garages"
select select "SECTION 5"
click at [811, 403] on span "K90" at bounding box center [809, 404] width 17 height 7
select select
radio input "true"
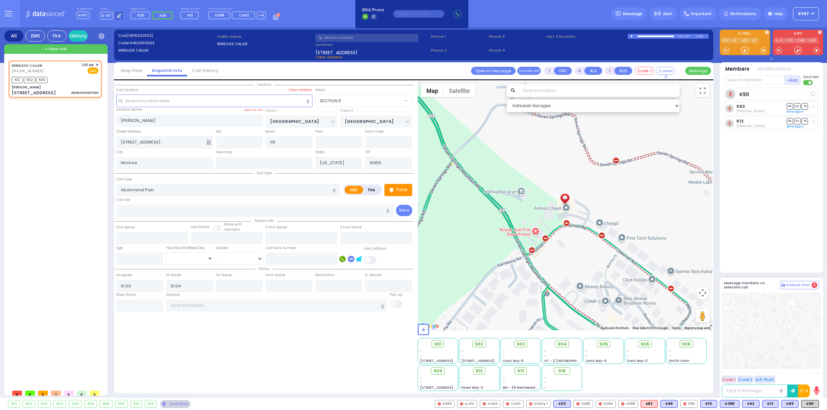
select select
select select "Hatzalah Garages"
select select "SECTION 5"
click at [772, 406] on span "K31" at bounding box center [771, 404] width 16 height 7
select select
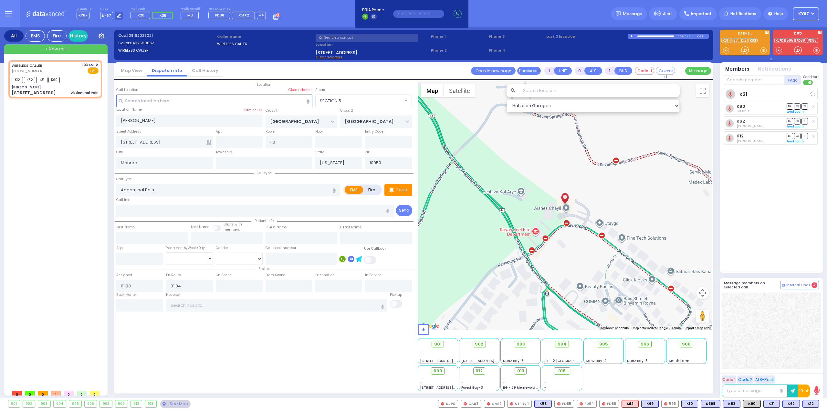
radio input "true"
select select
select select "Hatzalah Garages"
select select "SECTION 5"
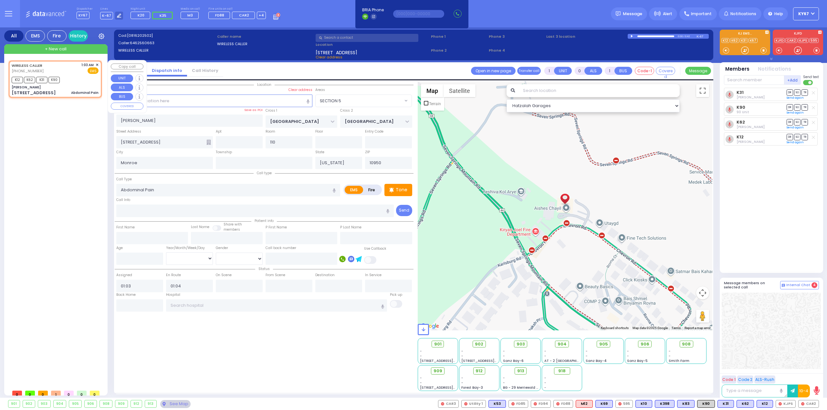
click at [56, 47] on span "+ New call" at bounding box center [56, 49] width 22 height 6
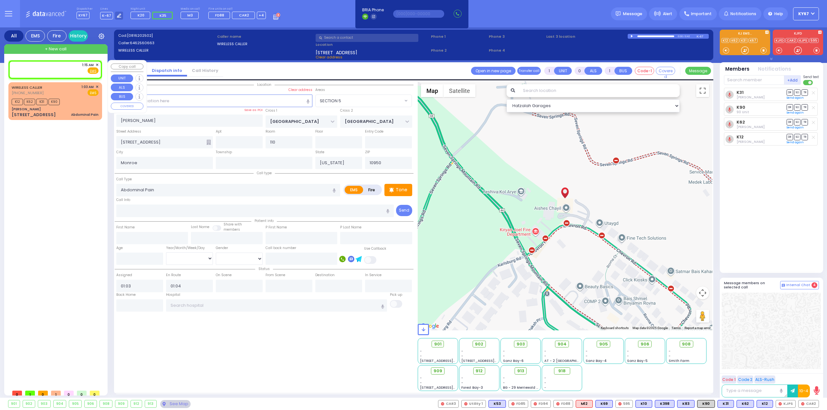
type input "2"
type input "1"
select select
radio input "true"
select select
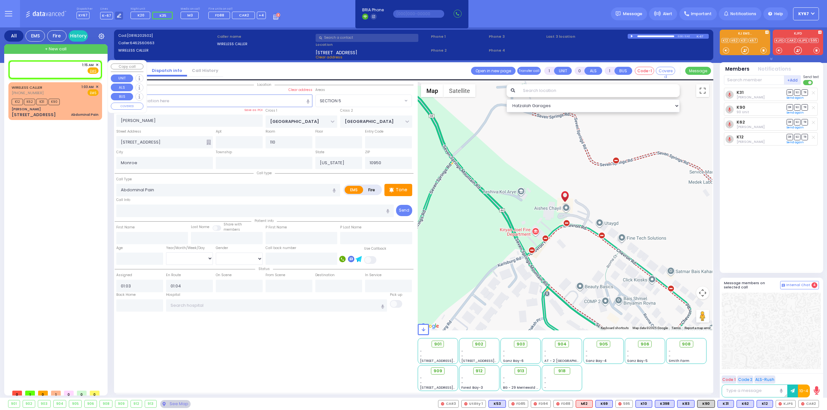
type input "01:15"
select select "Hatzalah Garages"
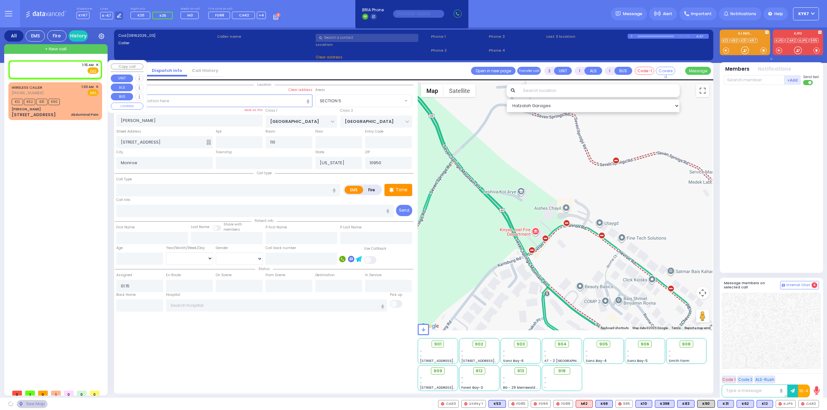
select select
radio input "true"
select select
select select "Hatzalah Garages"
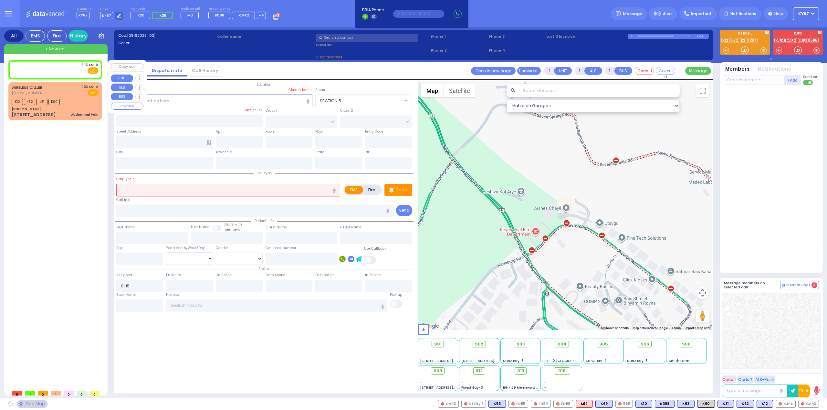
click at [54, 67] on div "1:15 AM ✕ Fire EMS" at bounding box center [55, 68] width 87 height 12
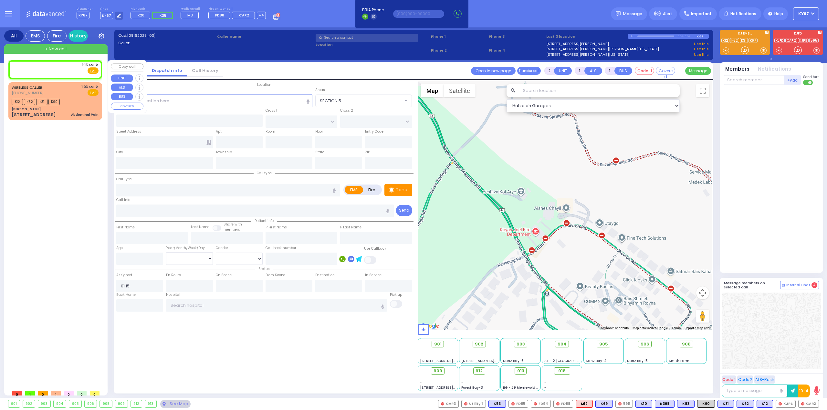
select select
radio input "true"
select select
select select "Hatzalah Garages"
click at [85, 71] on span "Fire" at bounding box center [83, 70] width 10 height 6
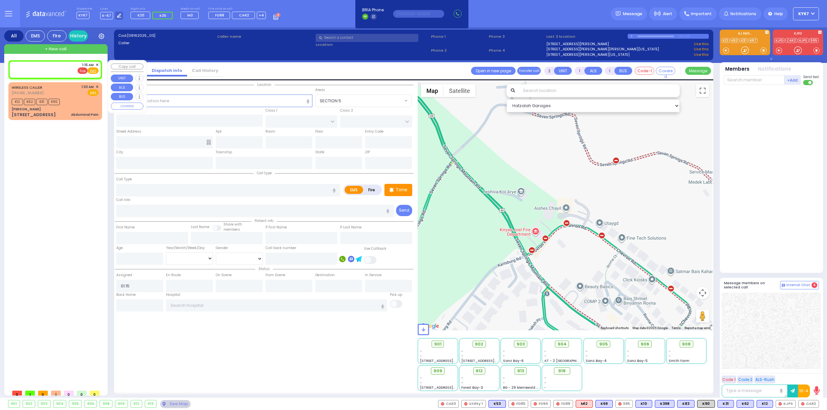
select select
radio input "false"
radio input "true"
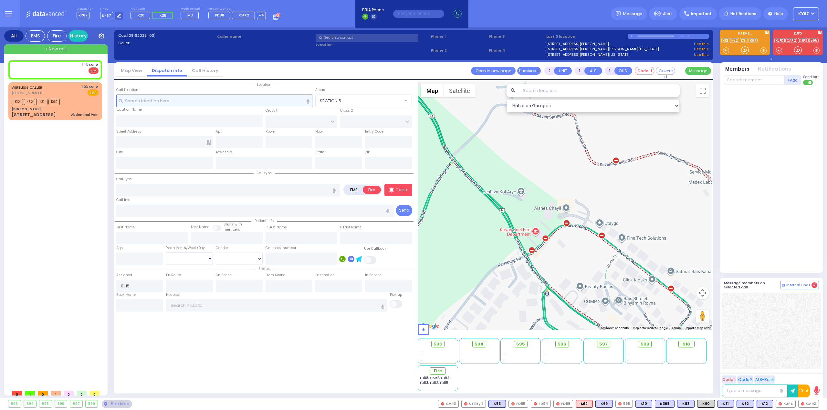
click at [224, 101] on input "text" at bounding box center [214, 101] width 196 height 12
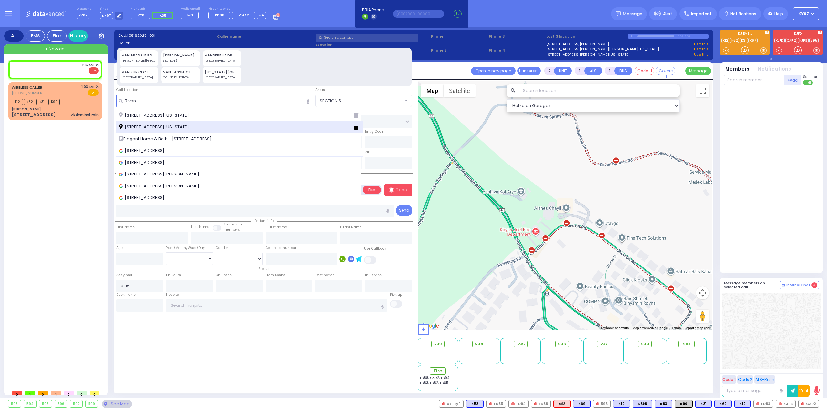
click at [167, 128] on span "[STREET_ADDRESS][US_STATE]" at bounding box center [155, 127] width 72 height 6
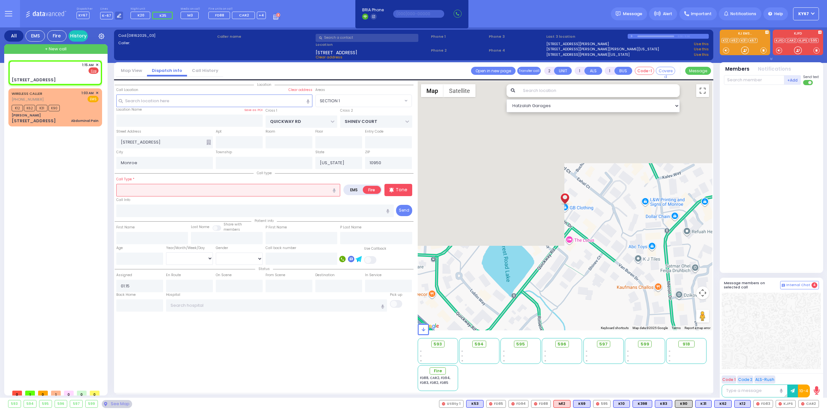
click at [181, 189] on input "text" at bounding box center [228, 190] width 224 height 12
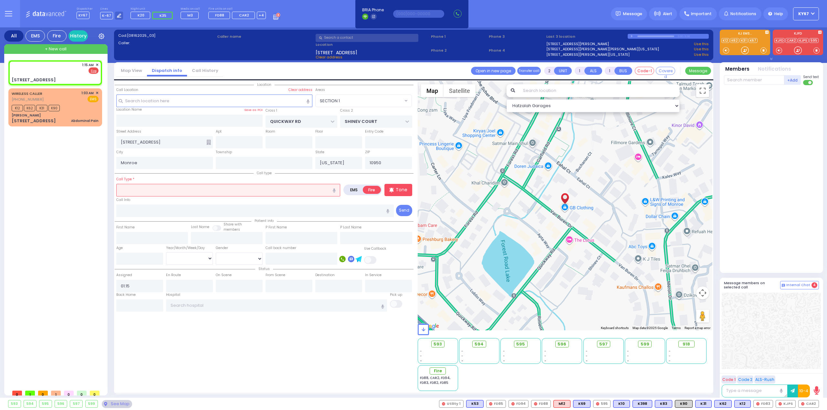
click at [335, 190] on icon "button" at bounding box center [334, 191] width 3 height 4
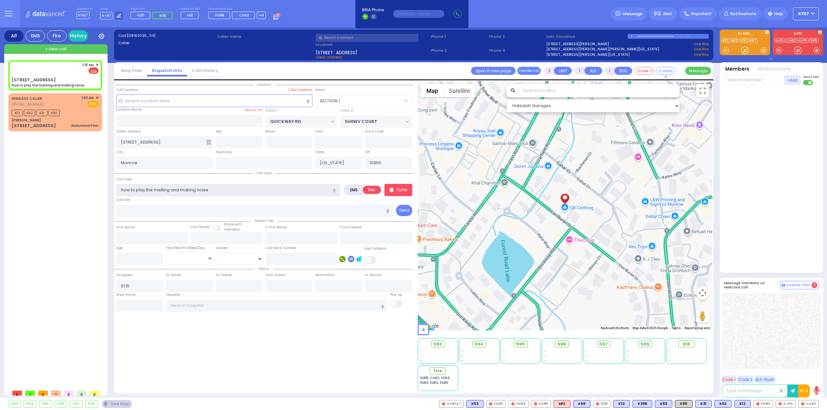
click at [129, 189] on input "how to play the melting and making noise" at bounding box center [228, 190] width 224 height 12
select select "SECTION 1"
select select
radio input "true"
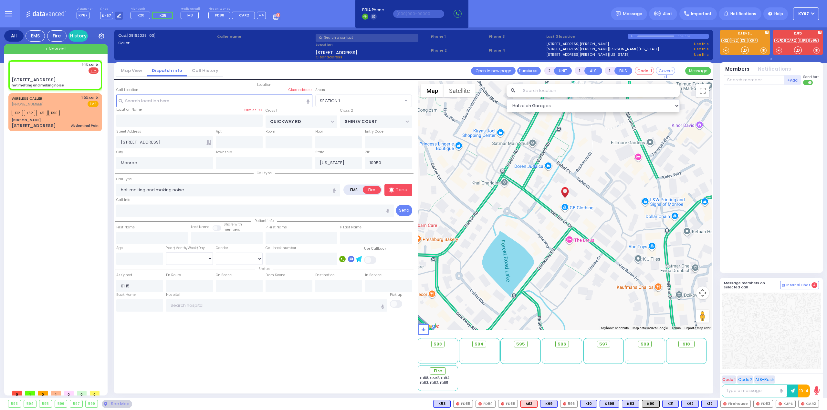
select select
select select "Hatzalah Garages"
select select "SECTION 1"
click at [334, 189] on icon "button" at bounding box center [334, 191] width 3 height 4
type input "hot melting and making noise hot plate"
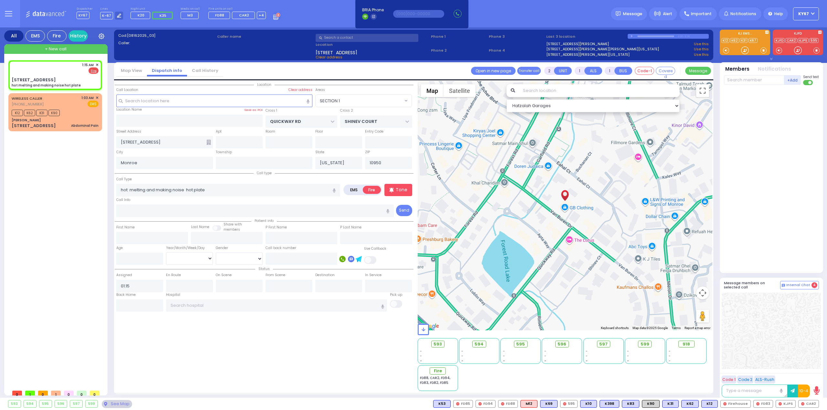
select select
radio input "true"
select select
select select "Hatzalah Garages"
select select "SECTION 1"
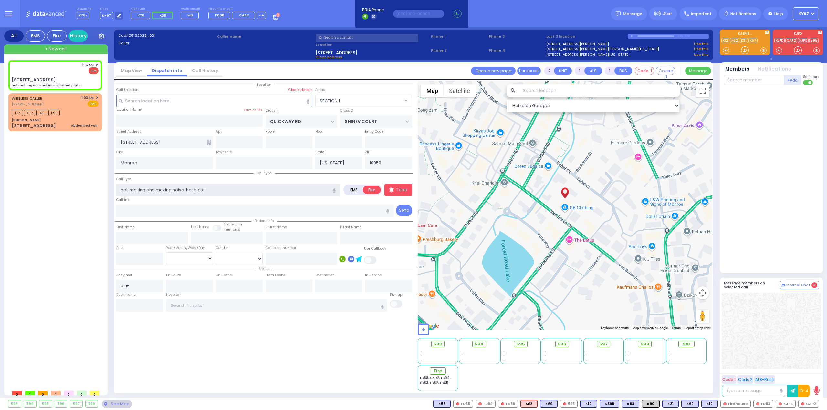
drag, startPoint x: 216, startPoint y: 189, endPoint x: 189, endPoint y: 189, distance: 27.1
click at [189, 189] on input "hot melting and making noise hot plate" at bounding box center [228, 190] width 224 height 12
type input "hot melting and making noise"
select select
radio input "true"
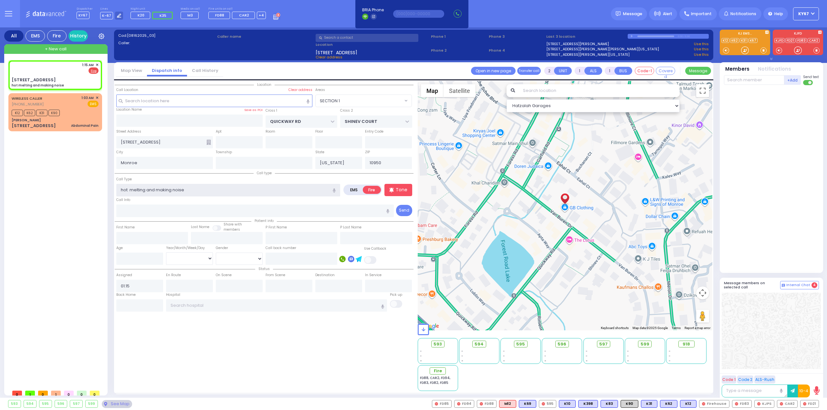
select select
select select "Hatzalah Garages"
type input "hot melting and making noise"
select select "SECTION 1"
paste input "hot plate"
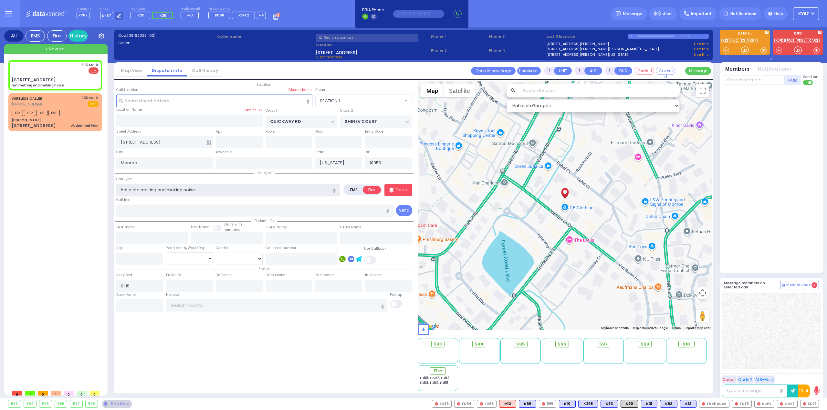
click at [123, 189] on input "hot plate melting and making noise" at bounding box center [228, 190] width 224 height 12
type input "ot plate melting and making noise"
select select
radio input "true"
select select
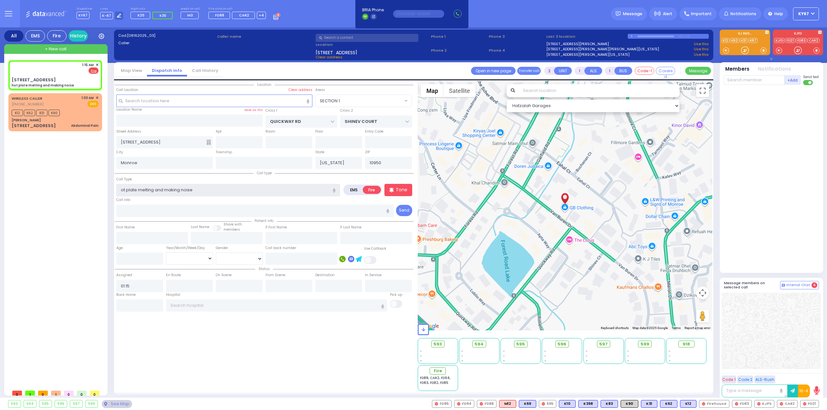
select select "Hatzalah Garages"
select select "SECTION 1"
type input "Hot plate melting and making noise"
click at [248, 327] on div "Location" at bounding box center [264, 236] width 299 height 310
select select
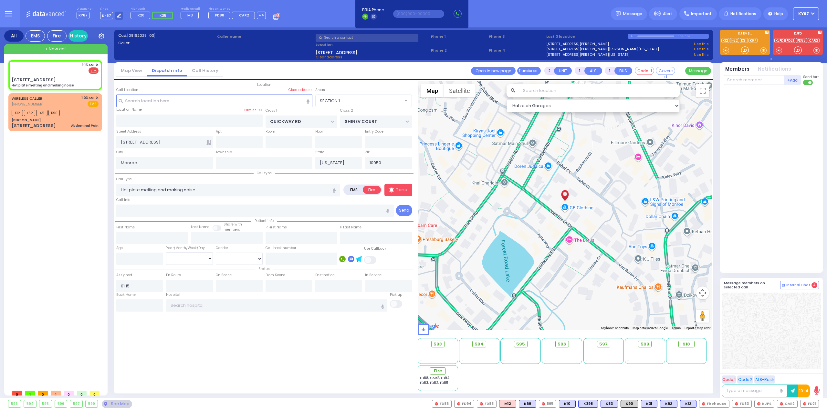
radio input "true"
select select
select select "Hatzalah Garages"
select select "SECTION 1"
click at [236, 141] on input "text" at bounding box center [239, 142] width 47 height 12
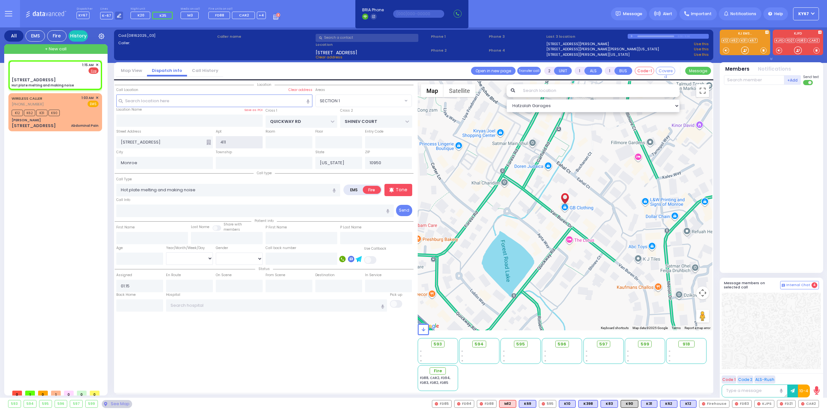
type input "411"
click at [346, 343] on div "Location" at bounding box center [264, 236] width 299 height 310
select select
radio input "true"
select select
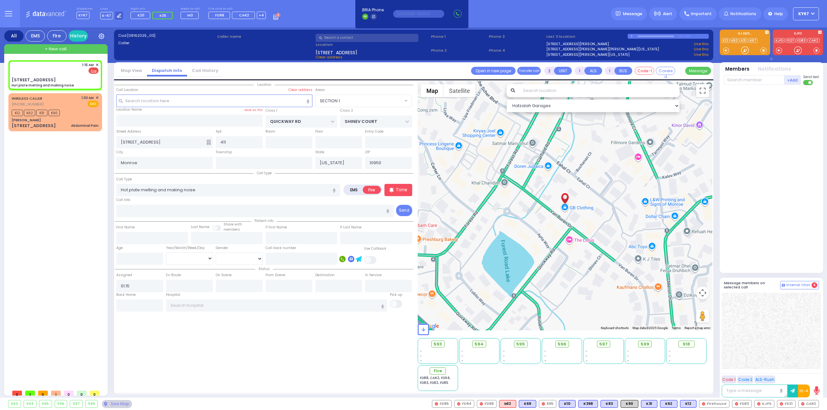
select select "Hatzalah Garages"
select select "SECTION 1"
click at [440, 371] on span "Fire" at bounding box center [440, 371] width 8 height 6
select select
radio input "true"
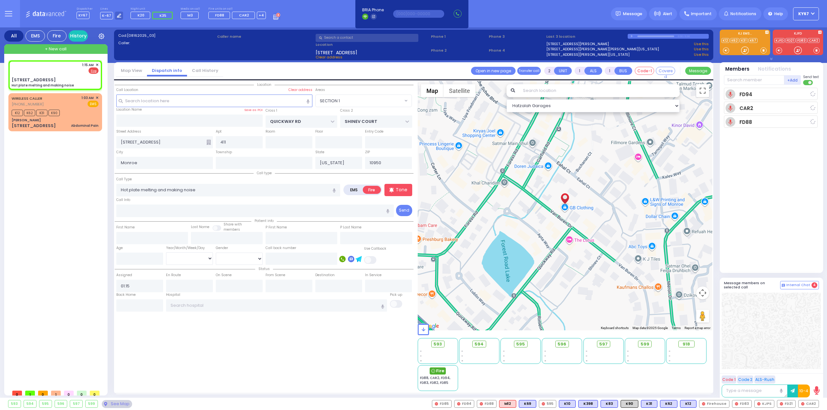
select select
type input "01:16"
select select "Hatzalah Garages"
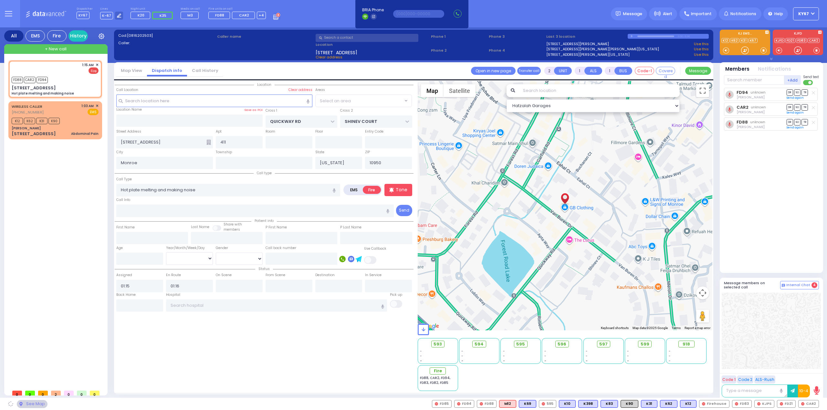
select select "SECTION 1"
select select
radio input "true"
select select
select select "Hatzalah Garages"
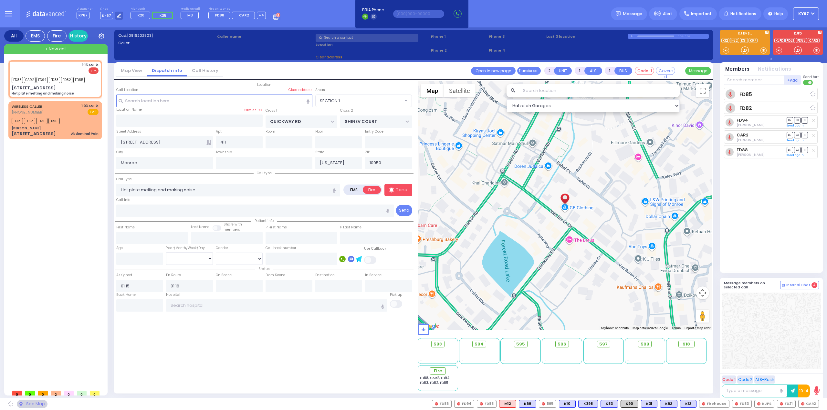
select select
radio input "true"
select select
select select "Hatzalah Garages"
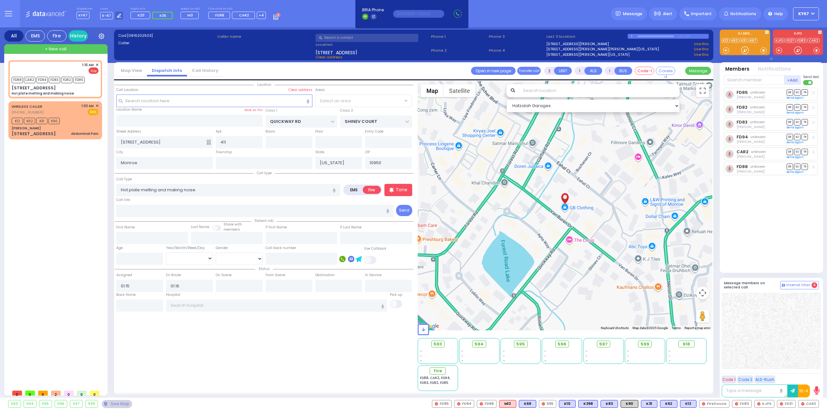
select select "SECTION 1"
select select
radio input "true"
select select
select select "Hatzalah Garages"
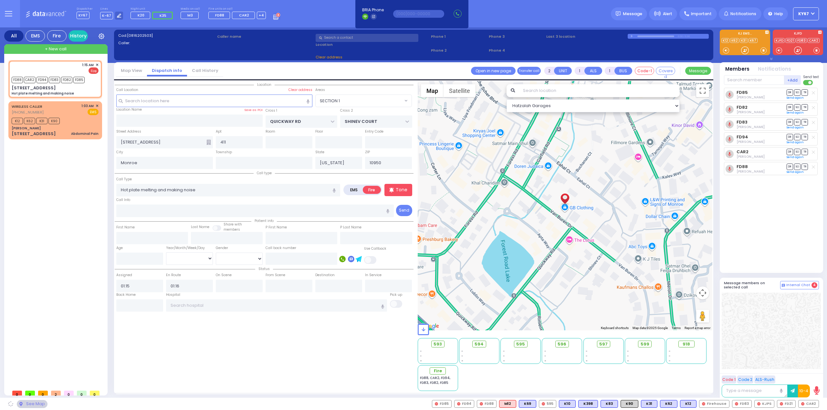
select select
radio input "true"
select select
select select "Hatzalah Garages"
select select "SECTION 1"
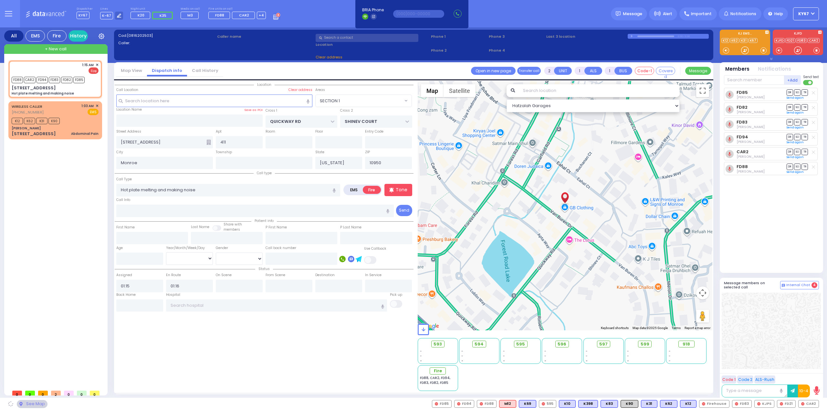
select select
radio input "true"
select select
select select "Hatzalah Garages"
select select "SECTION 1"
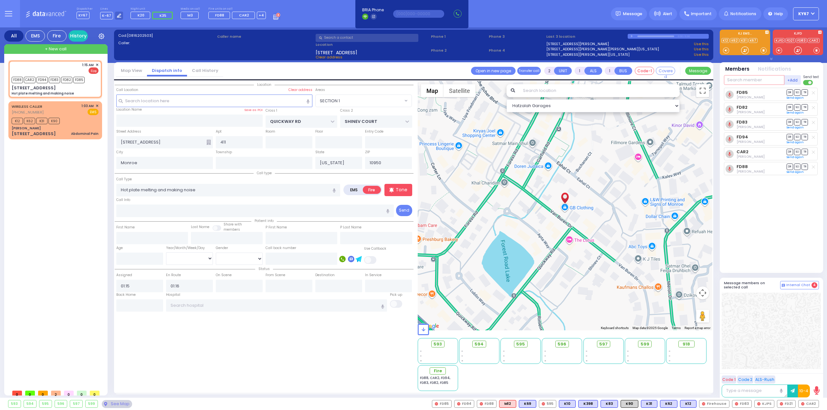
click at [741, 82] on input "text" at bounding box center [754, 80] width 60 height 10
type input "21"
click at [773, 245] on div "FD21 [PERSON_NAME] FD85 DR" at bounding box center [772, 178] width 96 height 180
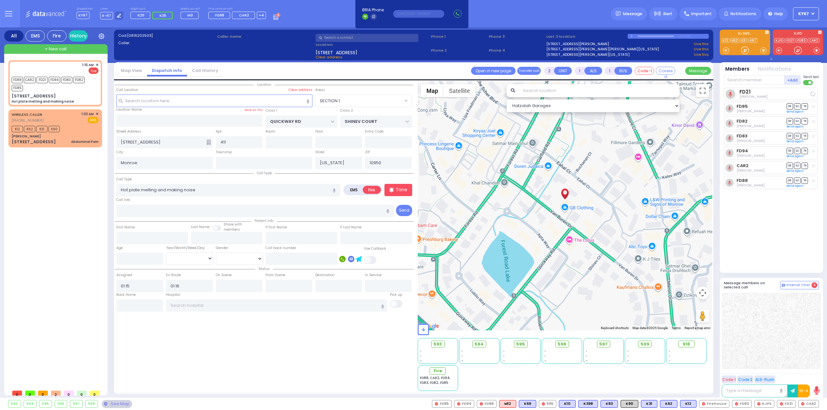
select select
radio input "true"
select select
select select "Hatzalah Garages"
select select "SECTION 1"
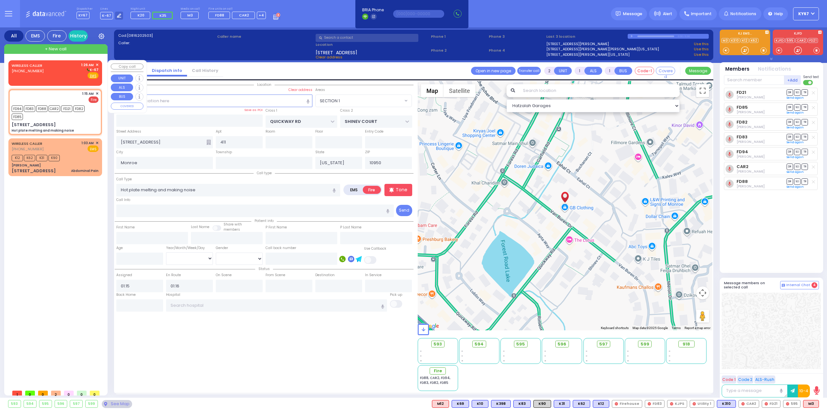
click at [43, 69] on div "[PHONE_NUMBER]" at bounding box center [28, 70] width 33 height 5
select select
radio input "true"
select select
type input "01:26"
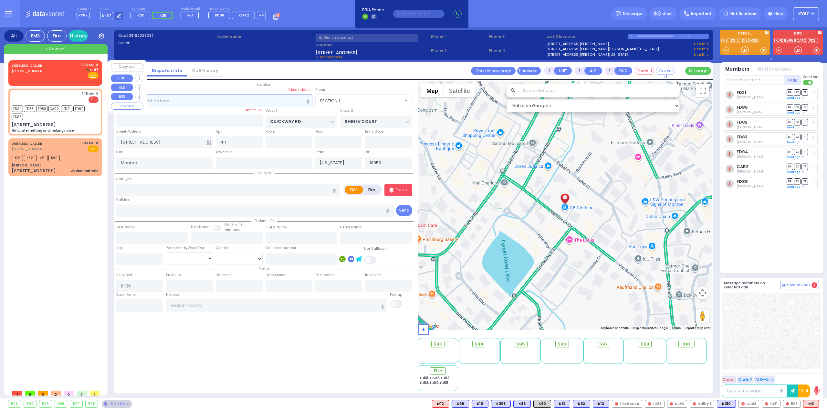
select select "Hatzalah Garages"
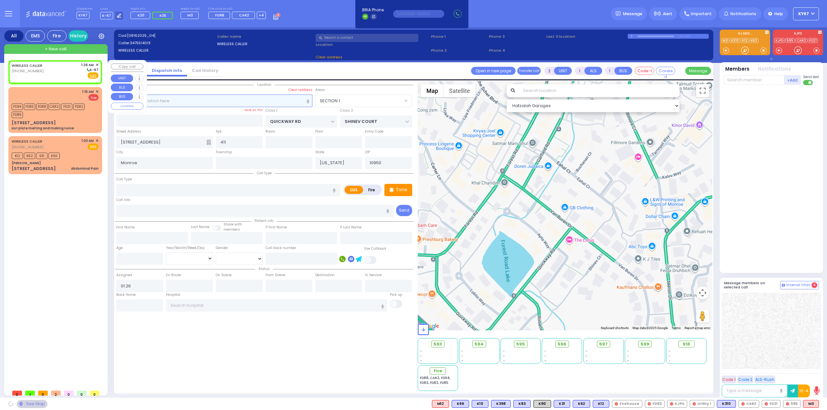
select select
radio input "true"
select select
select select "Hatzalah Garages"
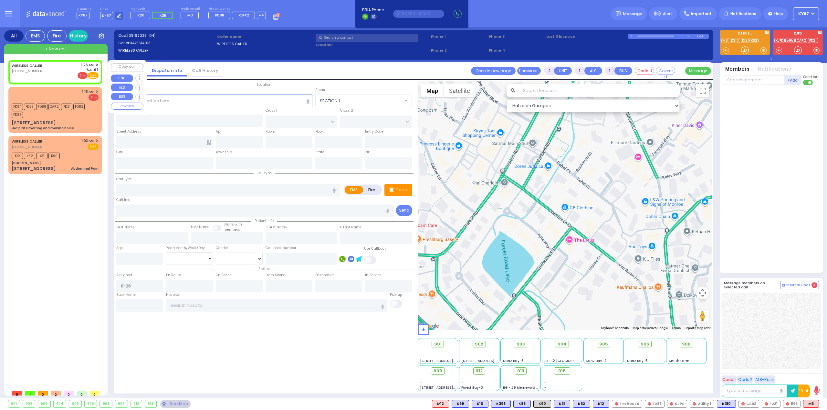
click at [82, 76] on span "Fire" at bounding box center [83, 75] width 10 height 6
select select
radio input "false"
radio input "true"
select select
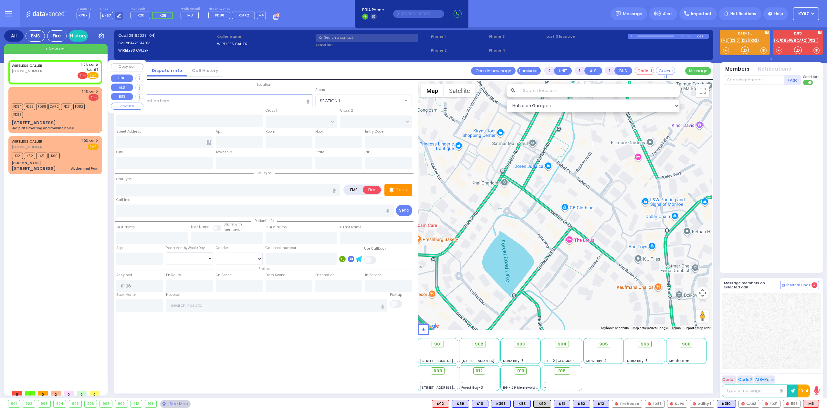
select select "Hatzalah Garages"
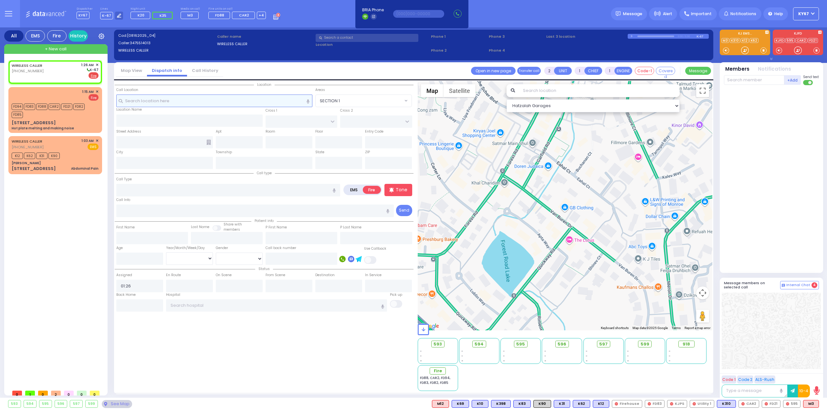
click at [192, 101] on input "text" at bounding box center [214, 101] width 196 height 12
click at [152, 164] on input "text" at bounding box center [164, 163] width 97 height 12
click at [132, 188] on input "text" at bounding box center [228, 190] width 224 height 12
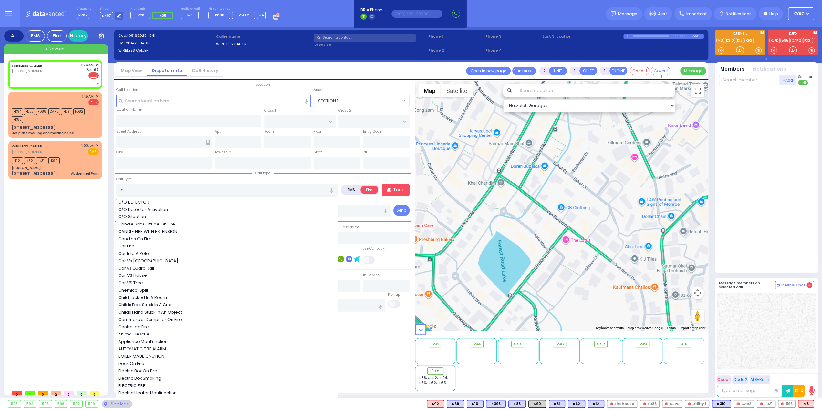
click at [153, 208] on span "C/O Detector Activation" at bounding box center [144, 210] width 52 height 6
type input "C/O Detector Activation"
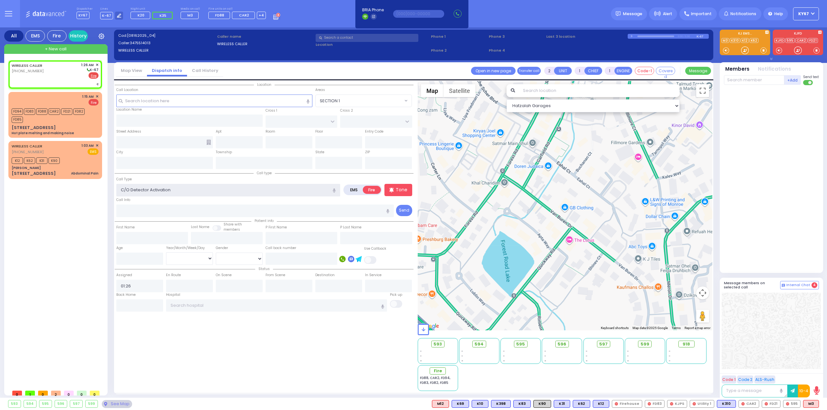
select select
radio input "true"
select select
select select "Hatzalah Garages"
click at [158, 100] on input "text" at bounding box center [214, 101] width 196 height 12
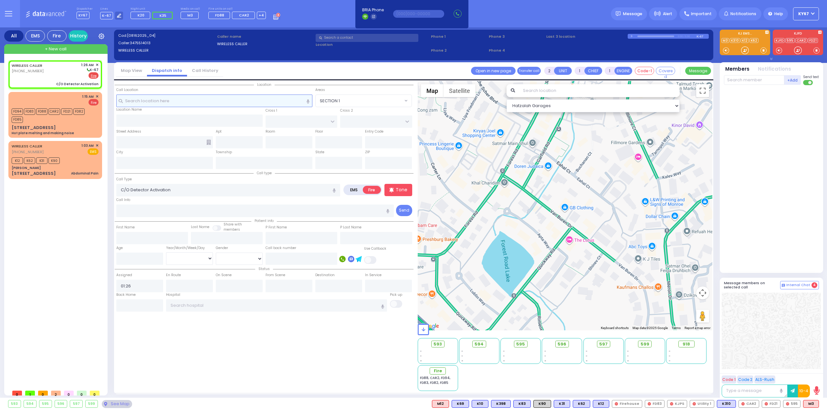
select select
radio input "true"
select select
select select "Hatzalah Garages"
type input "1"
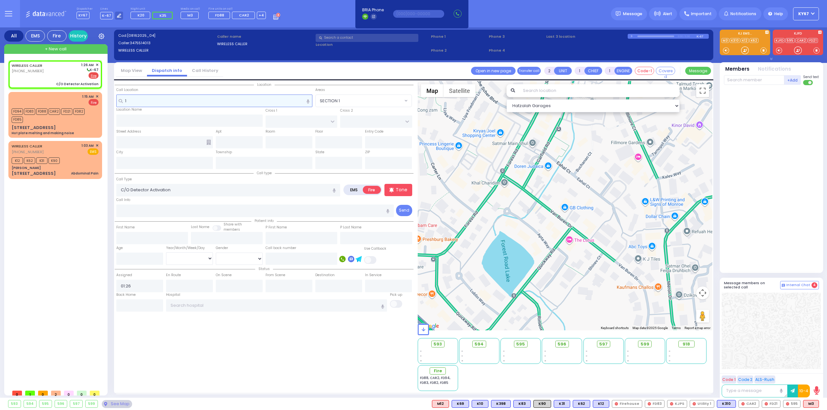
select select
radio input "true"
select select
select select "Hatzalah Garages"
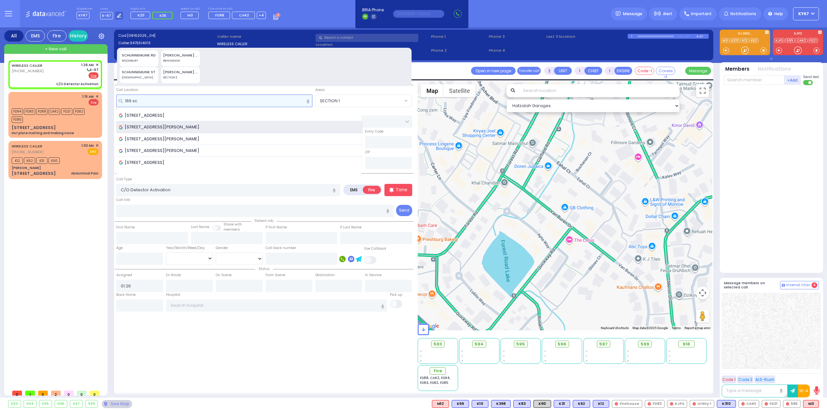
type input "166 sc"
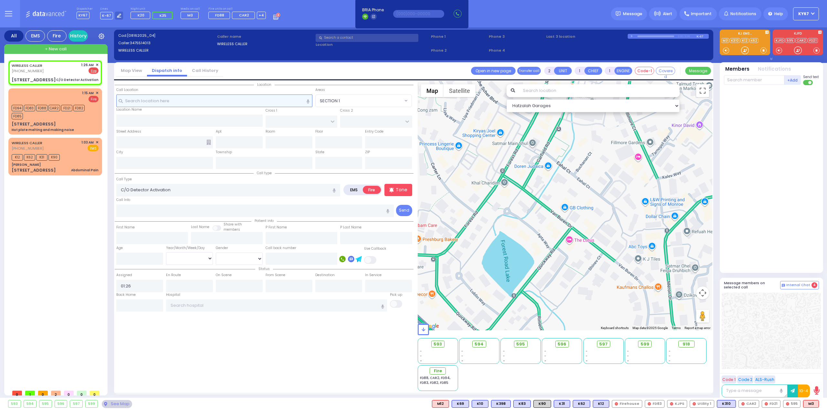
select select
radio input "true"
select select
select select "Hatzalah Garages"
select select
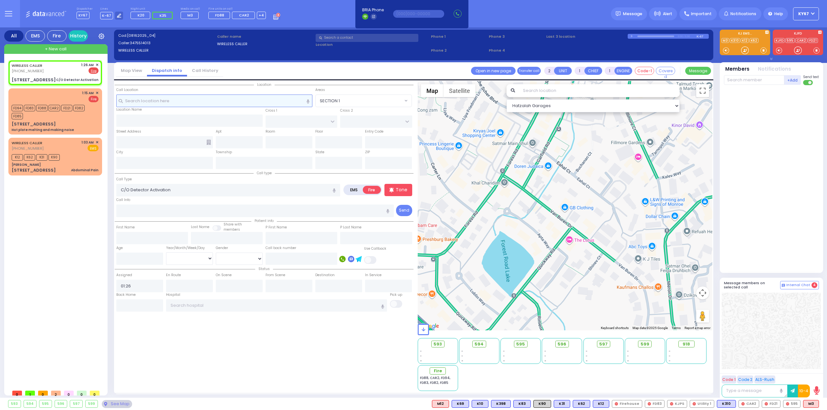
radio input "true"
select select
type input "[PERSON_NAME] DR"
type input "[STREET_ADDRESS]"
type input "Woodbury"
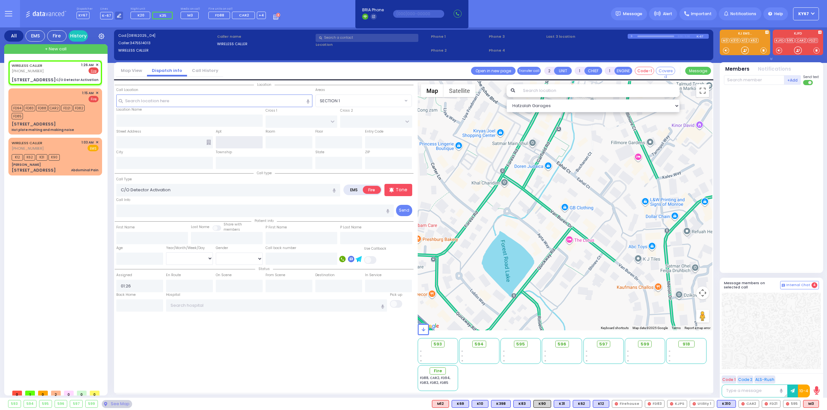
type input "[US_STATE]"
type input "10930"
select select "COUNTRY HOLLOW"
select select "Hatzalah Garages"
select select "COUNTRY HOLLOW"
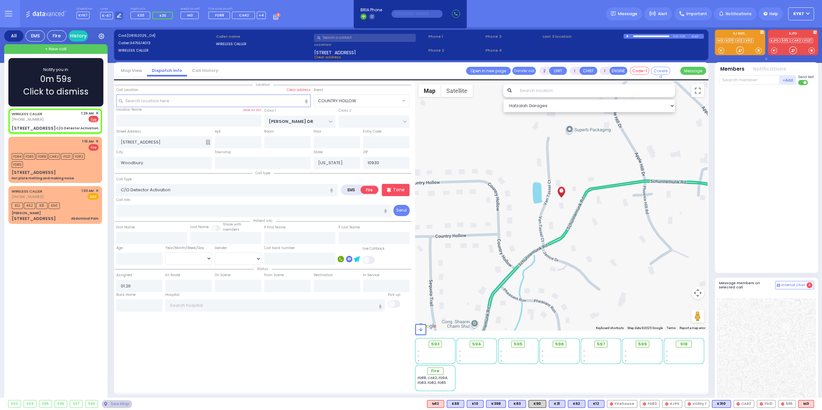
click at [88, 85] on div "Notify you in 0m 59s Click to dismiss" at bounding box center [56, 83] width 76 height 32
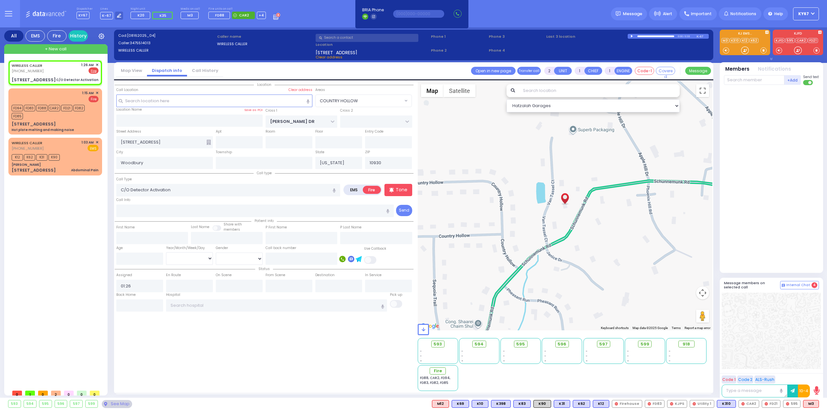
click at [239, 15] on span "CAR2" at bounding box center [244, 15] width 10 height 5
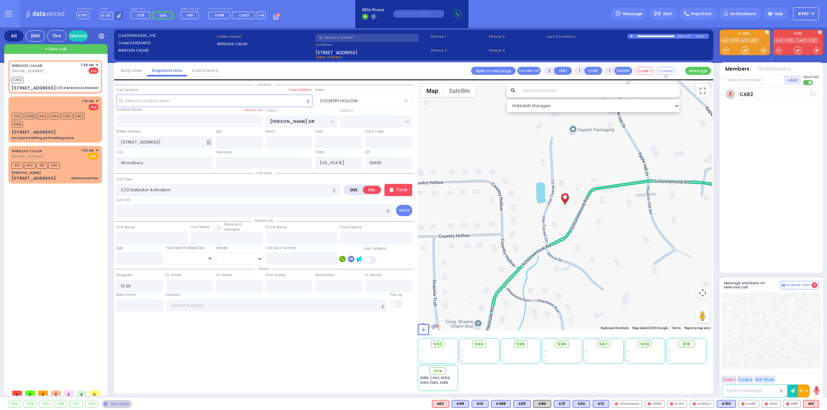
select select
radio input "true"
select select
type input "01:28"
select select "Hatzalah Garages"
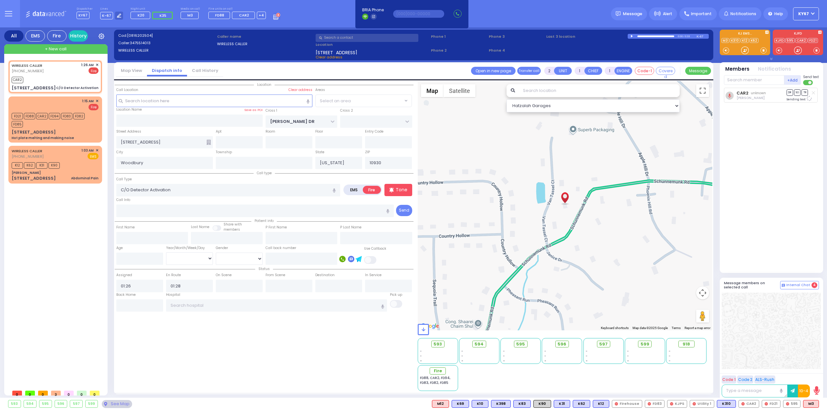
select select "COUNTRY HOLLOW"
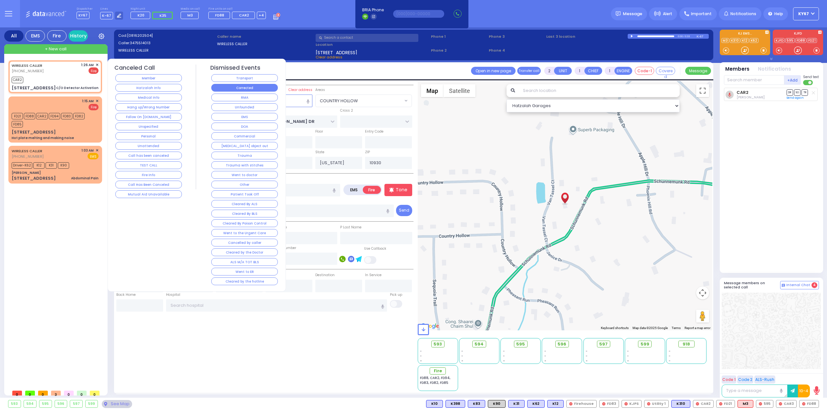
click at [227, 86] on button "Corrected" at bounding box center [244, 88] width 67 height 8
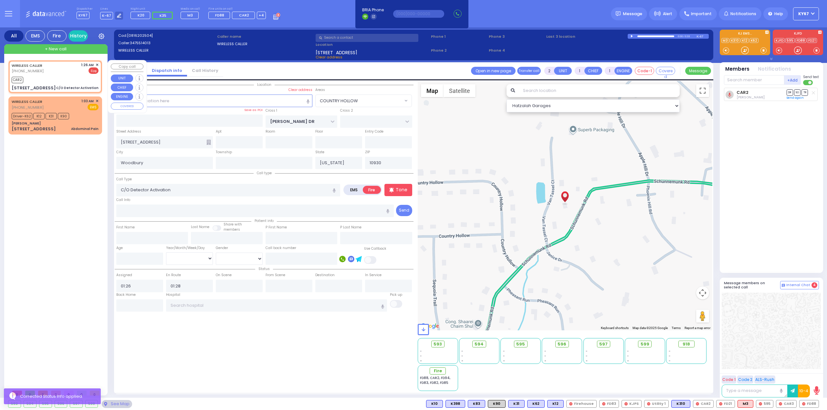
click at [97, 64] on span "✕" at bounding box center [97, 64] width 3 height 5
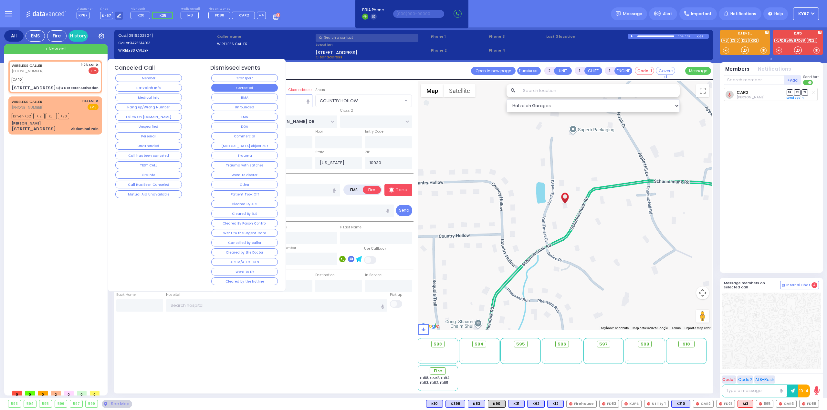
click at [234, 89] on button "Corrected" at bounding box center [244, 88] width 67 height 8
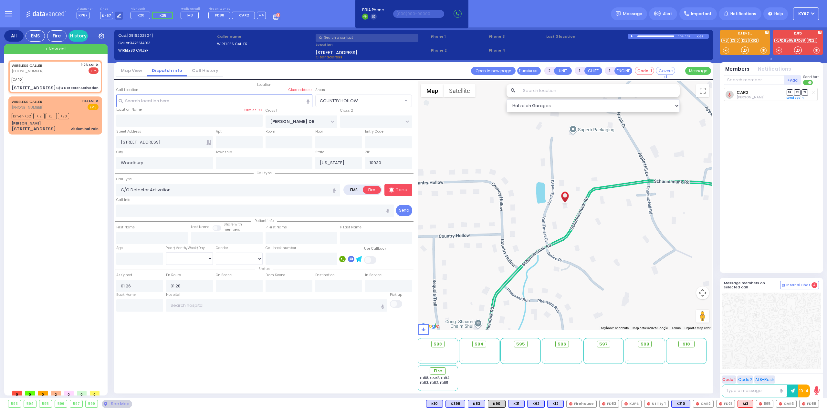
select select
radio input "true"
select select
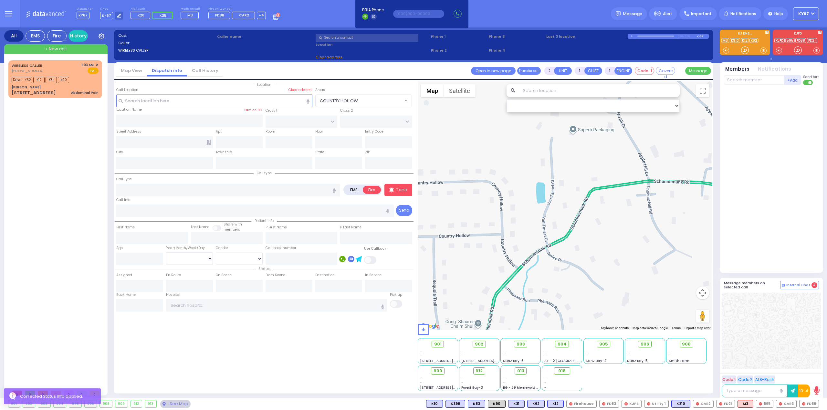
click at [58, 174] on div "WIRELESS CALLER [PHONE_NUMBER] 1:03 AM ✕ Driver-K62" at bounding box center [56, 223] width 96 height 326
click at [175, 405] on div "See Map" at bounding box center [175, 404] width 30 height 8
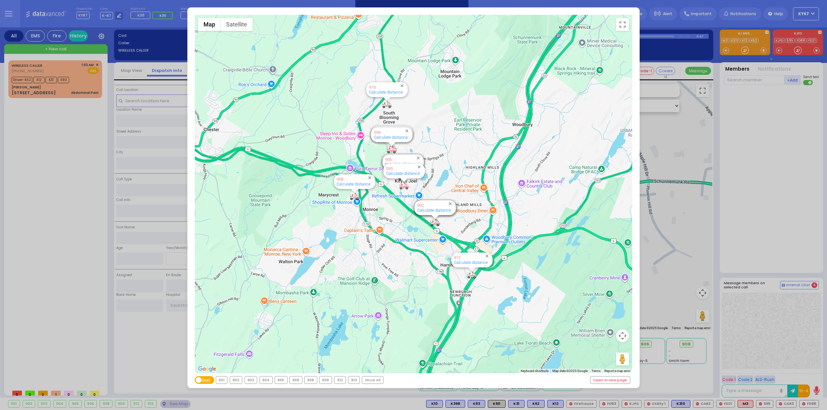
click at [205, 381] on span "Fire" at bounding box center [202, 381] width 9 height 9
click at [195, 381] on input "EMS Fire" at bounding box center [195, 381] width 0 height 0
click at [251, 382] on div "595" at bounding box center [252, 380] width 12 height 7
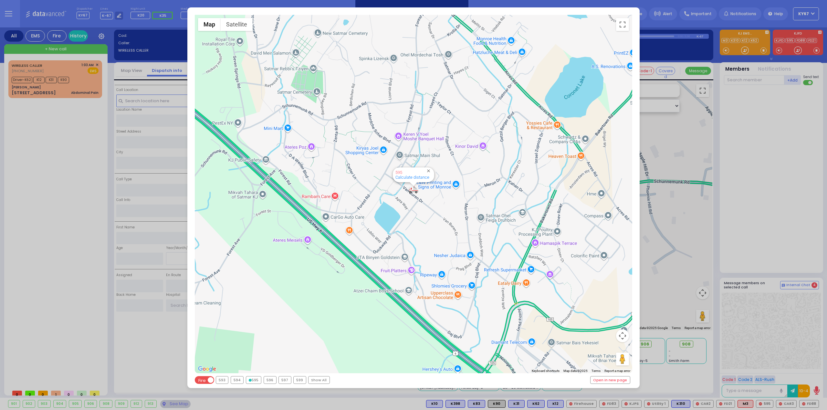
click at [10, 216] on div "← Move left → Move right ↑ Move up ↓ Move down + Zoom in - Zoom out Home Jump l…" at bounding box center [413, 205] width 827 height 410
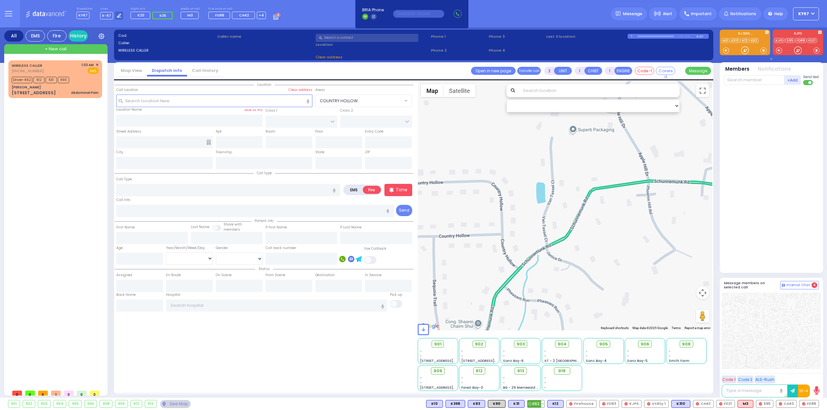
click at [544, 405] on button at bounding box center [542, 404] width 3 height 7
click at [541, 348] on icon at bounding box center [537, 348] width 7 height 7
click at [541, 357] on icon at bounding box center [537, 357] width 7 height 7
click at [544, 405] on button at bounding box center [542, 404] width 3 height 7
click at [541, 367] on icon at bounding box center [537, 366] width 7 height 7
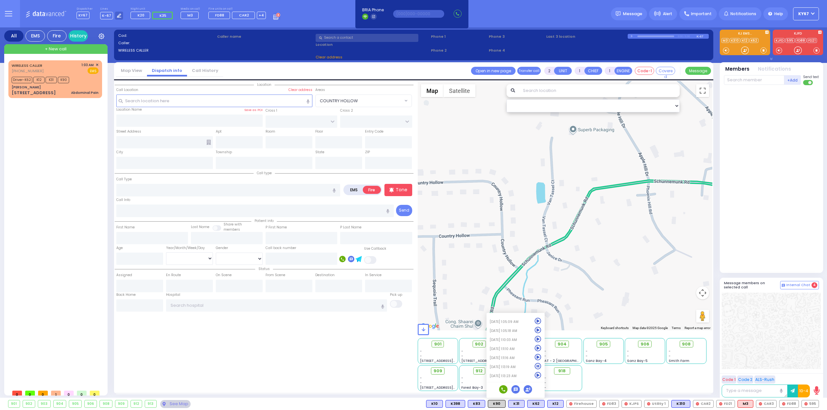
drag, startPoint x: 376, startPoint y: 376, endPoint x: 373, endPoint y: 372, distance: 5.2
click at [374, 372] on div "Location" at bounding box center [264, 236] width 299 height 310
click at [478, 372] on div "912" at bounding box center [479, 371] width 17 height 7
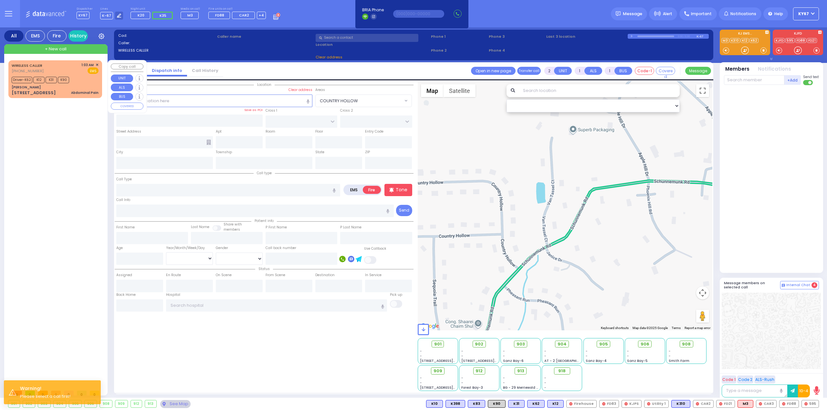
click at [52, 69] on div "WIRELESS CALLER [PHONE_NUMBER] 1:03 AM ✕ EMS" at bounding box center [55, 68] width 87 height 12
type input "6"
select select
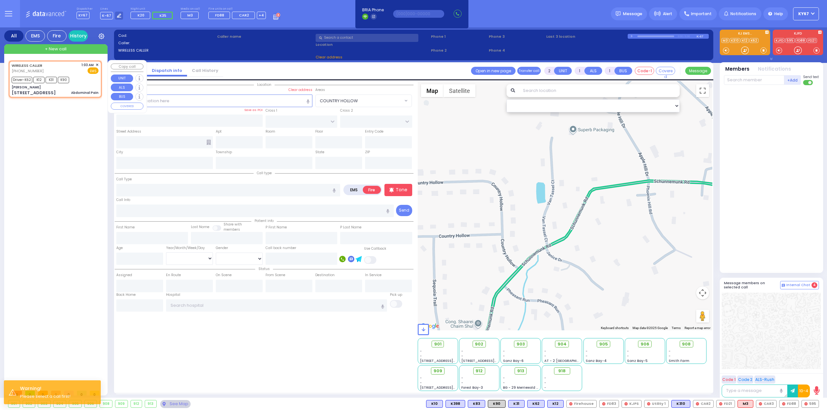
type input "Abdominal Pain"
radio input "true"
type input "Chana"
type input "[PERSON_NAME]"
type input "34"
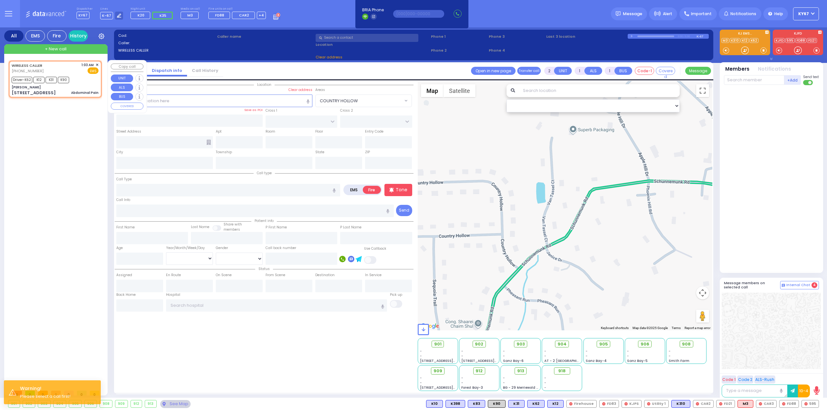
select select "Year"
select select "[DEMOGRAPHIC_DATA]"
type input "01:03"
type input "01:04"
type input "01:06"
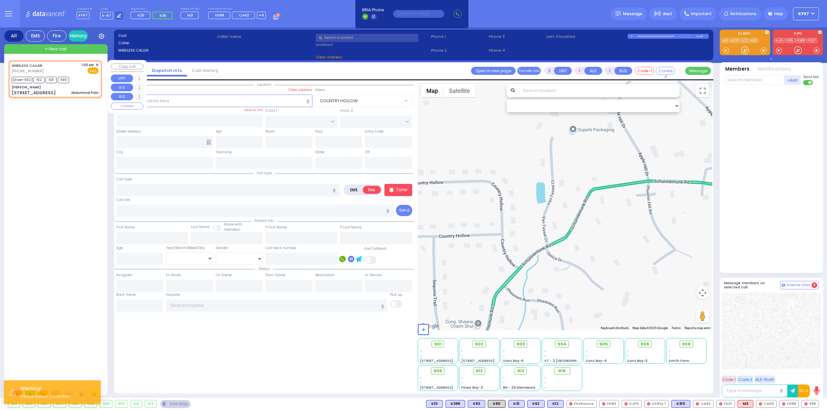
type input "01:20"
select select "Hatzalah Garages"
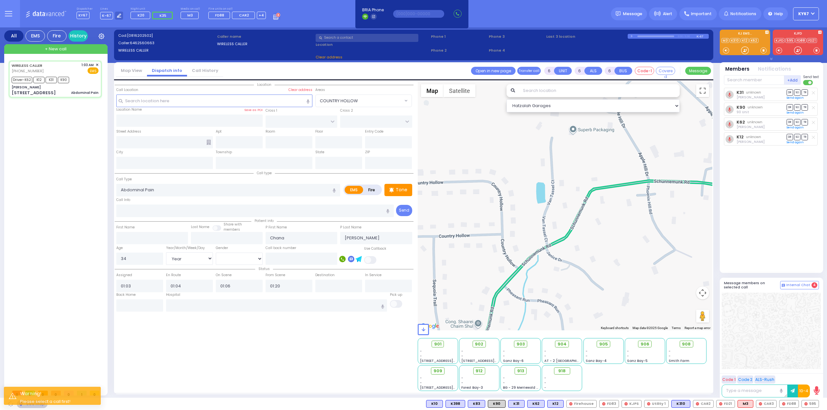
type input "[PERSON_NAME]"
type input "[GEOGRAPHIC_DATA]"
type input "[STREET_ADDRESS]"
type input "110"
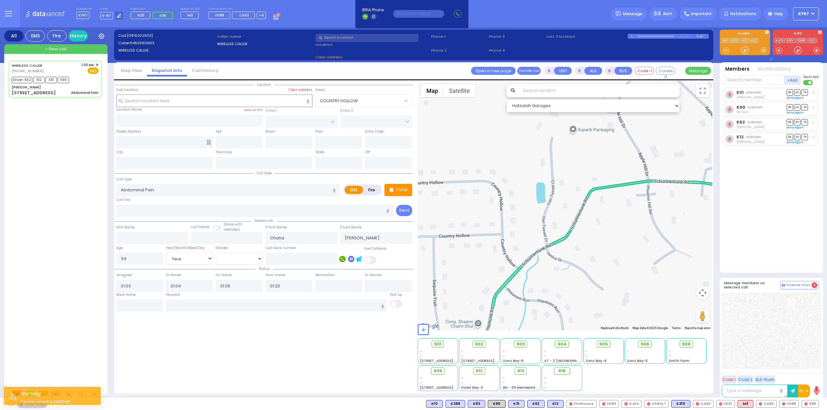
type input "Monroe"
type input "[US_STATE]"
type input "10950"
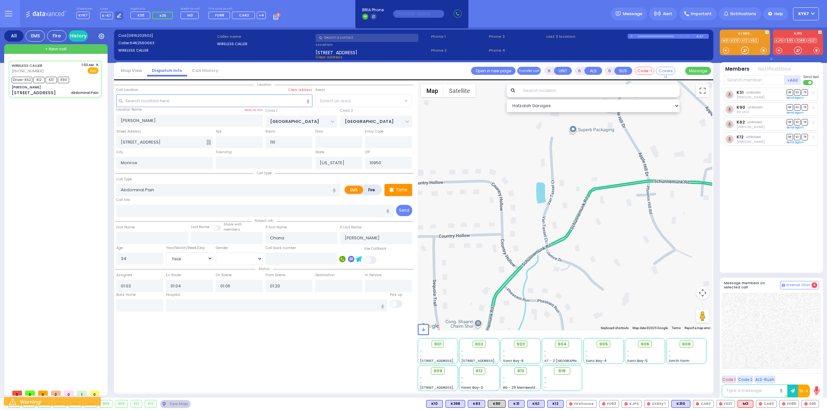
select select "SECTION 5"
select select
radio input "true"
select select "Year"
select select "[DEMOGRAPHIC_DATA]"
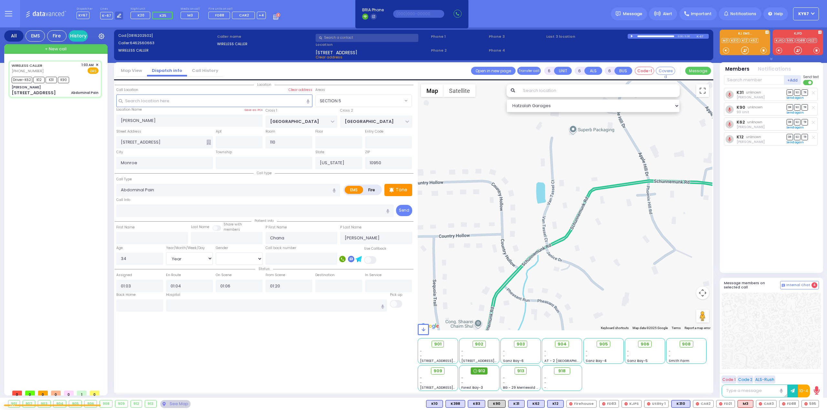
select select "Hatzalah Garages"
select select "SECTION 5"
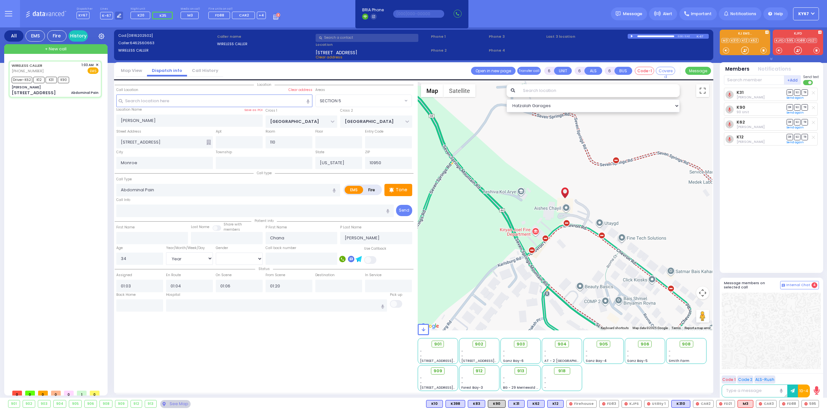
click at [37, 175] on div "WIRELESS CALLER [PHONE_NUMBER] 1:03 AM ✕ Driver-K62" at bounding box center [56, 223] width 96 height 326
select select
radio input "true"
select select "Year"
select select "[DEMOGRAPHIC_DATA]"
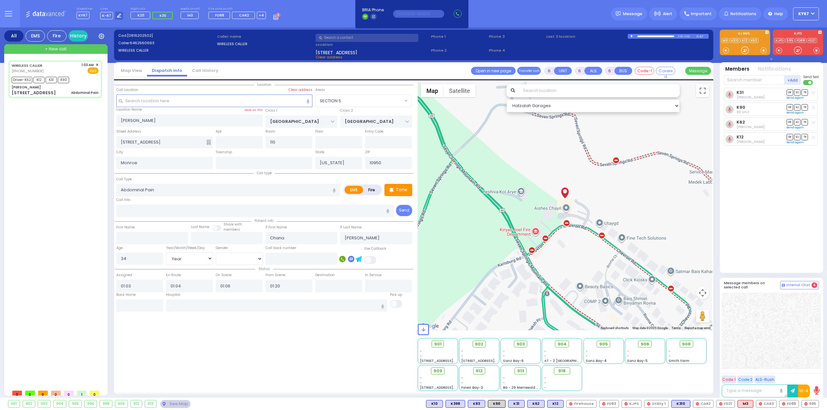
select select "Hatzalah Garages"
select select "SECTION 5"
select select
radio input "true"
select select "Year"
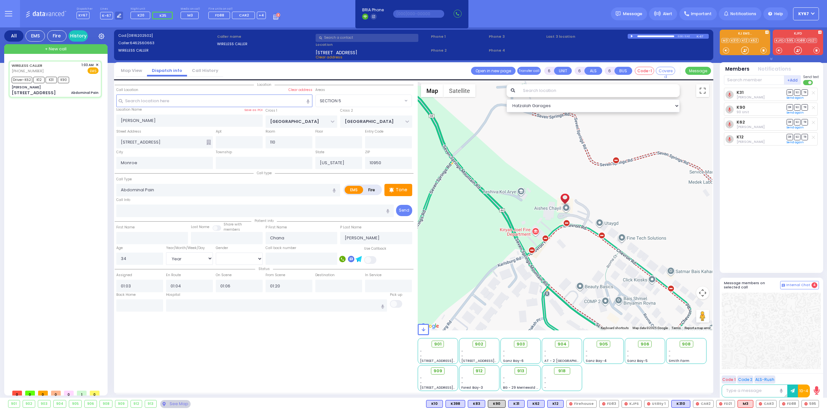
select select "[DEMOGRAPHIC_DATA]"
type input "[GEOGRAPHIC_DATA] [STREET_ADDRESS][GEOGRAPHIC_DATA] Suffern"
select select "Hatzalah Garages"
select select "SECTION 5"
select select
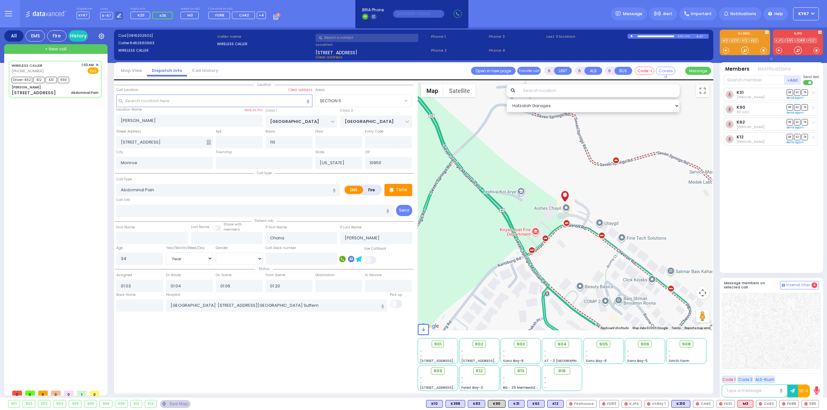
radio input "true"
select select "Year"
select select "[DEMOGRAPHIC_DATA]"
select select "Hatzalah Garages"
select select "SECTION 5"
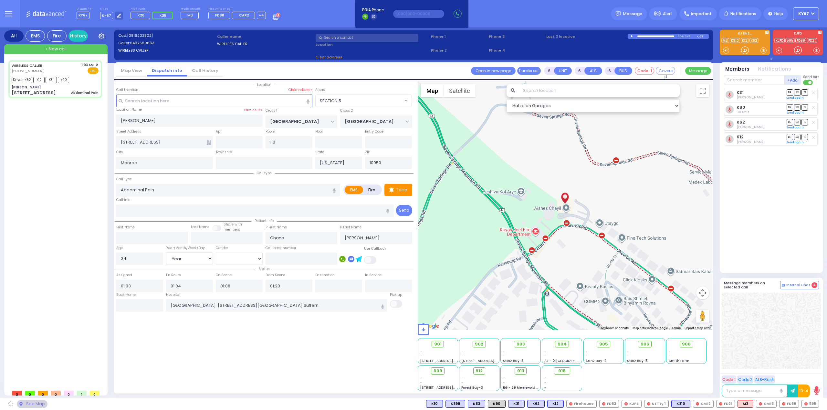
select select
radio input "true"
select select "Year"
